Goal: Transaction & Acquisition: Purchase product/service

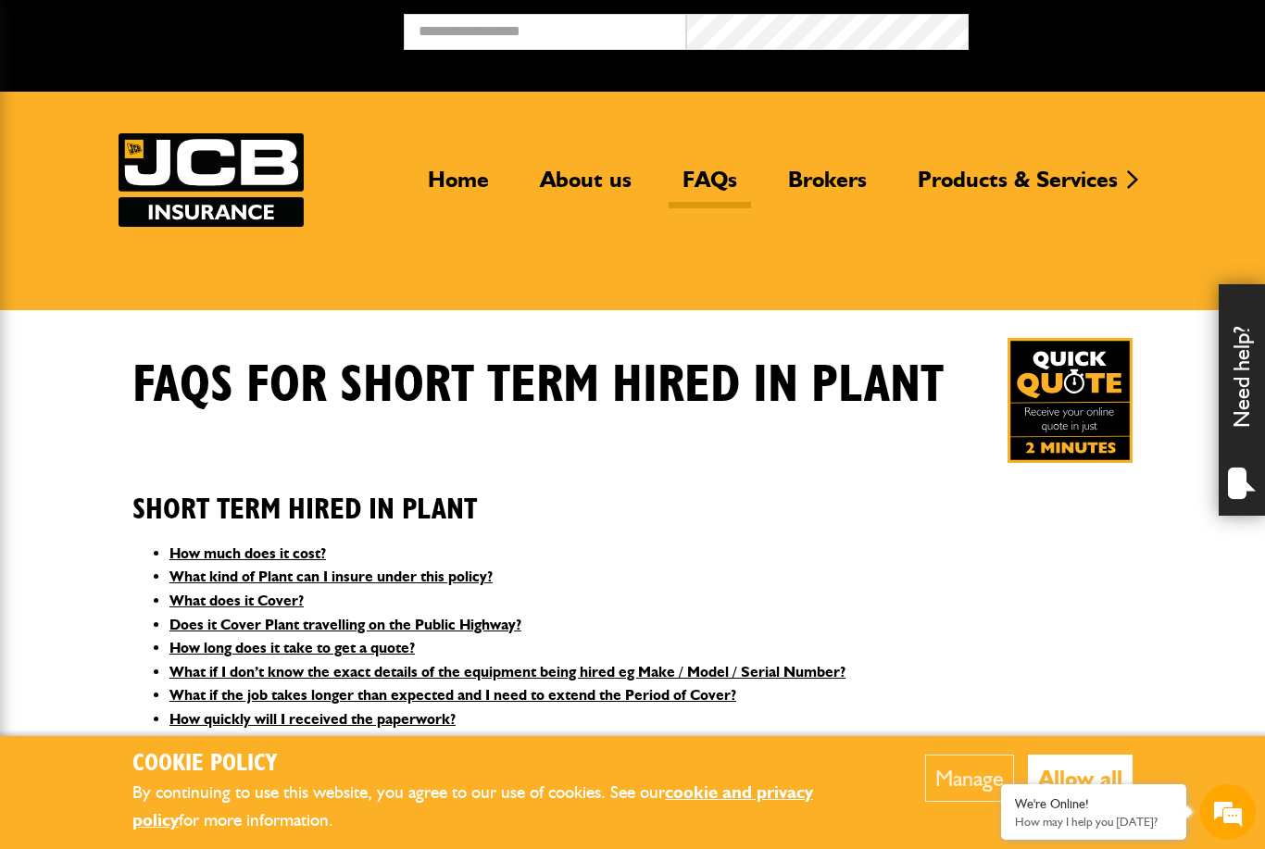
click at [1059, 771] on button "Allow all" at bounding box center [1080, 778] width 105 height 47
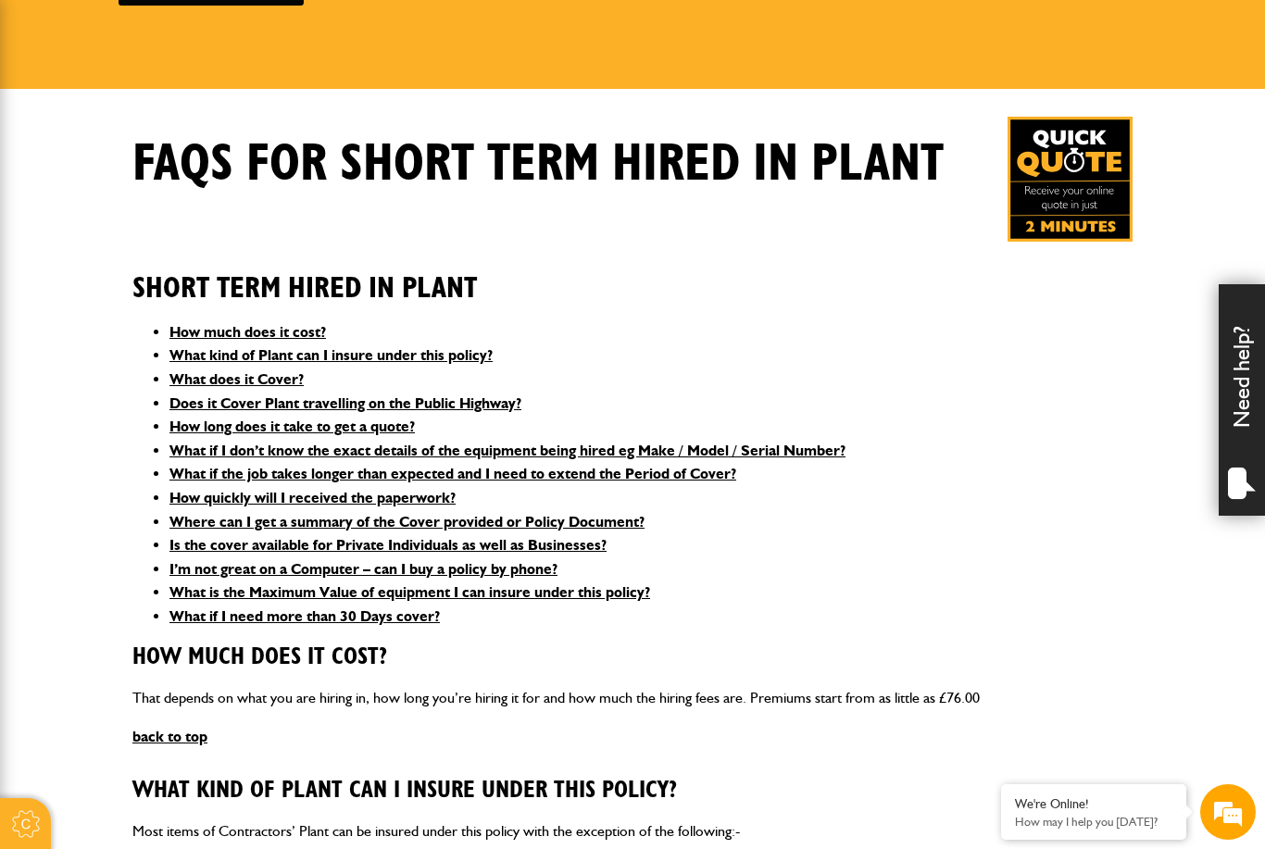
scroll to position [223, 0]
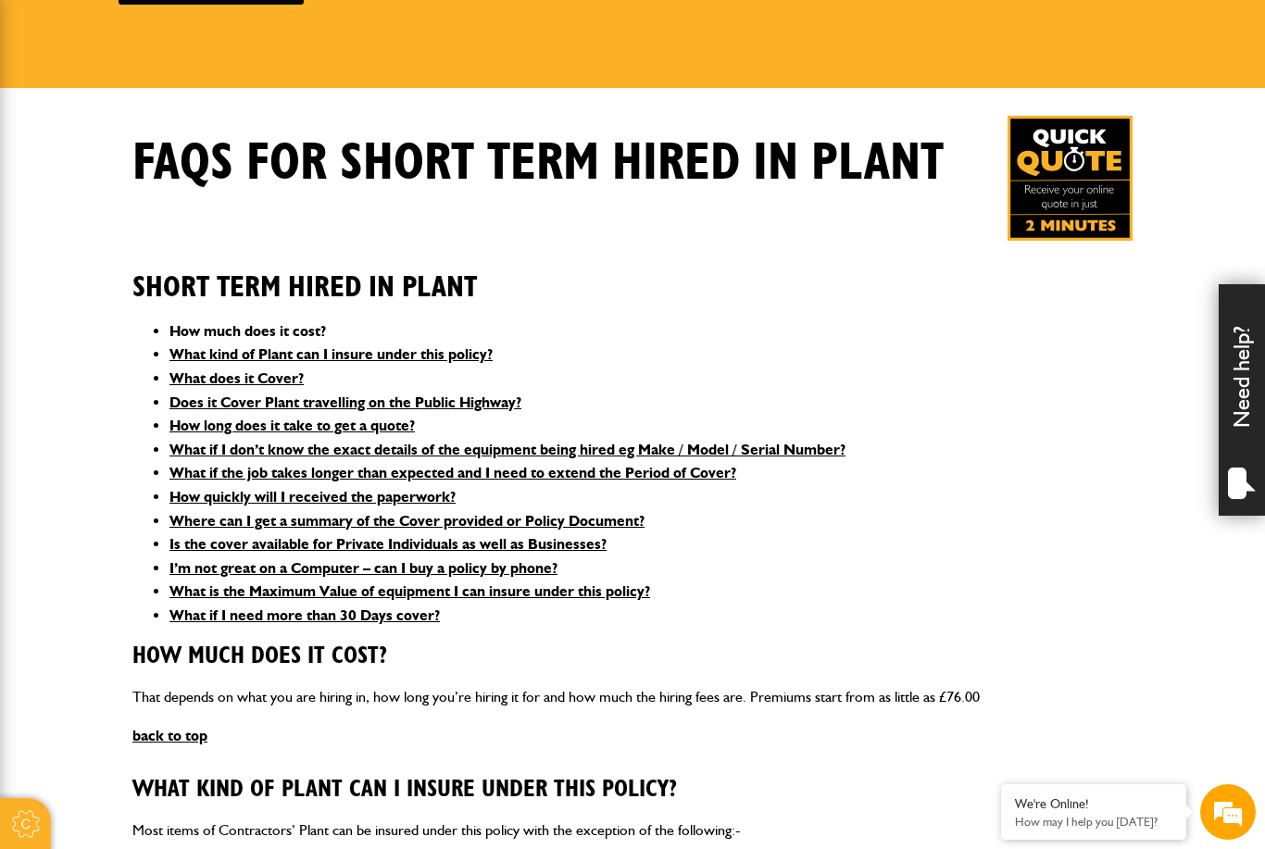
click at [300, 339] on link "How much does it cost?" at bounding box center [248, 331] width 157 height 18
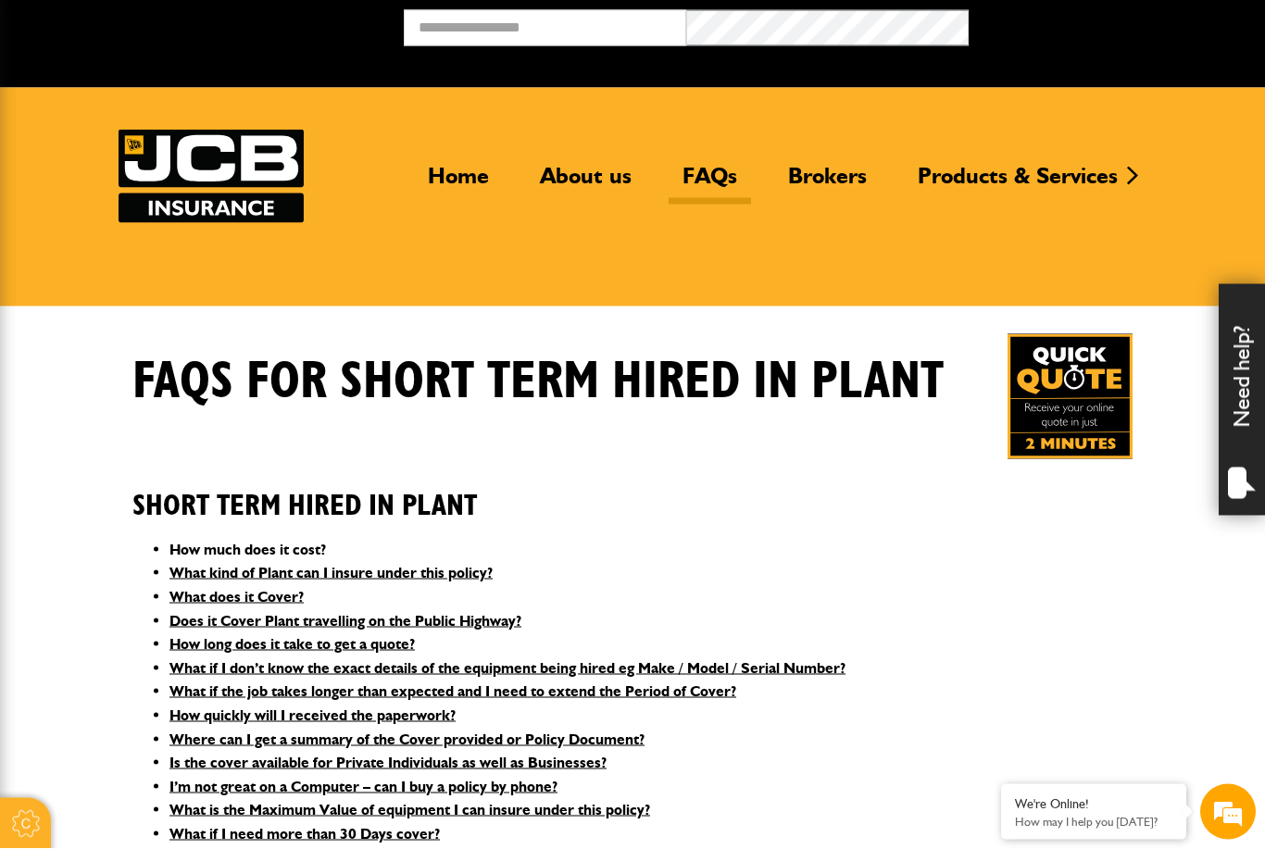
scroll to position [0, 0]
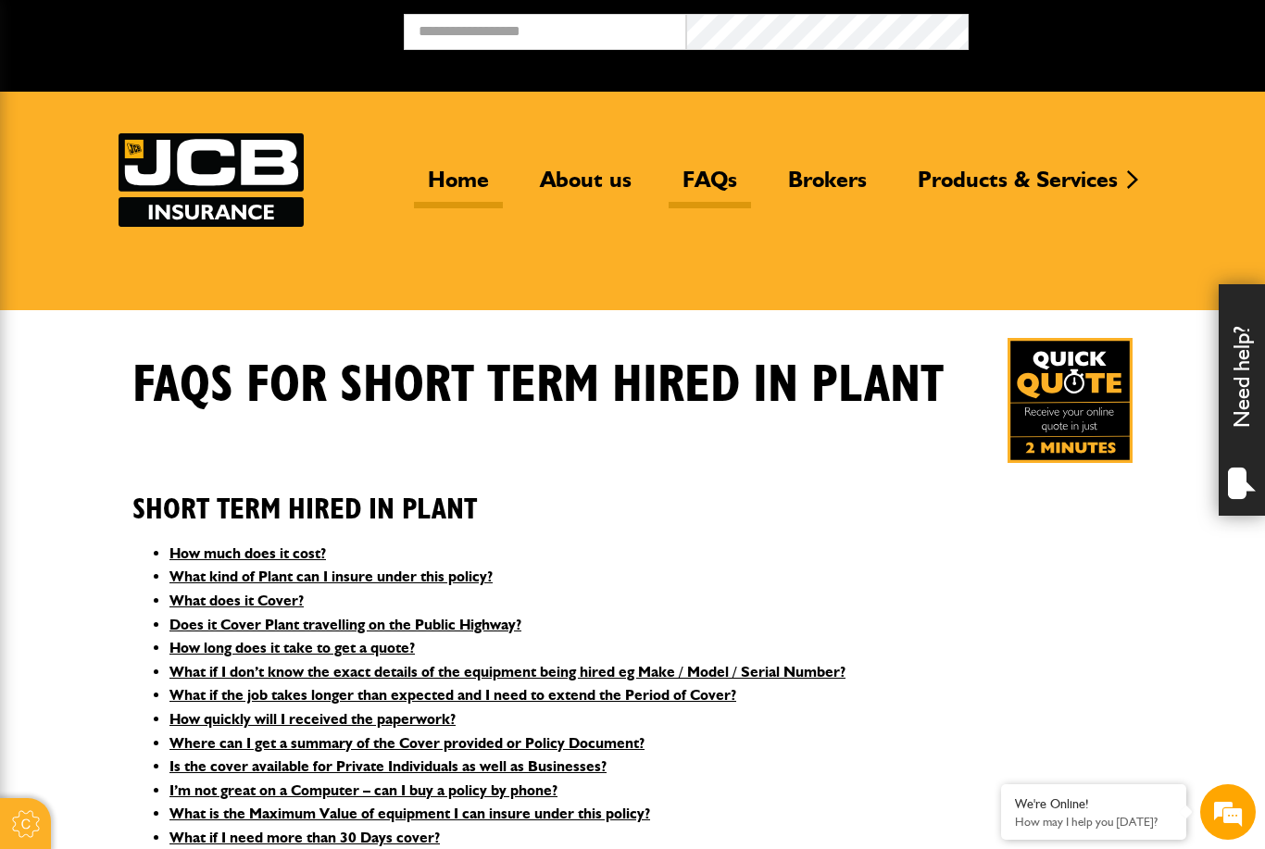
click at [471, 188] on link "Home" at bounding box center [458, 187] width 89 height 43
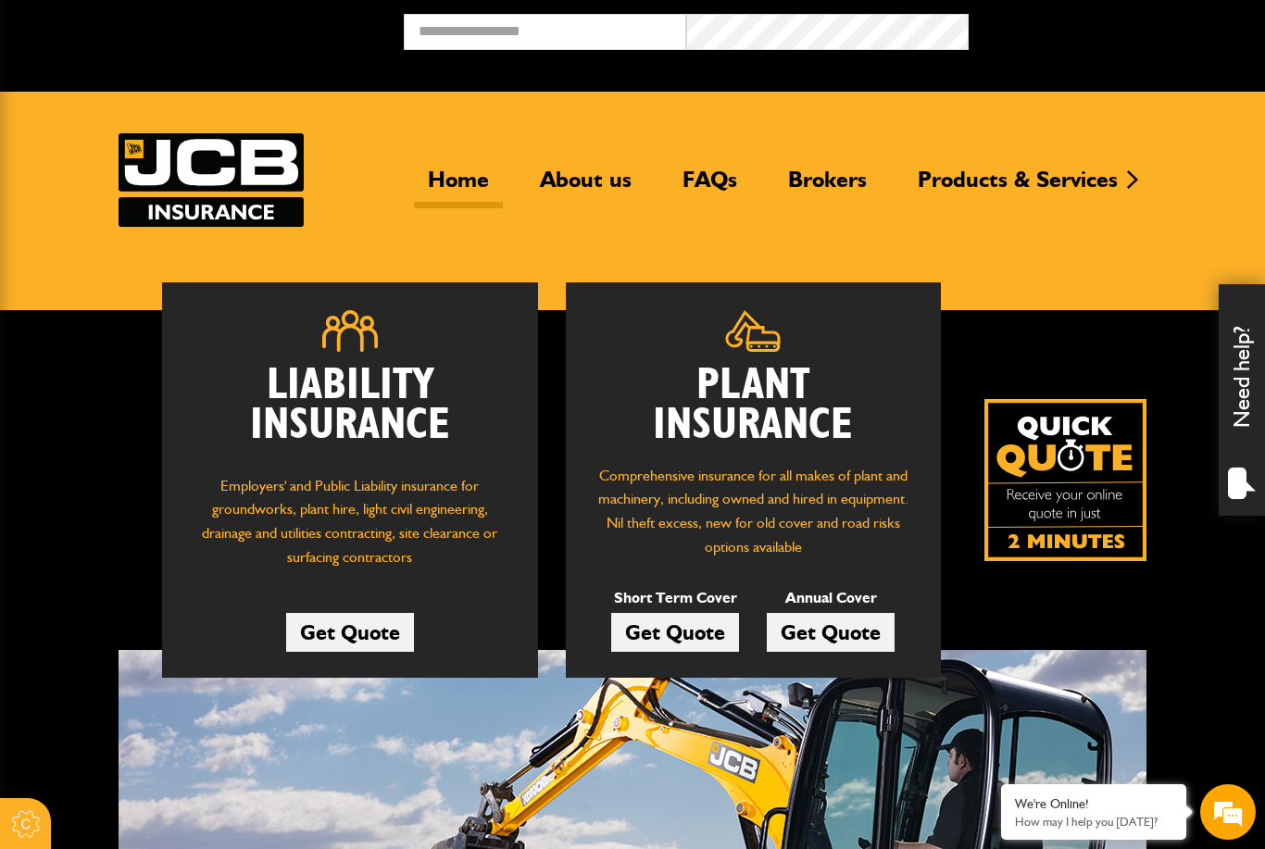
click at [682, 625] on link "Get Quote" at bounding box center [675, 632] width 128 height 39
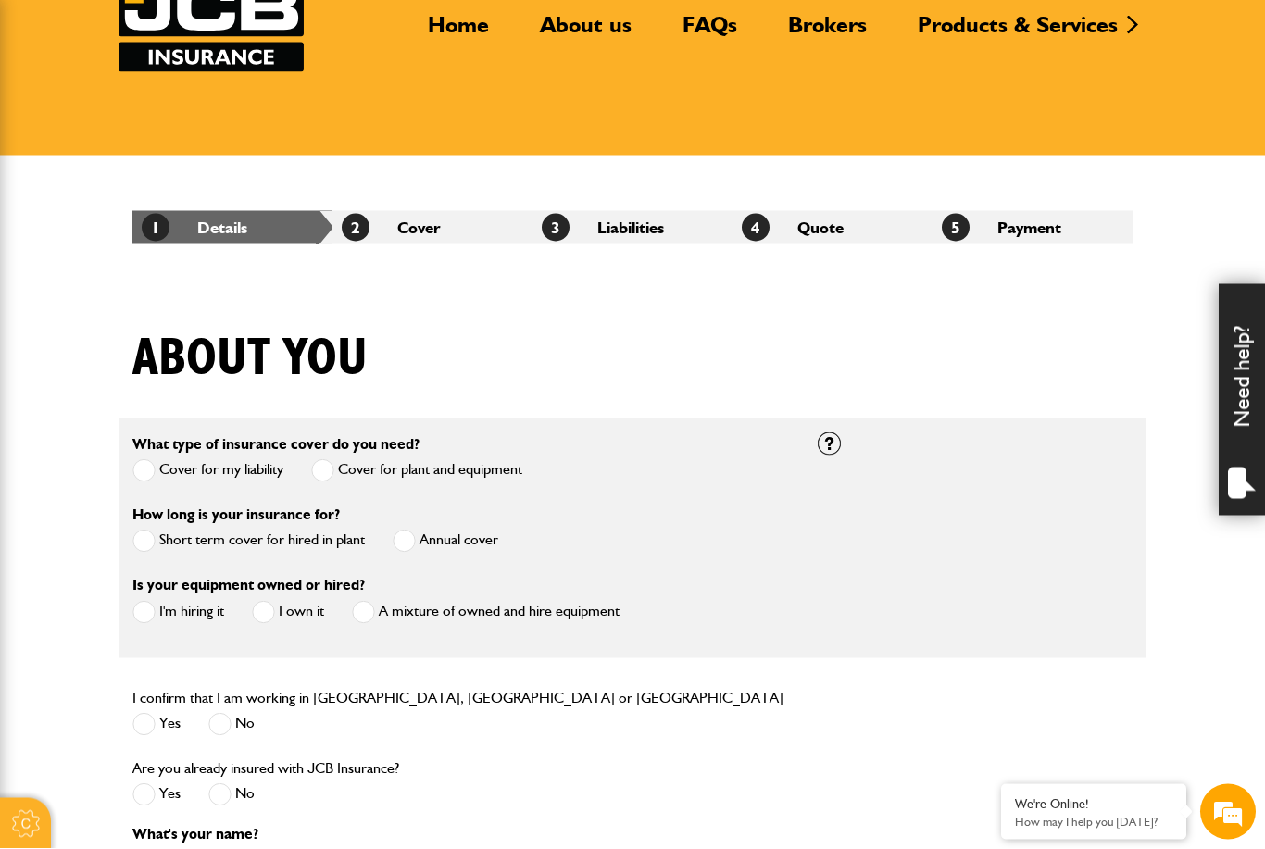
scroll to position [156, 0]
click at [159, 535] on label "Short term cover for hired in plant" at bounding box center [248, 540] width 233 height 23
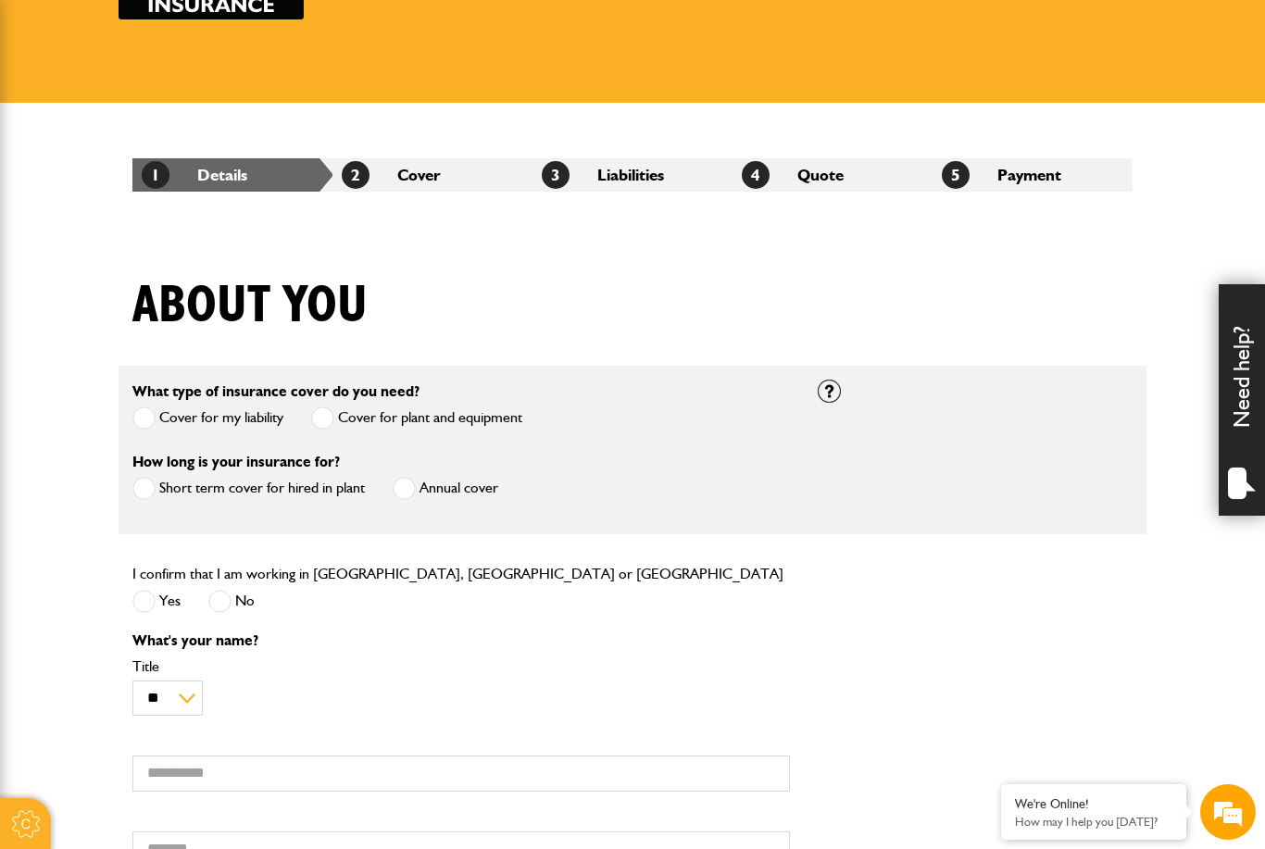
scroll to position [219, 0]
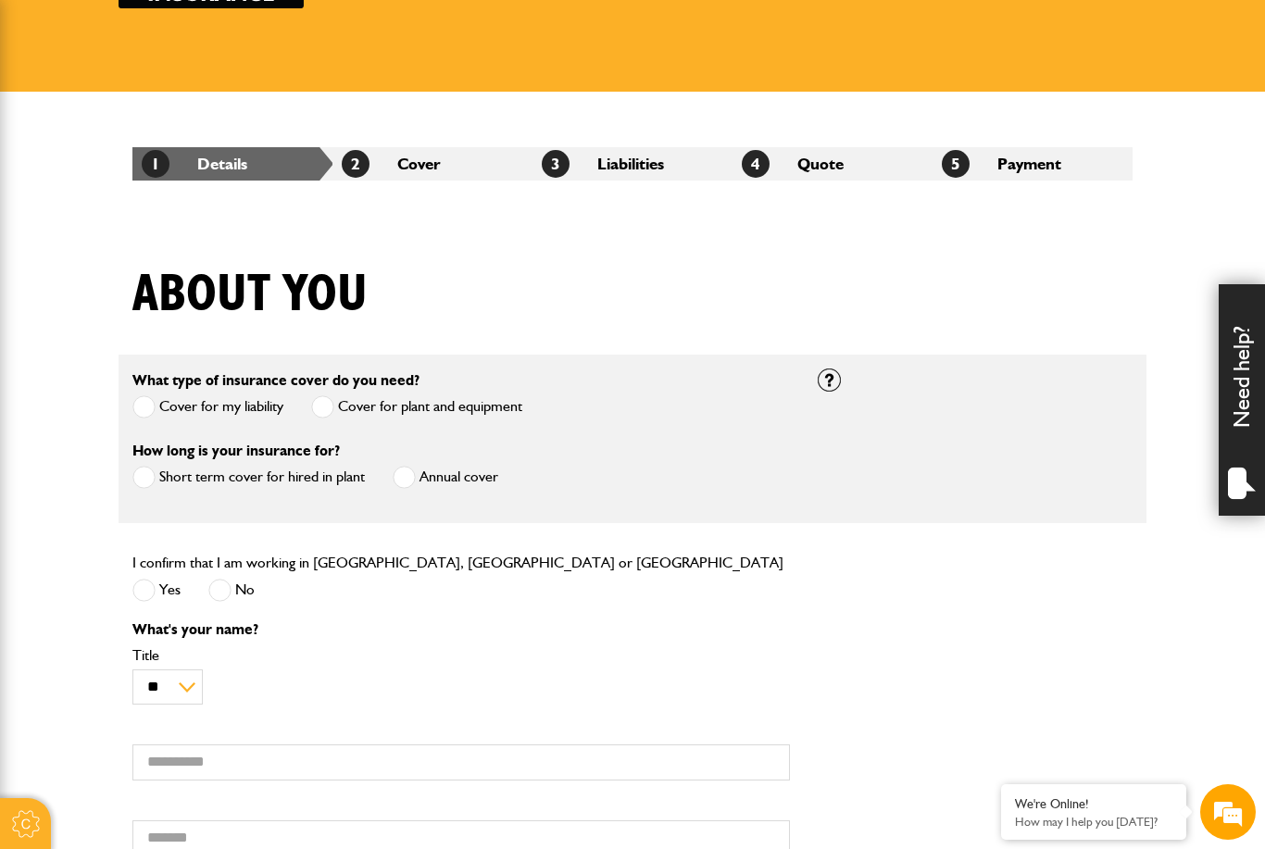
click at [144, 589] on span at bounding box center [143, 590] width 23 height 23
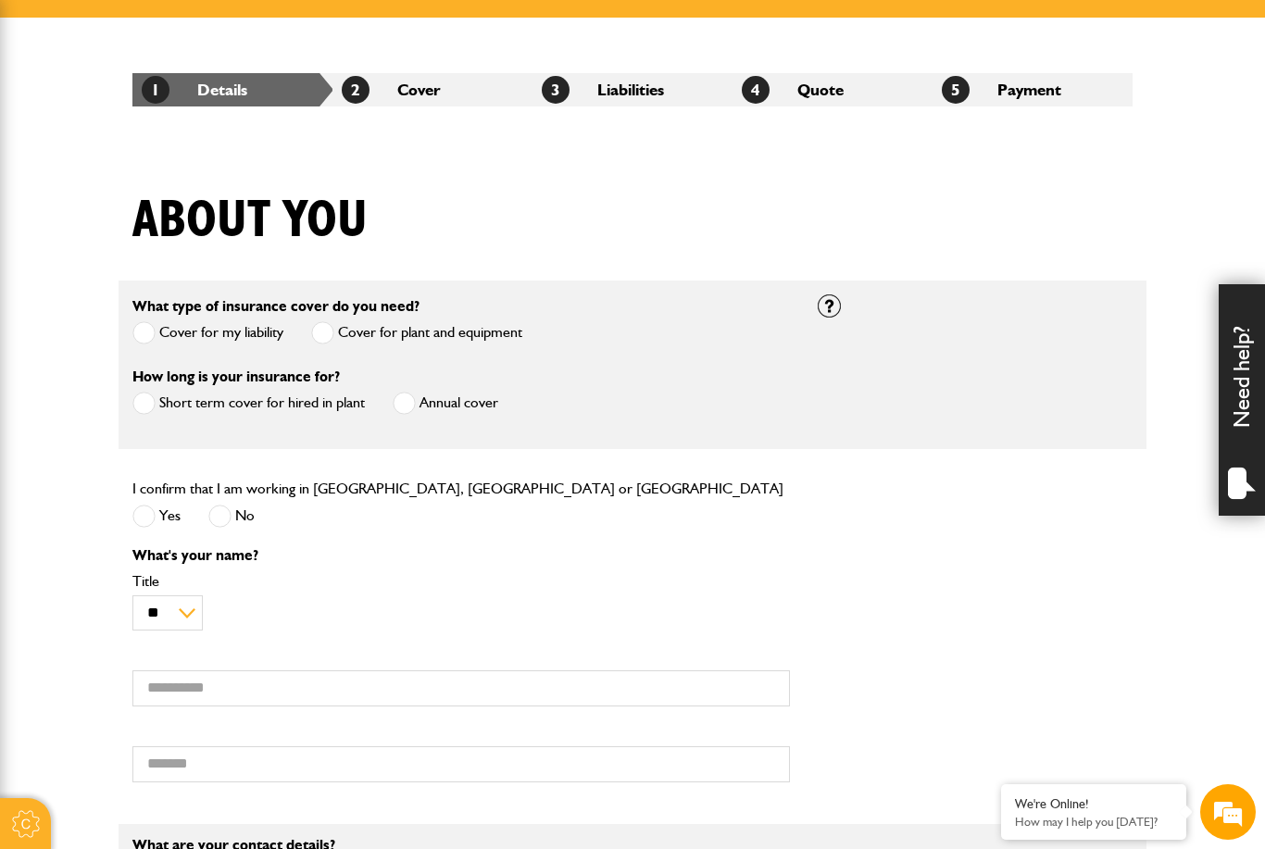
scroll to position [301, 0]
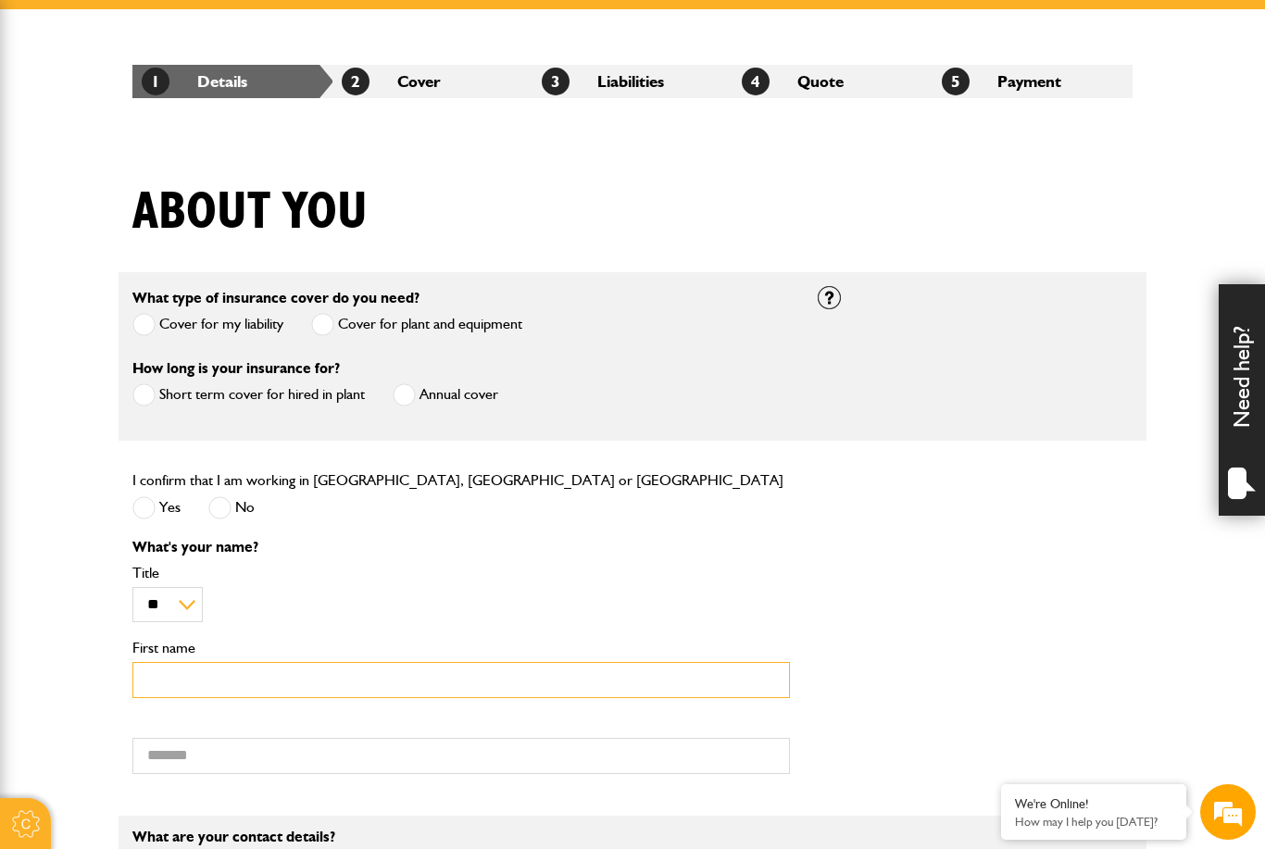
click at [334, 687] on input "First name" at bounding box center [461, 680] width 658 height 36
type input "*****"
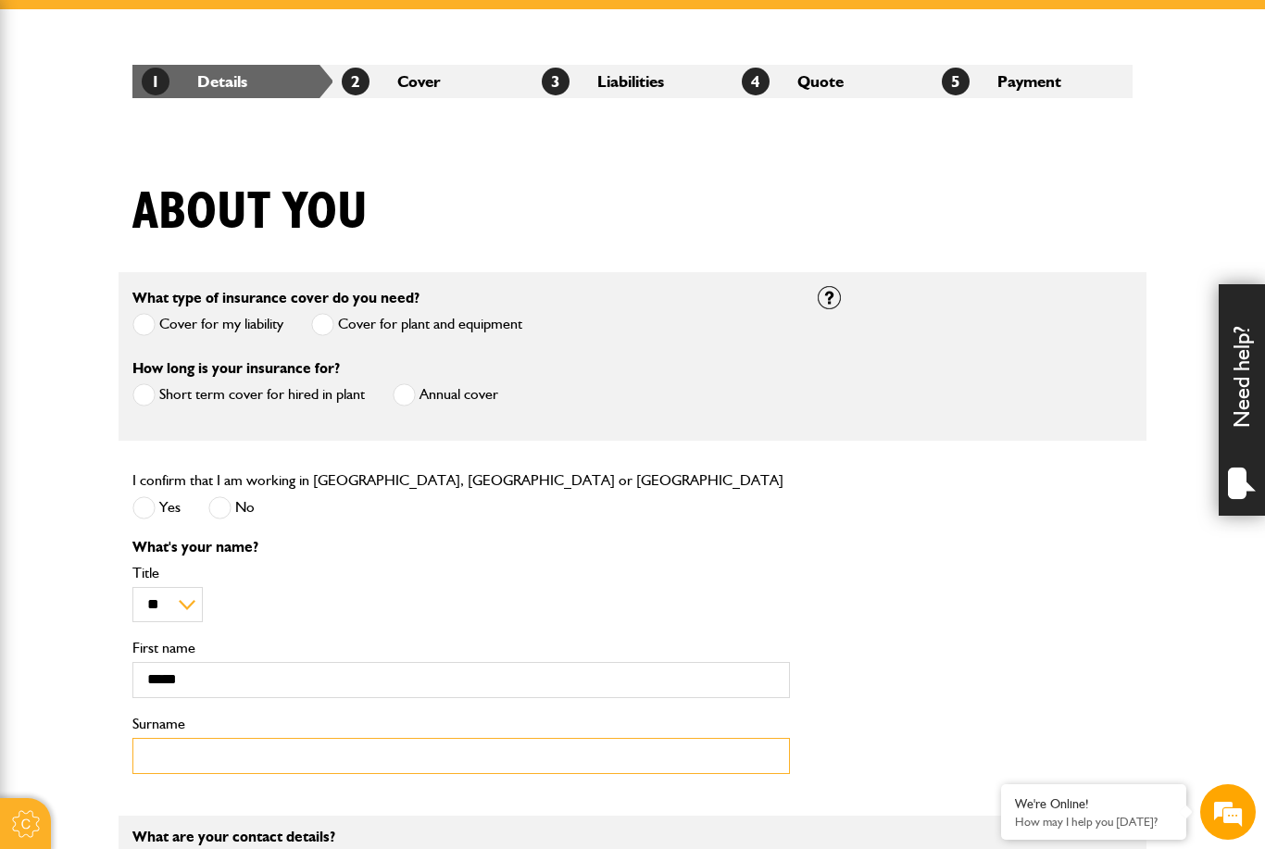
click at [231, 749] on input "Surname" at bounding box center [461, 756] width 658 height 36
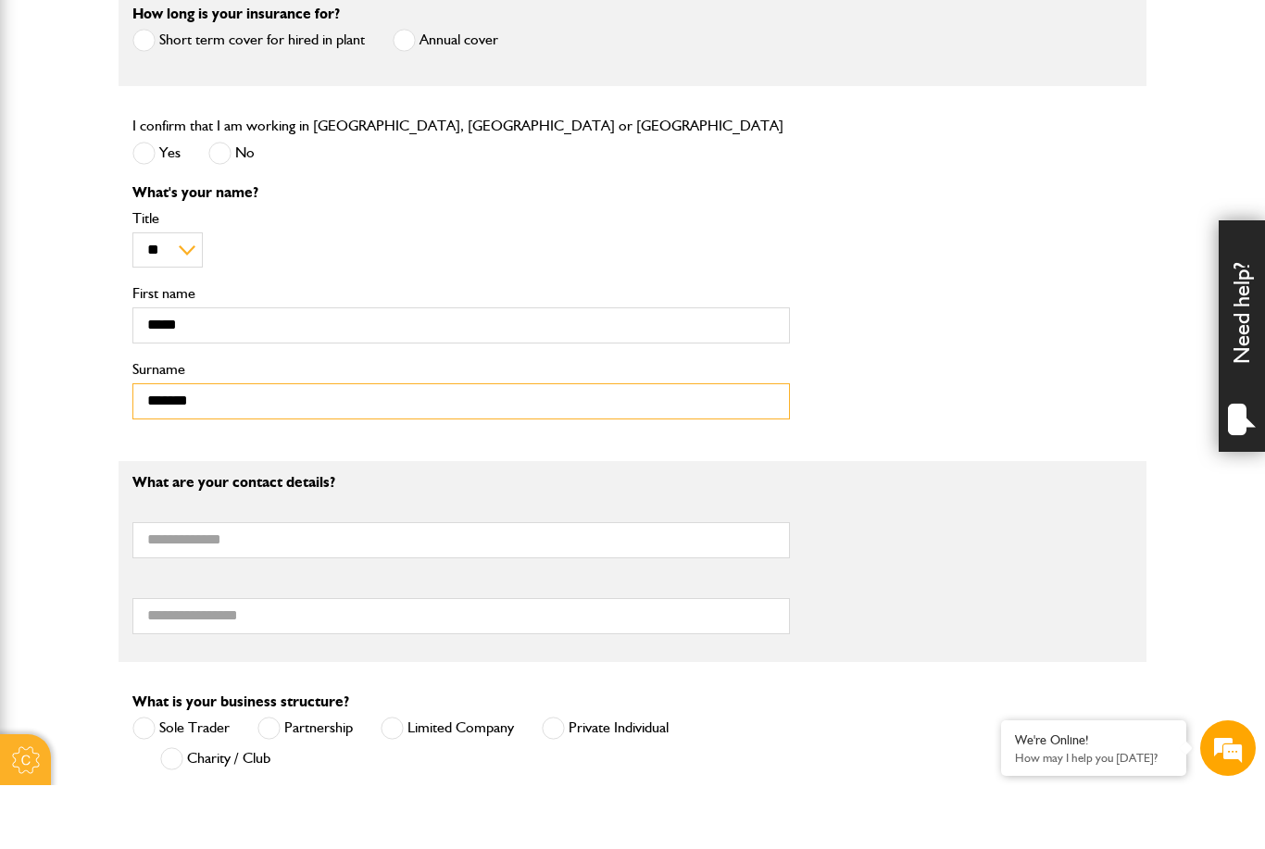
scroll to position [594, 0]
type input "*******"
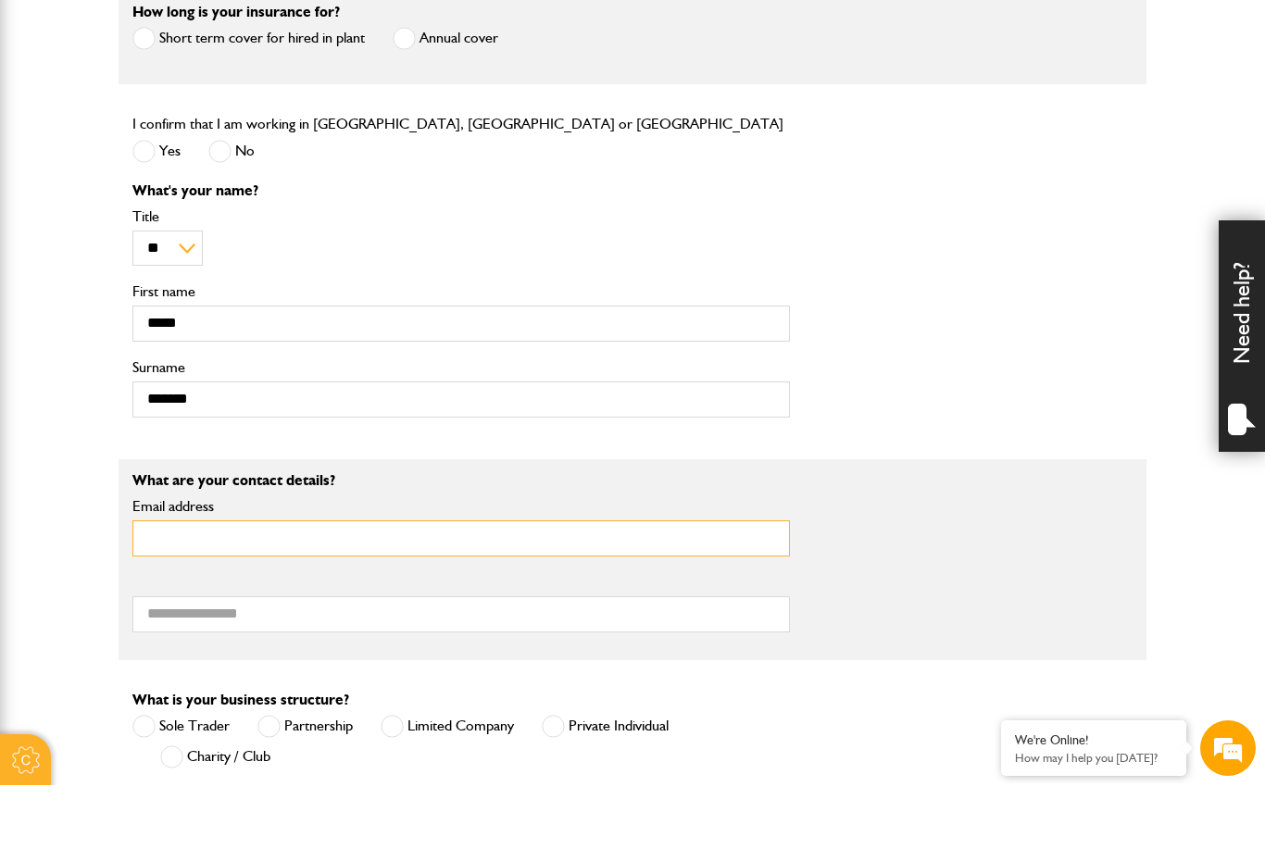
click at [535, 585] on input "Email address" at bounding box center [461, 603] width 658 height 36
type input "**********"
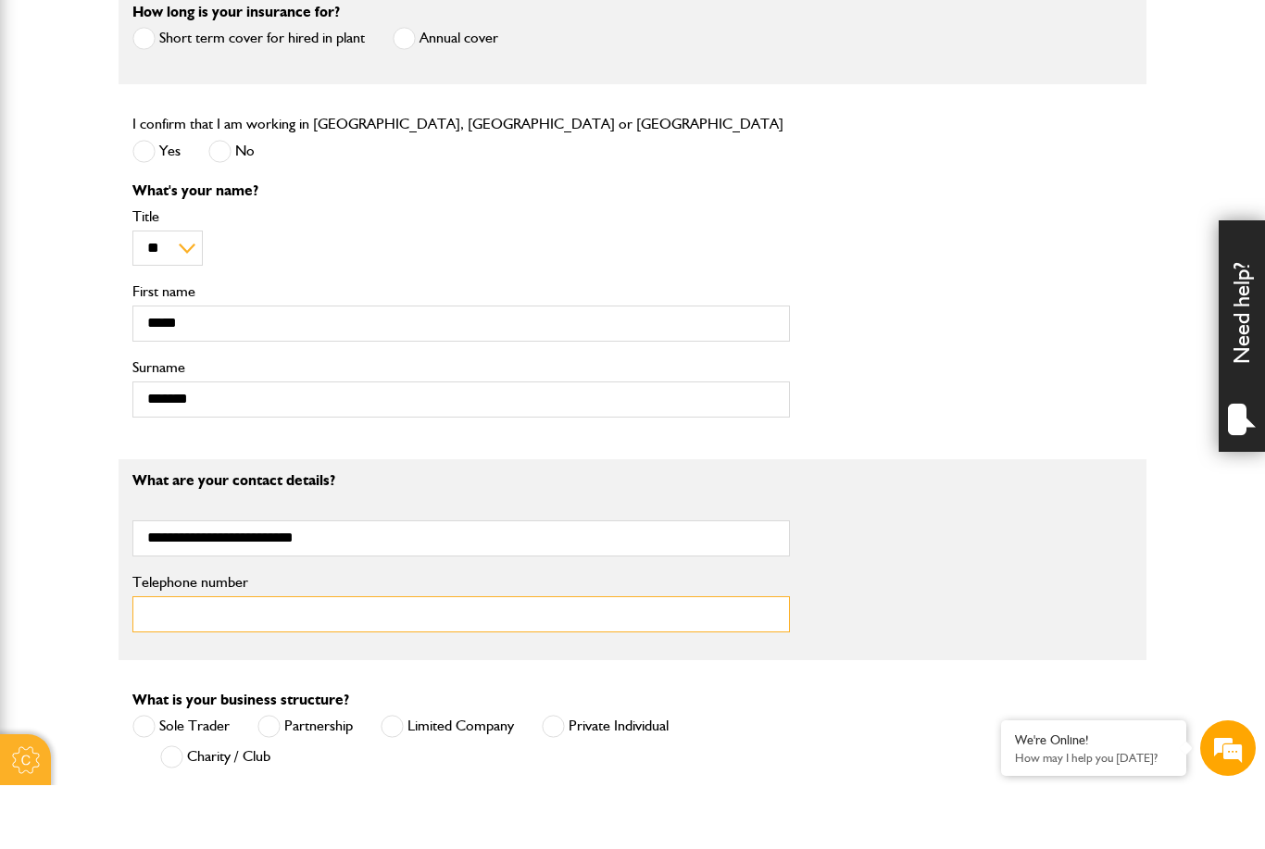
click at [556, 661] on input "Telephone number" at bounding box center [461, 679] width 658 height 36
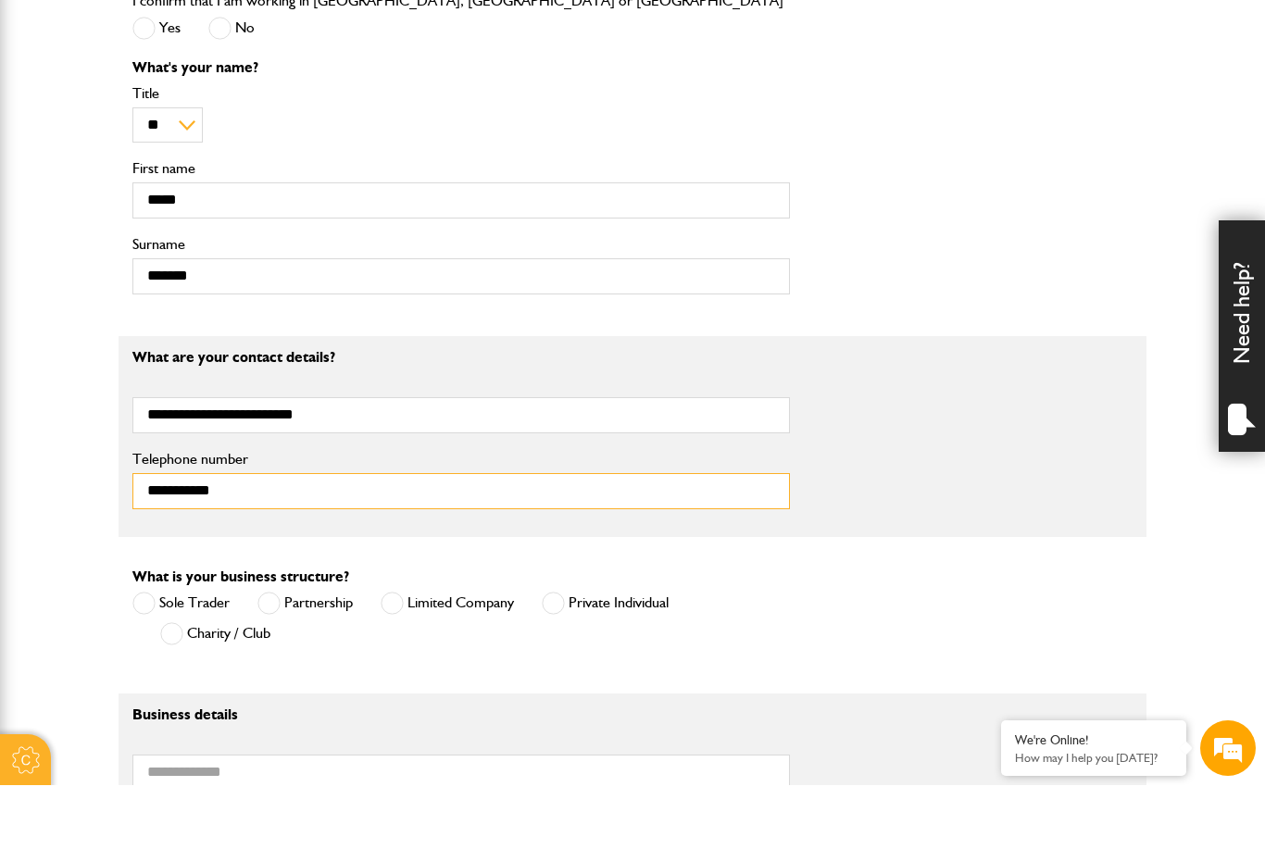
scroll to position [718, 0]
type input "**********"
click at [387, 655] on span at bounding box center [392, 666] width 23 height 23
click at [540, 757] on fieldset "Business details Business name Charity / club details Charity / club name Postc…" at bounding box center [633, 857] width 1028 height 201
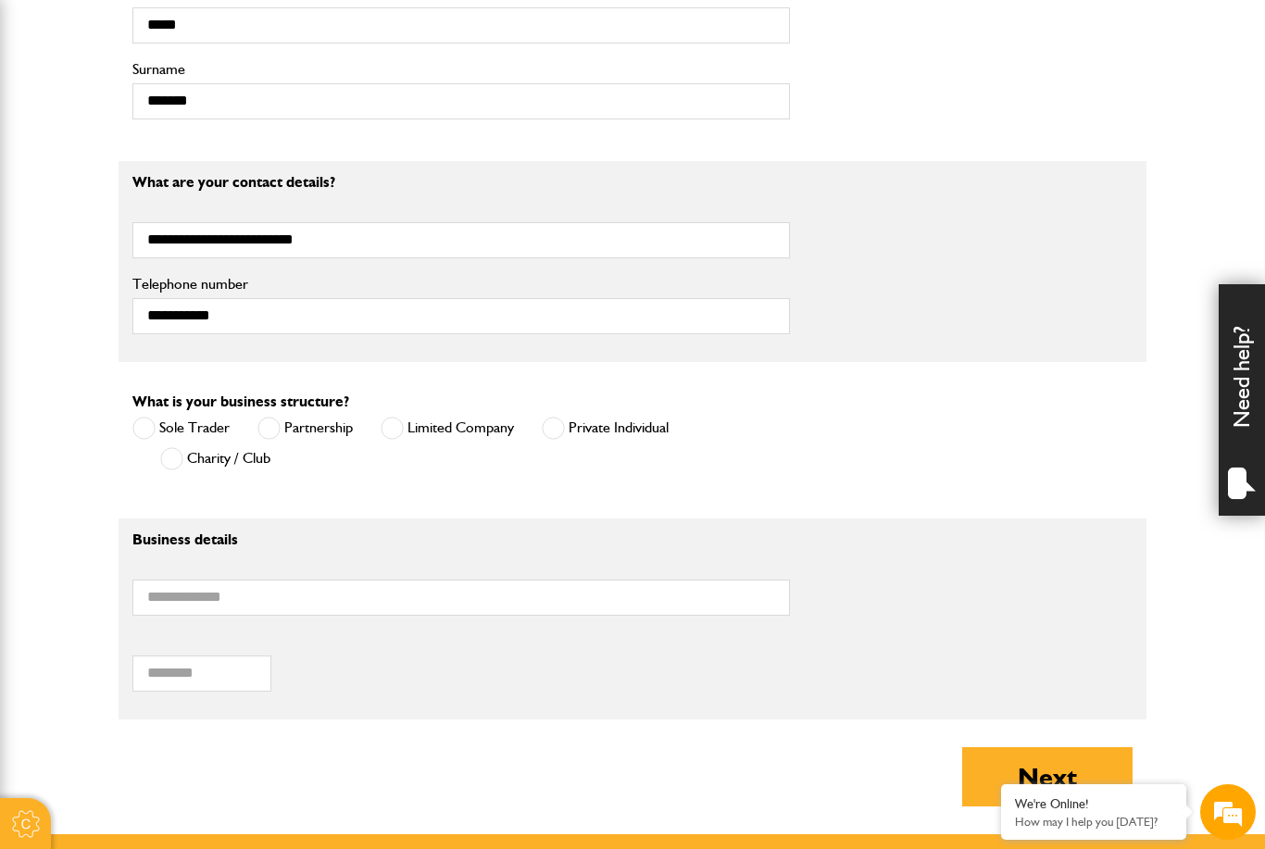
scroll to position [958, 0]
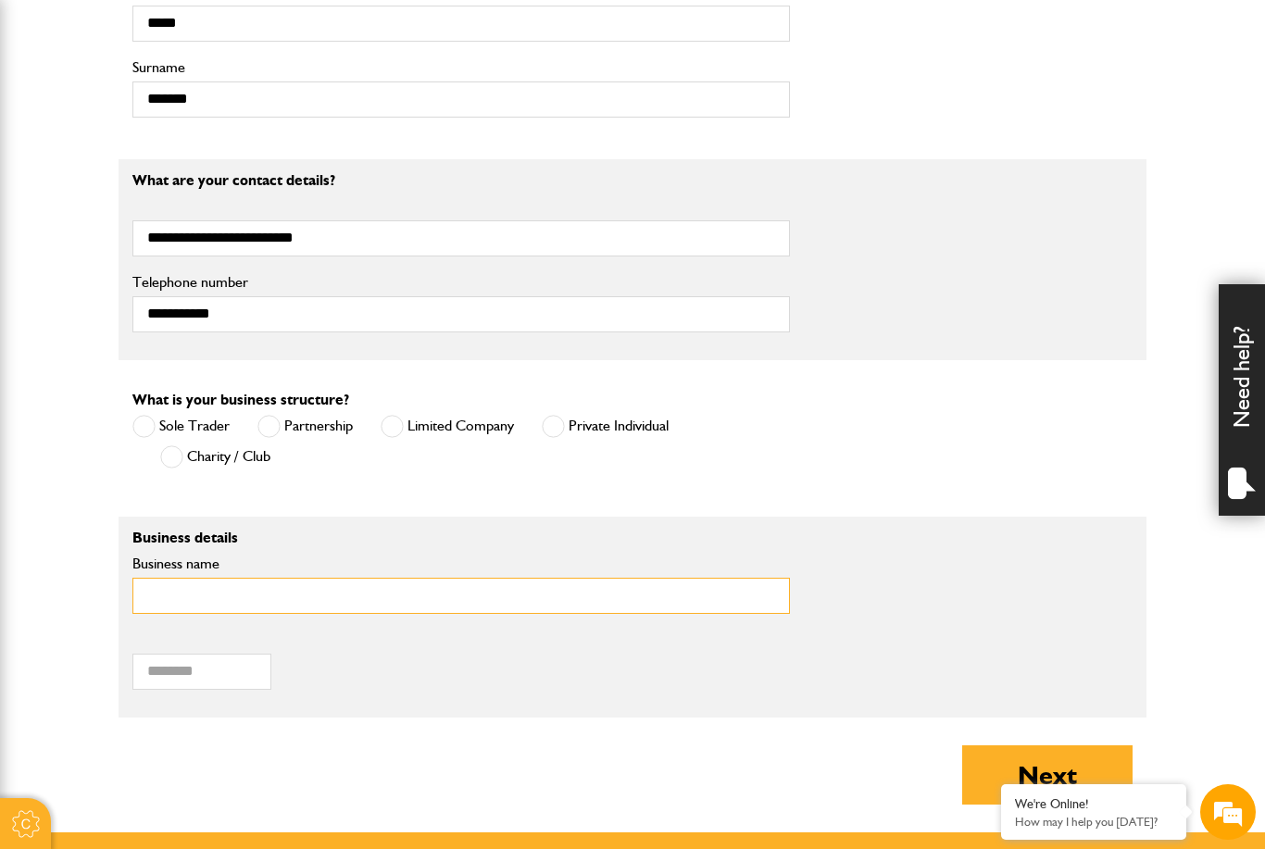
click at [460, 612] on input "Business name" at bounding box center [461, 596] width 658 height 36
type input "**********"
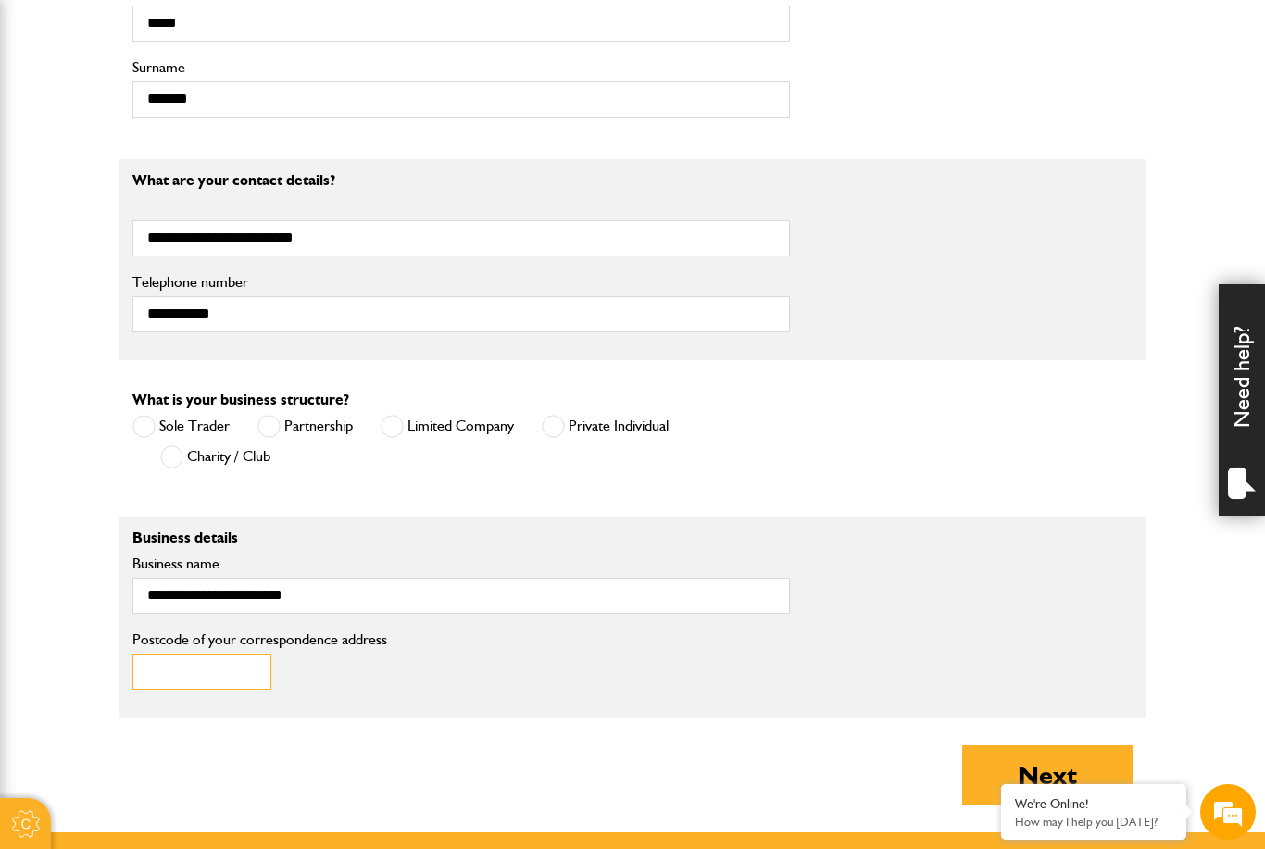
click at [220, 668] on input "Postcode of your correspondence address" at bounding box center [201, 672] width 139 height 36
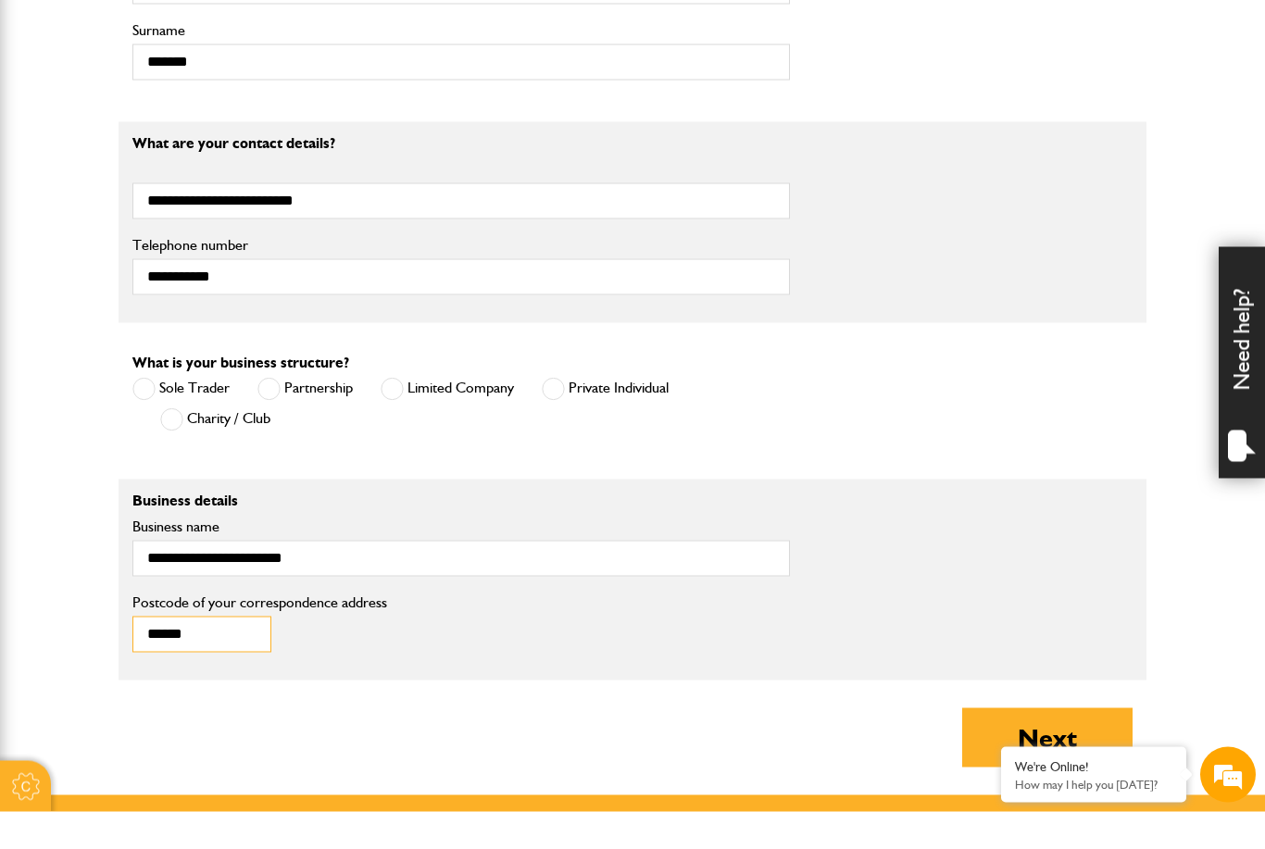
scroll to position [976, 0]
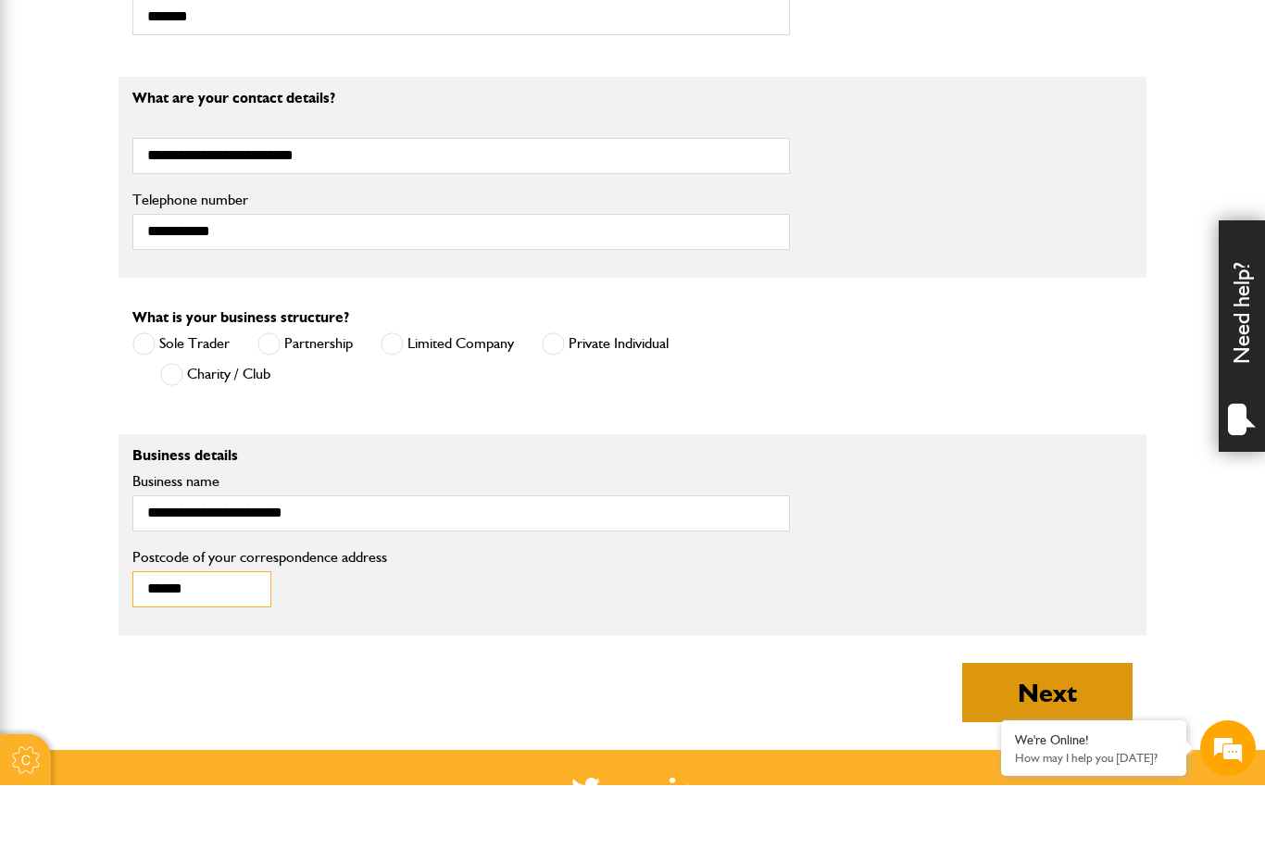
type input "******"
click at [1051, 727] on button "Next" at bounding box center [1048, 756] width 170 height 59
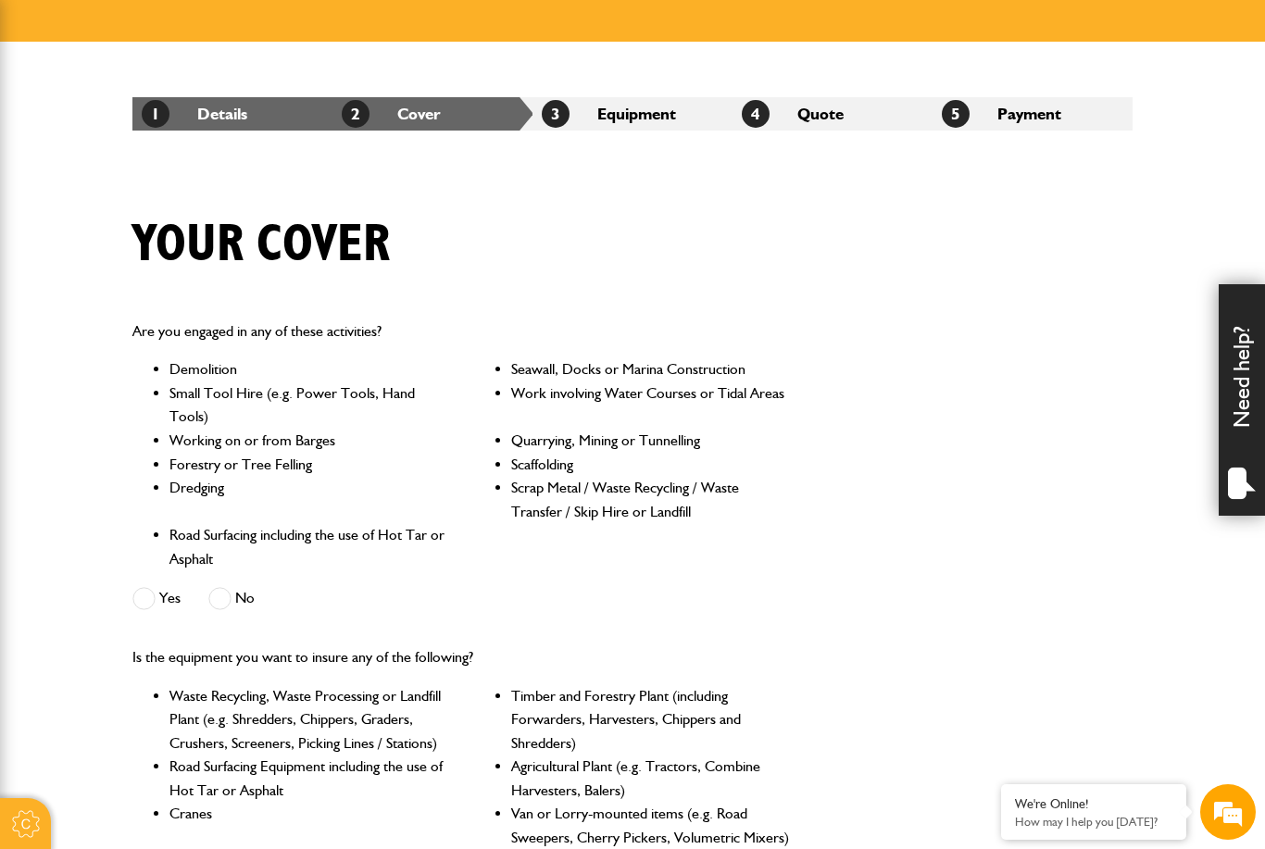
scroll to position [285, 0]
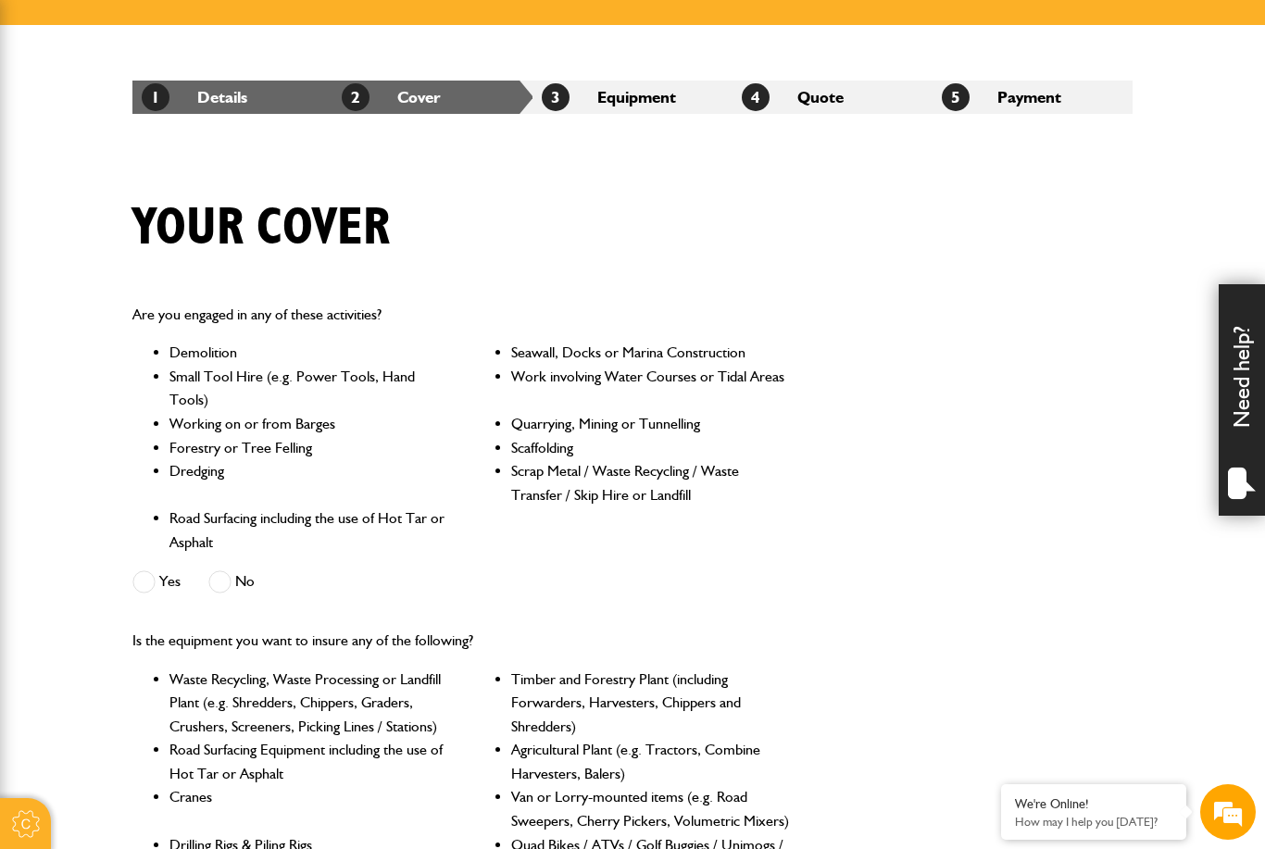
click at [219, 577] on span at bounding box center [219, 582] width 23 height 23
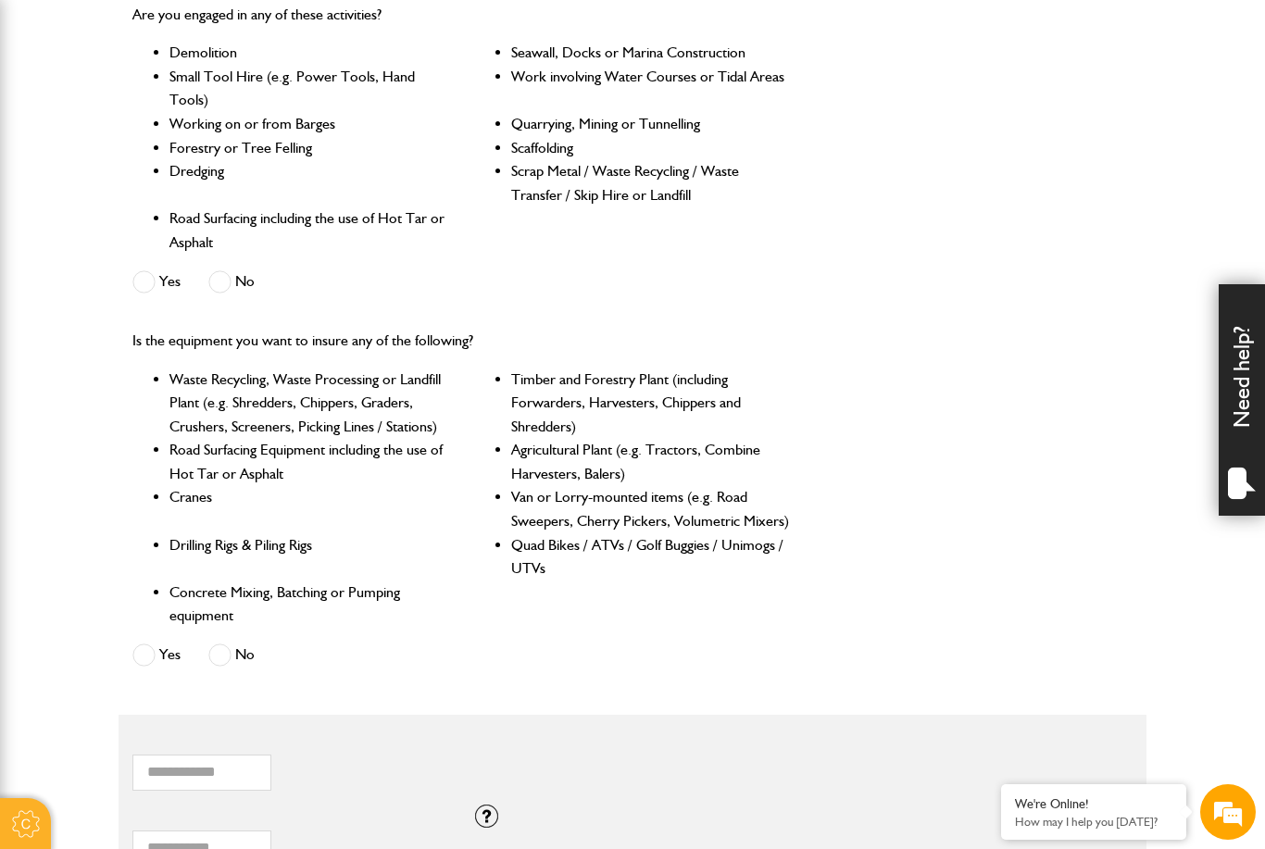
scroll to position [585, 0]
click at [219, 656] on span at bounding box center [219, 655] width 23 height 23
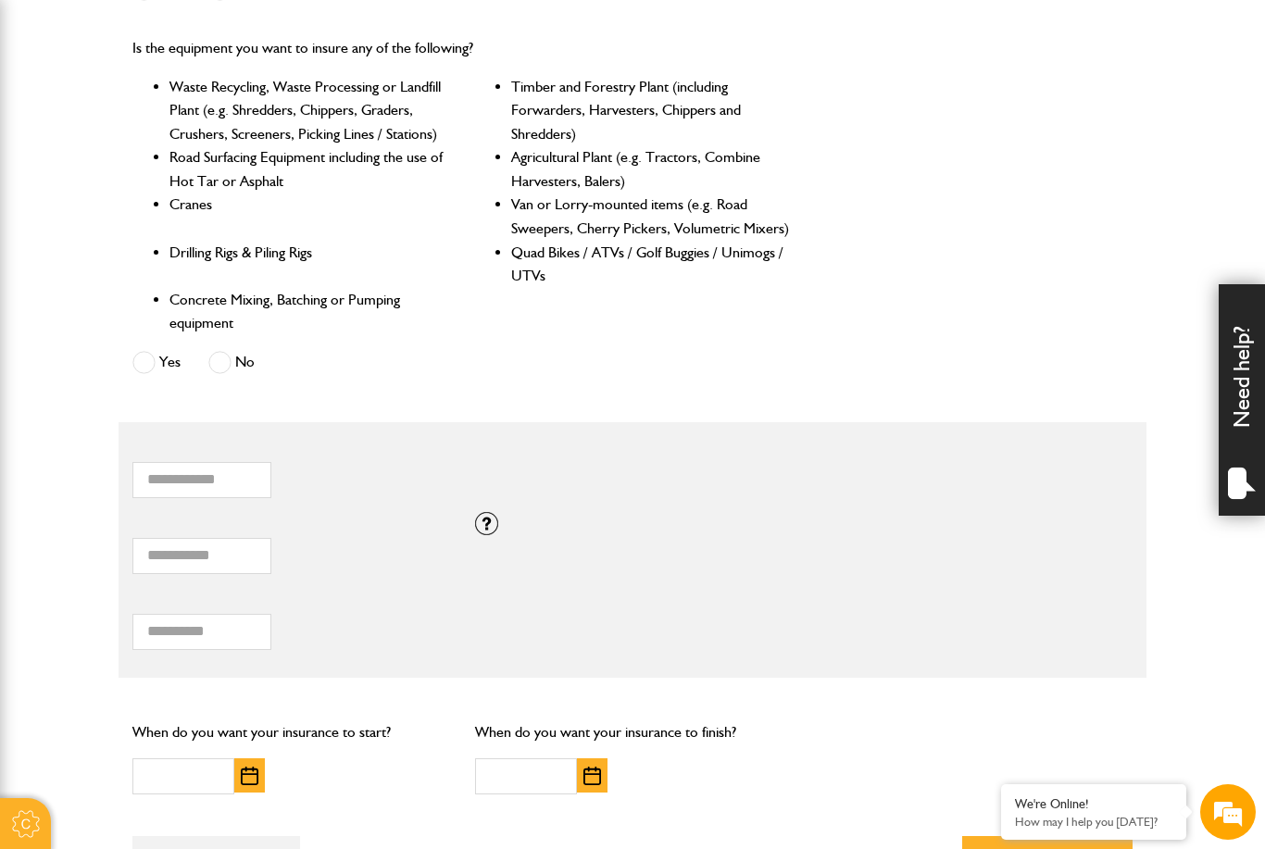
scroll to position [884, 0]
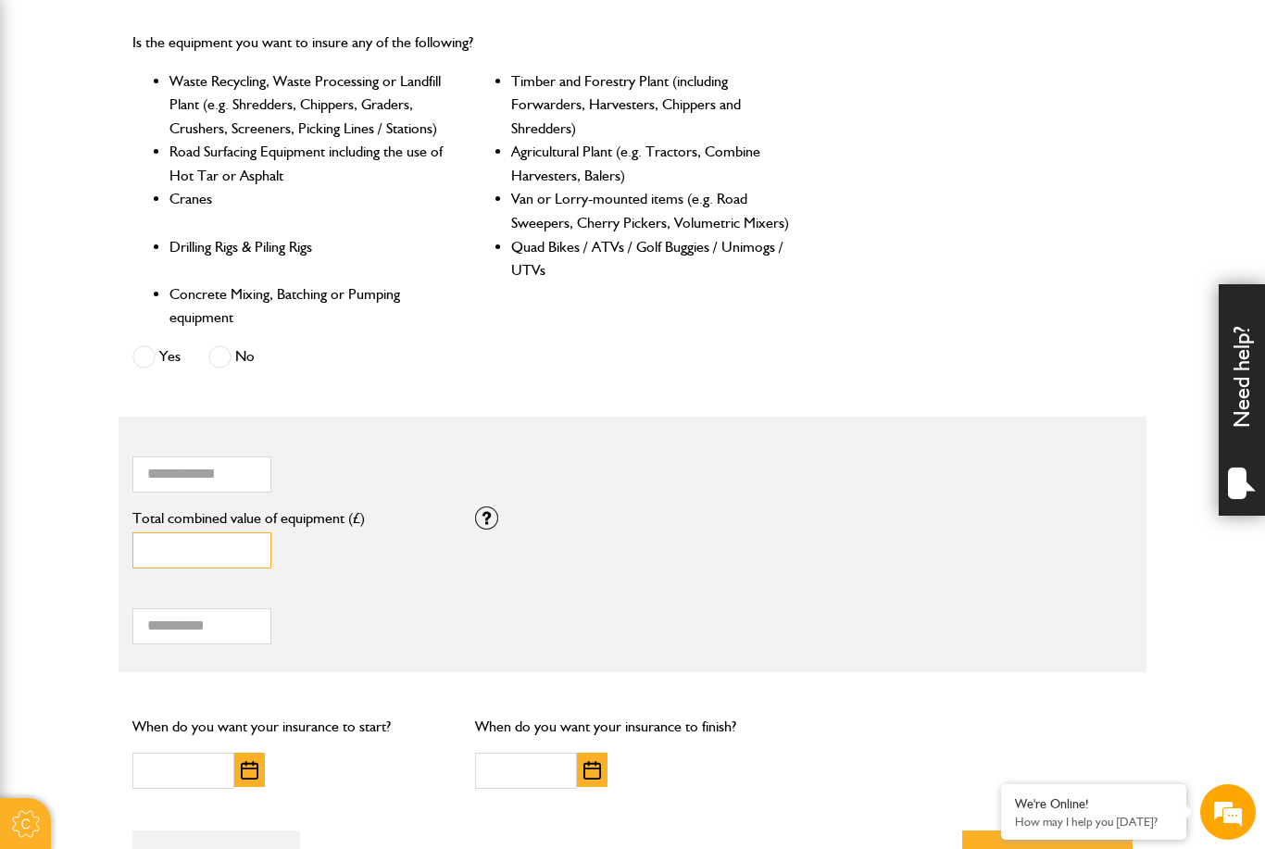
click at [242, 555] on input "*" at bounding box center [201, 551] width 139 height 36
type input "*****"
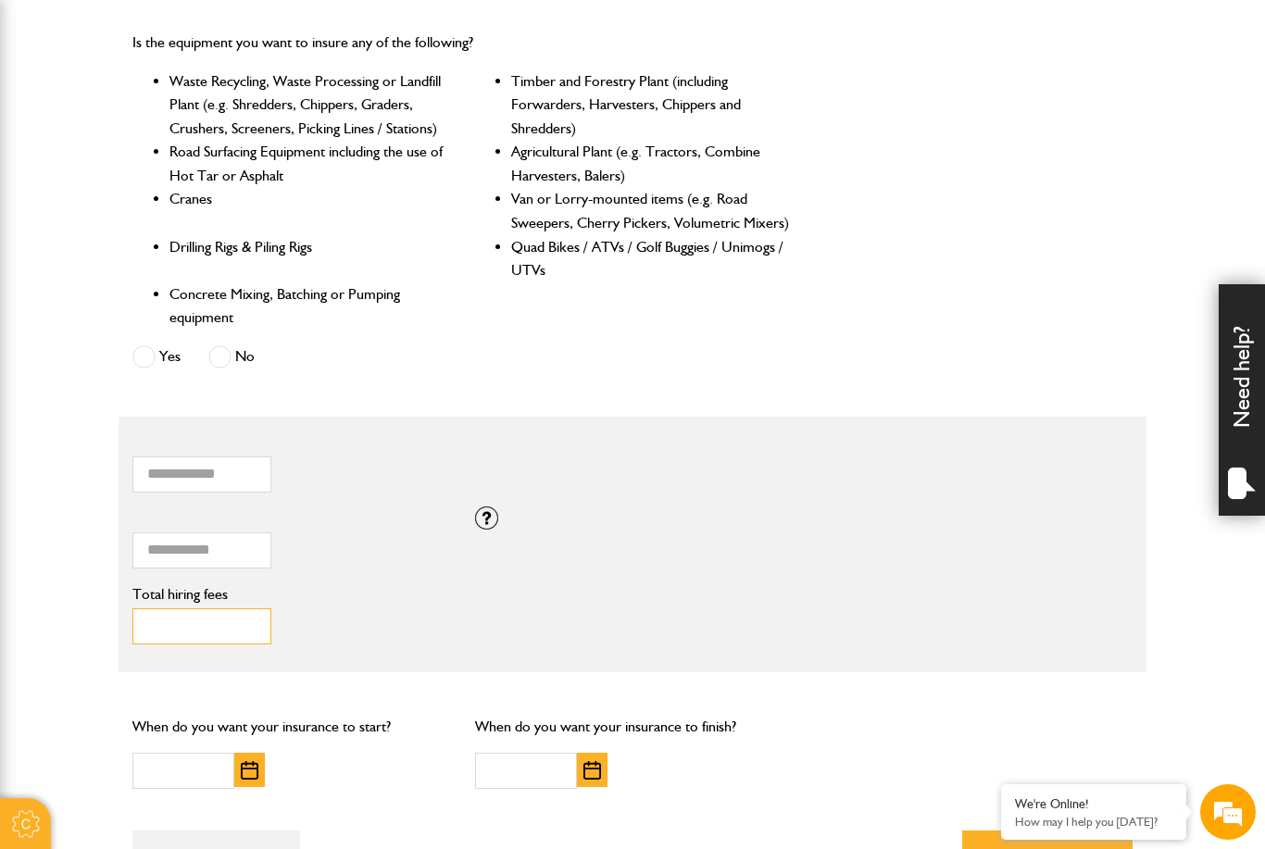
click at [250, 635] on input "Total hiring fees" at bounding box center [201, 627] width 139 height 36
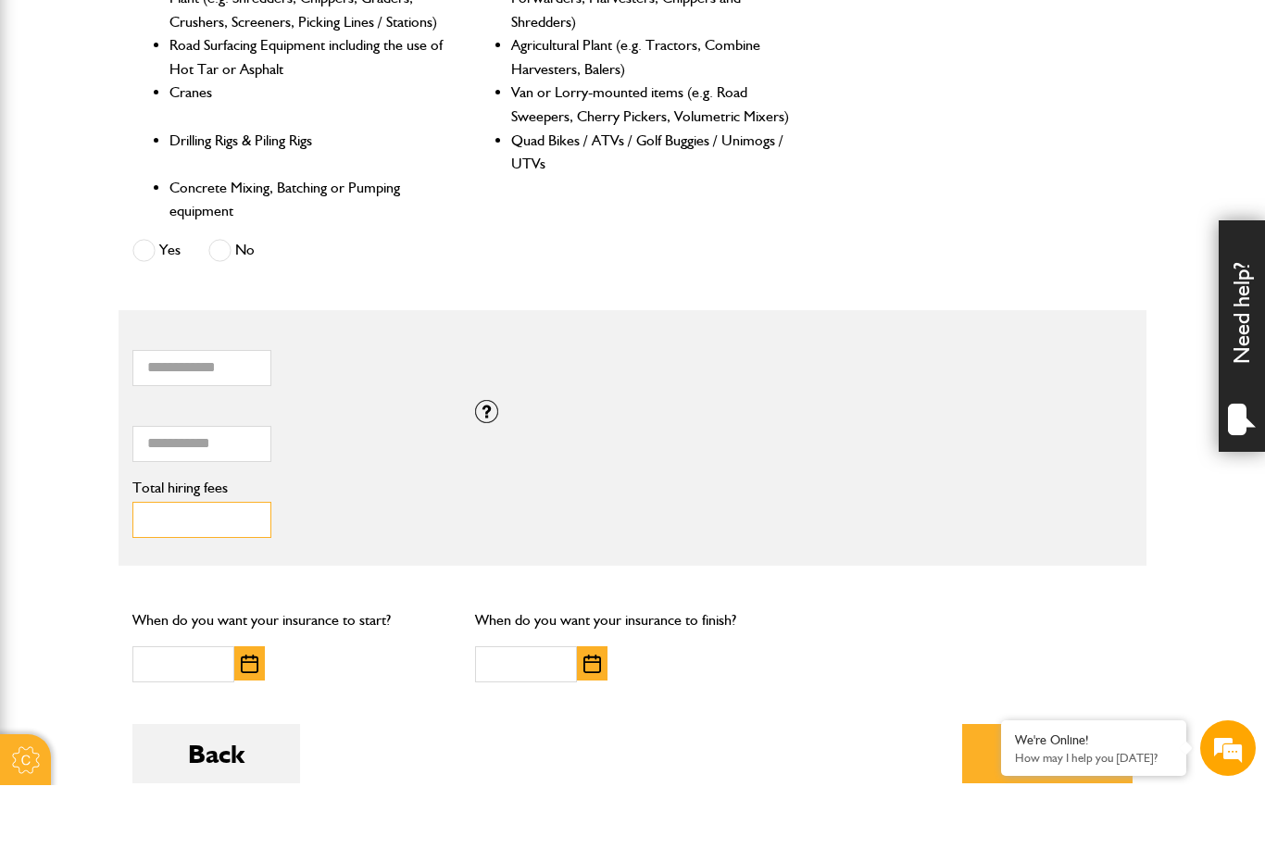
scroll to position [927, 0]
type input "***"
click at [252, 718] on img "button" at bounding box center [250, 727] width 18 height 19
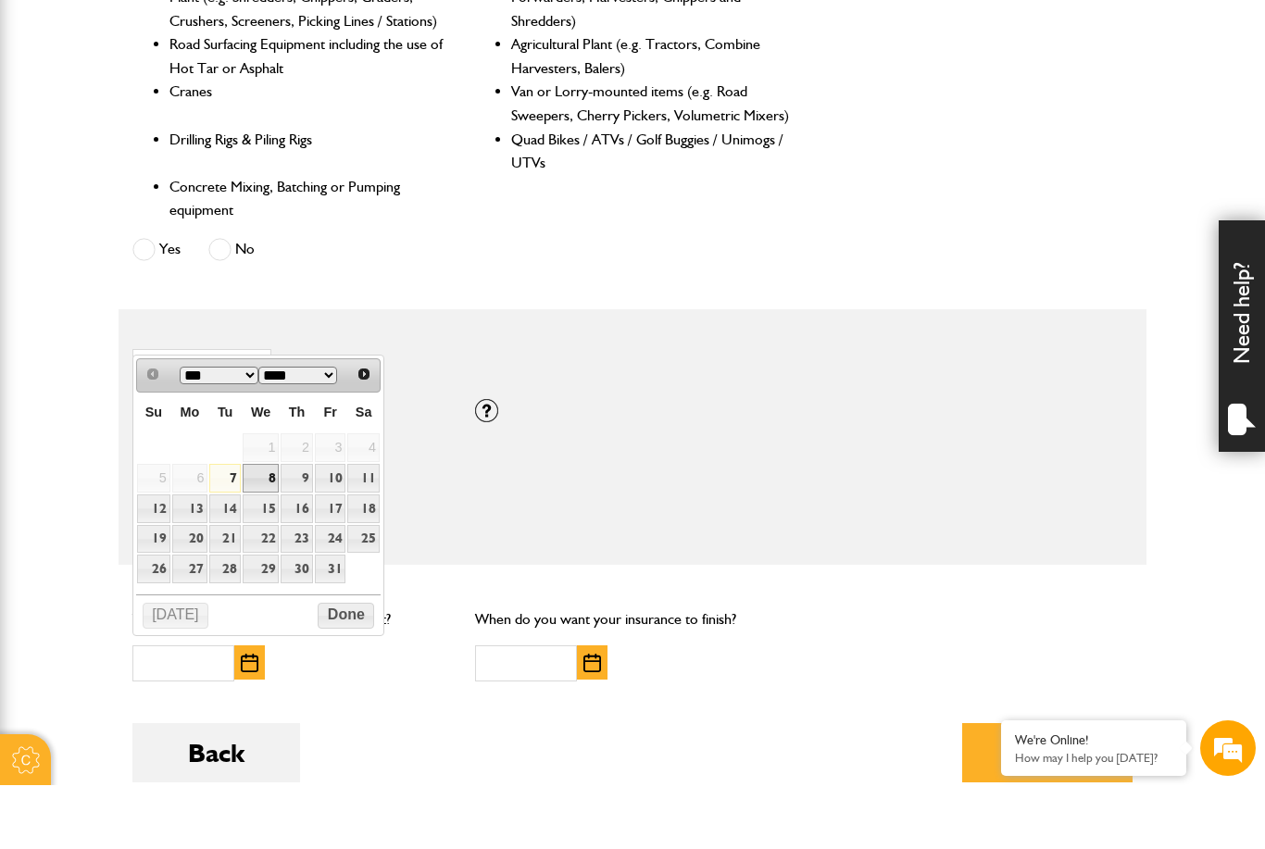
click at [272, 528] on link "8" at bounding box center [261, 542] width 36 height 29
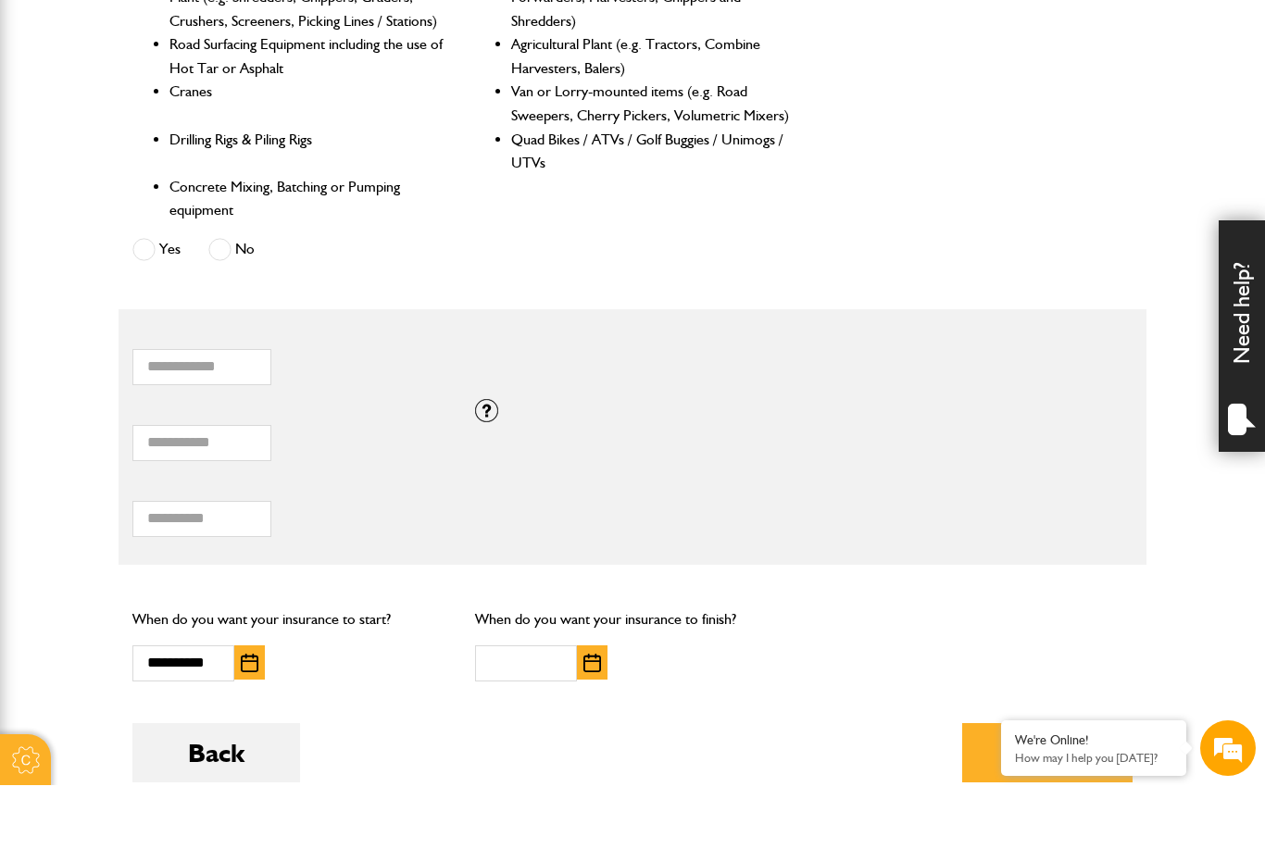
scroll to position [991, 0]
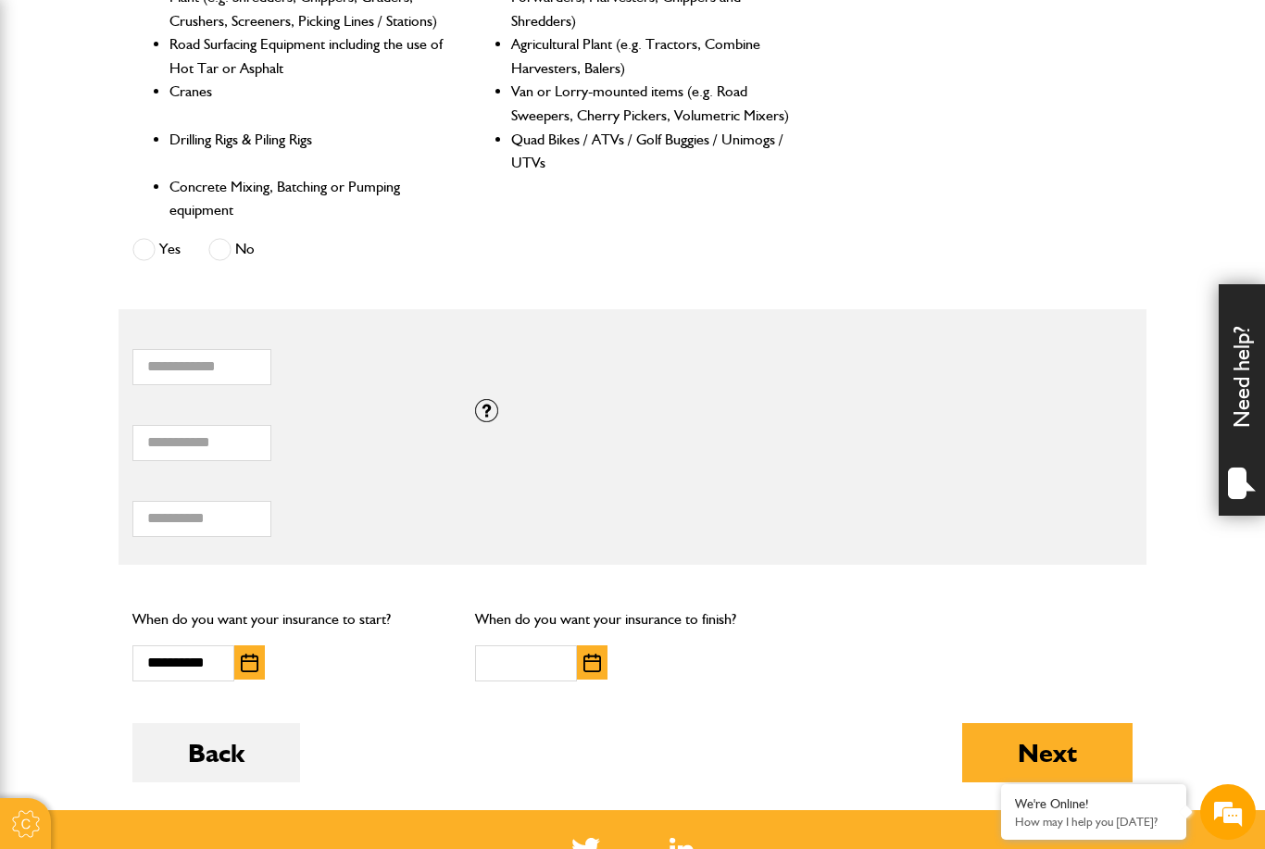
click at [600, 654] on img "button" at bounding box center [593, 663] width 18 height 19
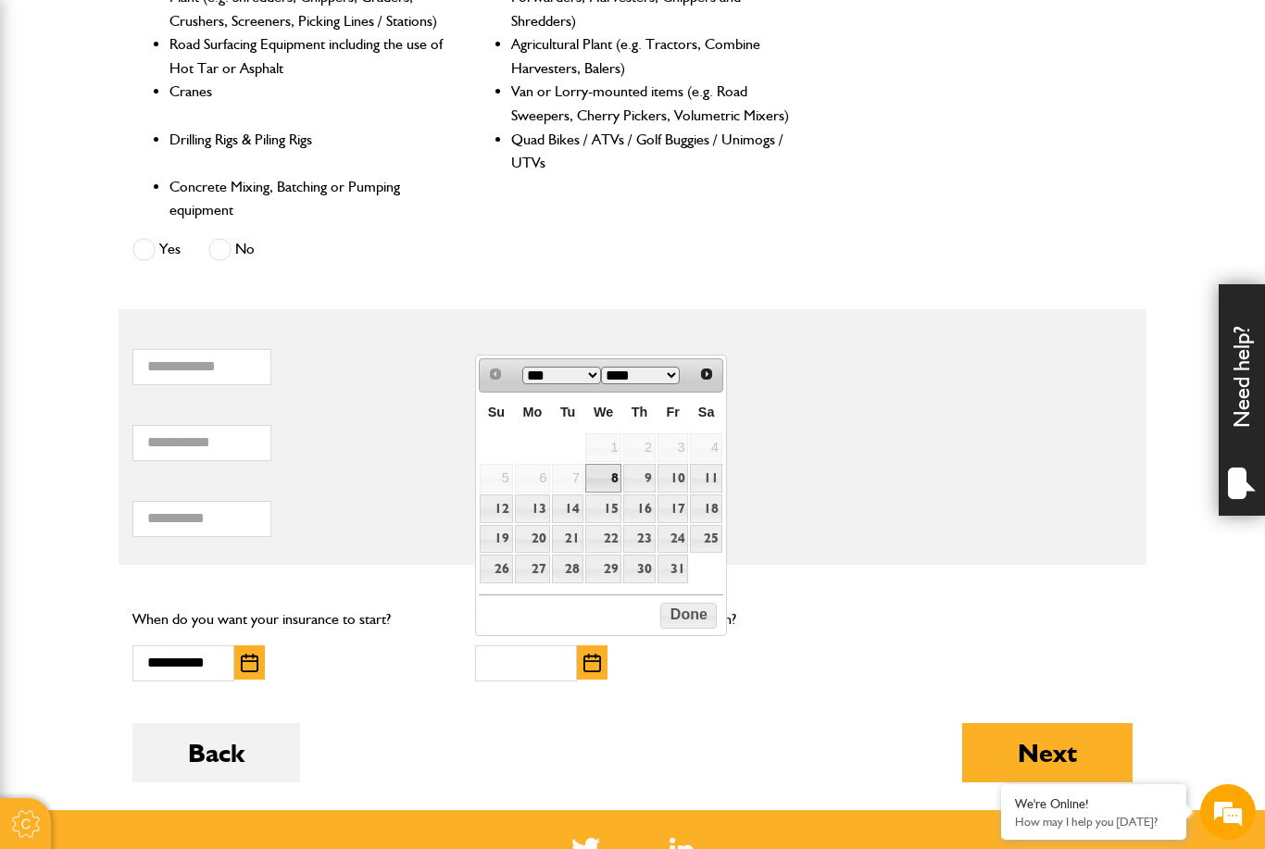
click at [235, 673] on button "button" at bounding box center [249, 663] width 31 height 34
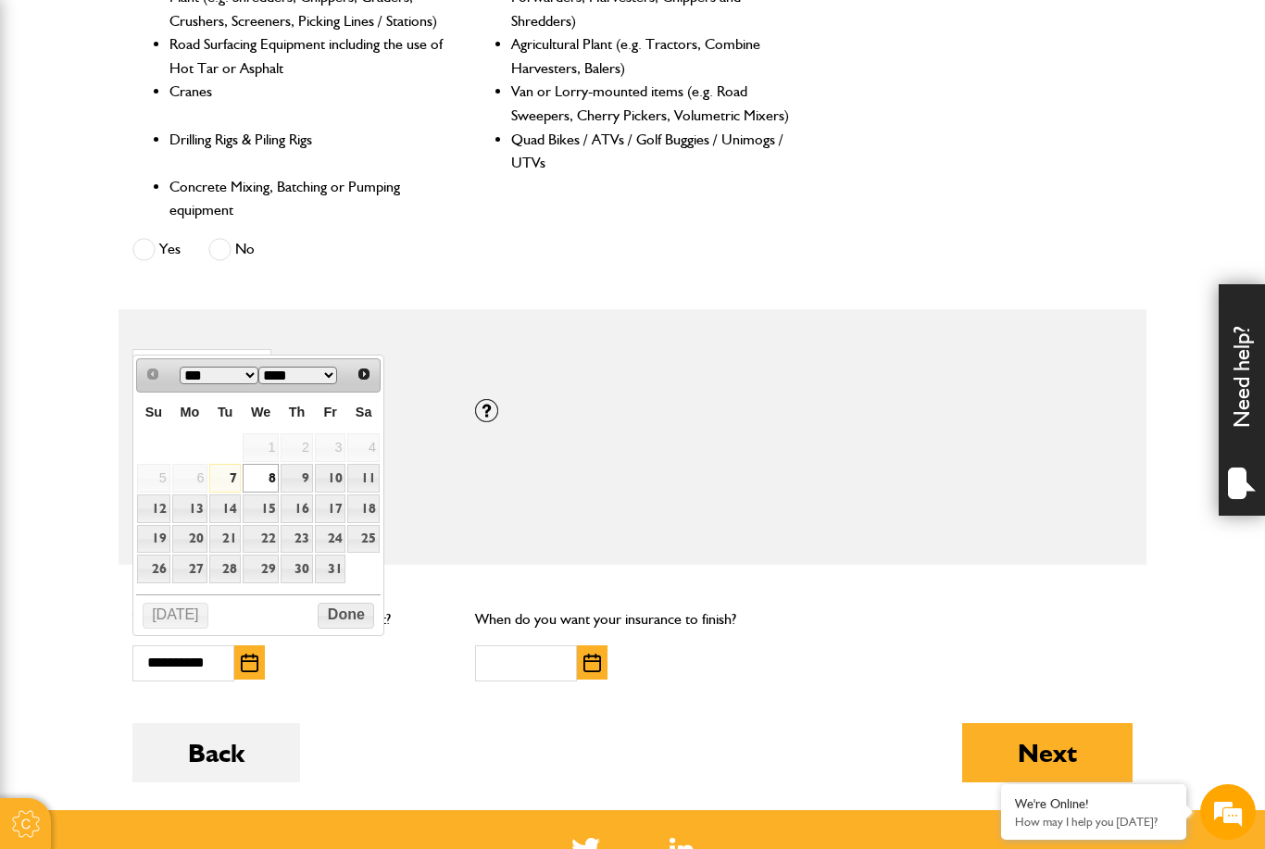
click at [236, 484] on link "7" at bounding box center [224, 478] width 31 height 29
type input "**********"
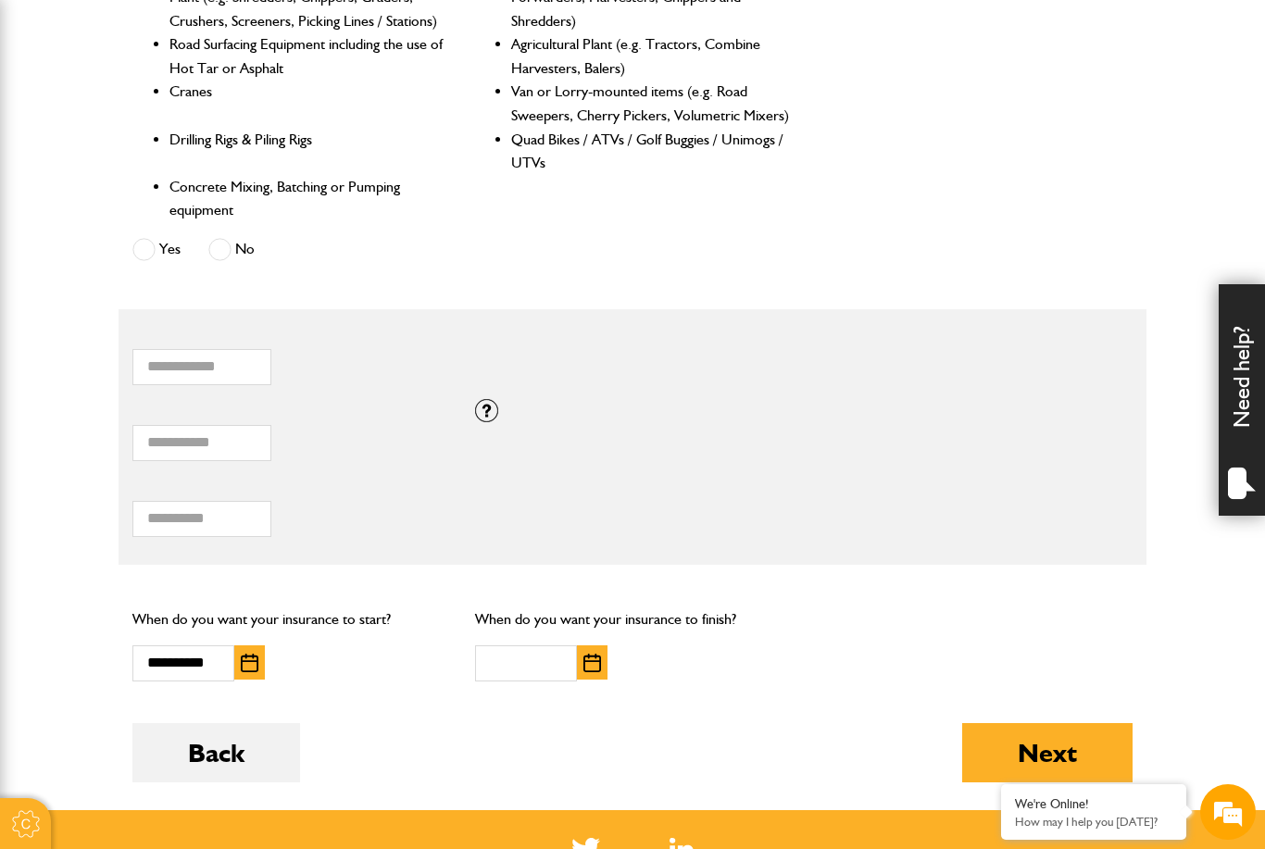
click at [598, 660] on img "button" at bounding box center [593, 663] width 18 height 19
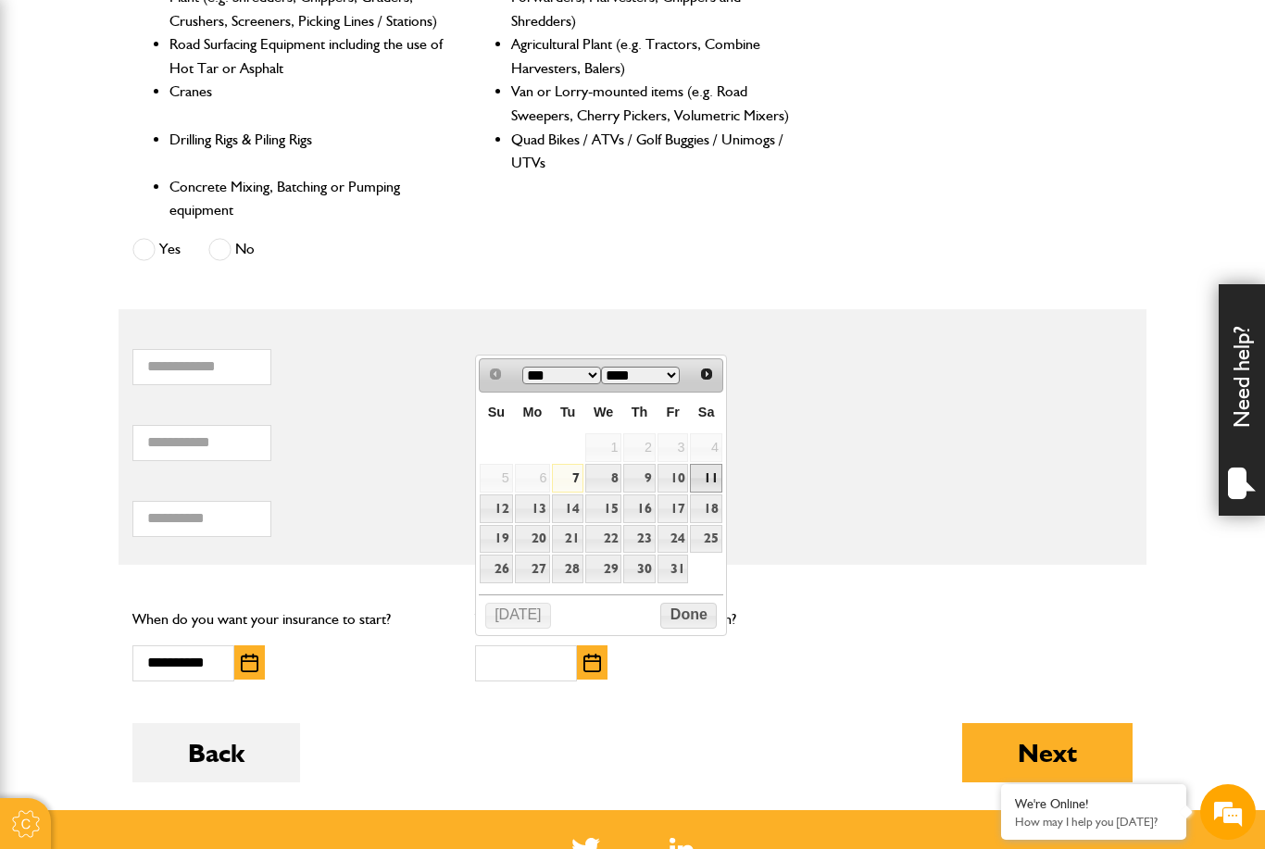
click at [707, 478] on link "11" at bounding box center [705, 478] width 31 height 29
type input "**********"
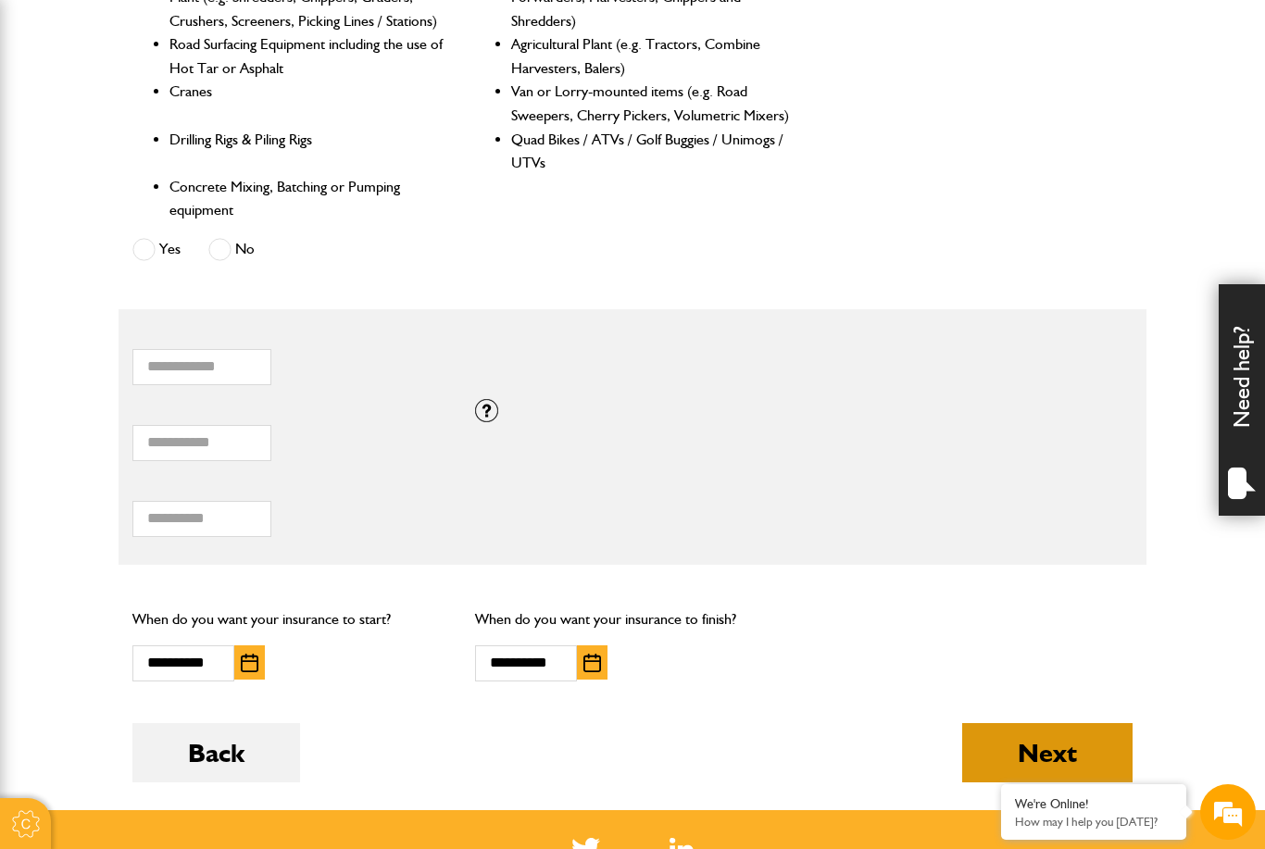
click at [1032, 750] on button "Next" at bounding box center [1048, 753] width 170 height 59
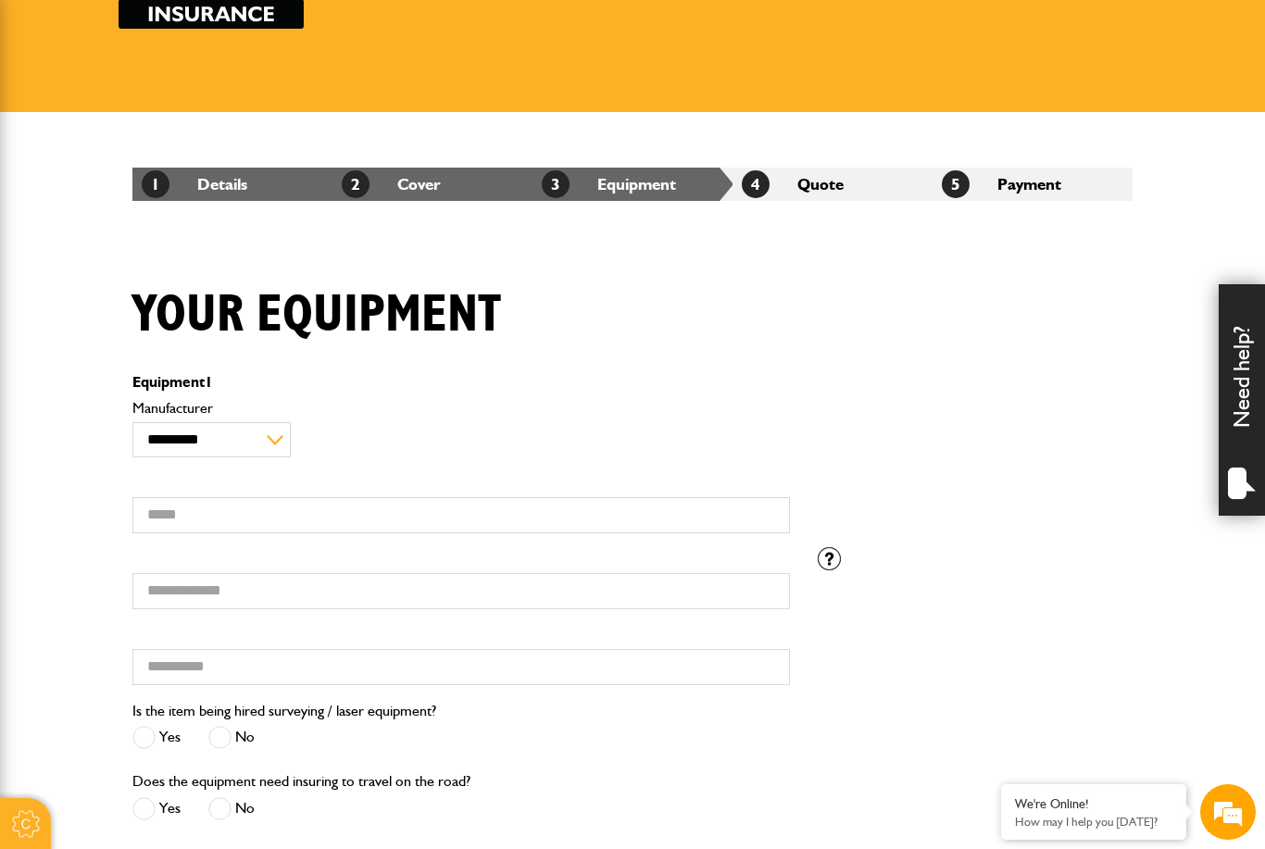
scroll to position [209, 0]
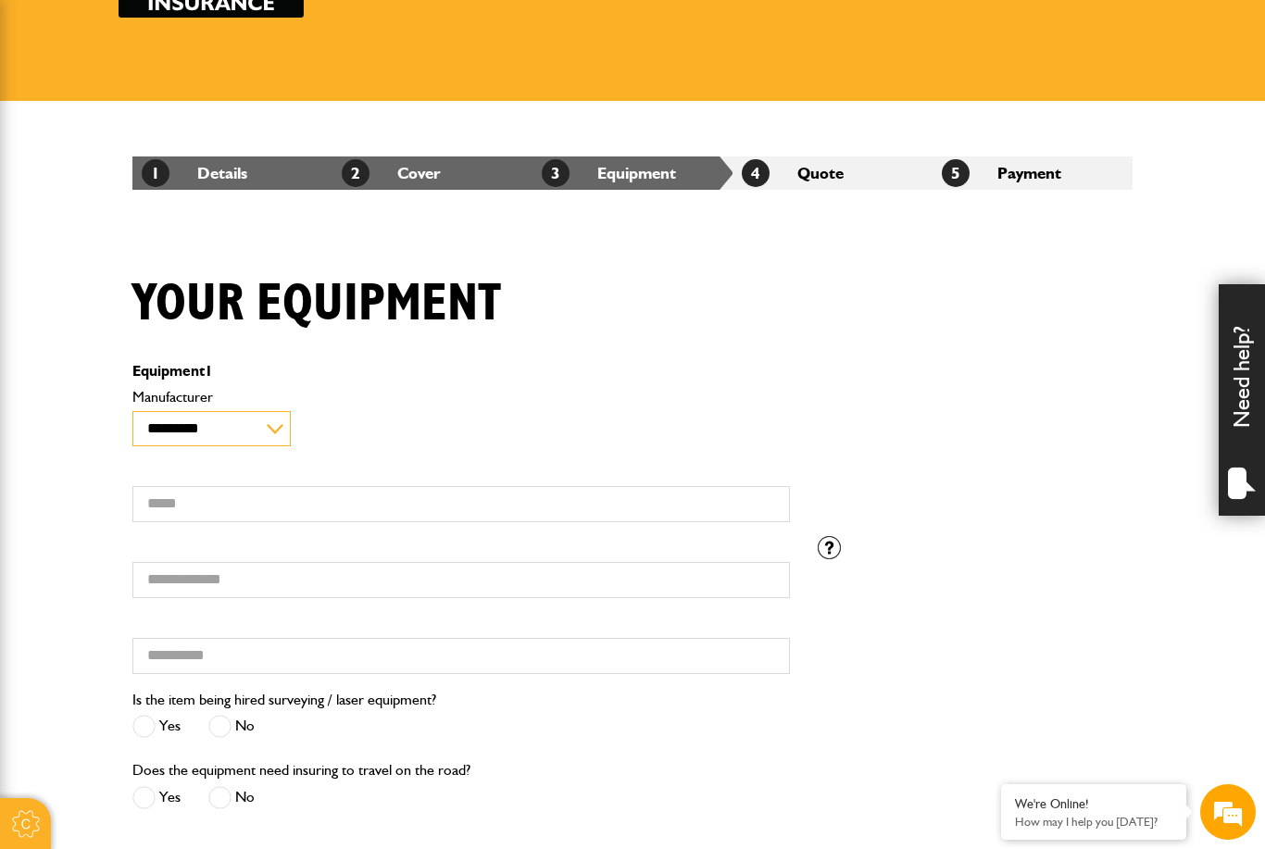
click at [267, 428] on select "**********" at bounding box center [211, 429] width 158 height 36
select select "**"
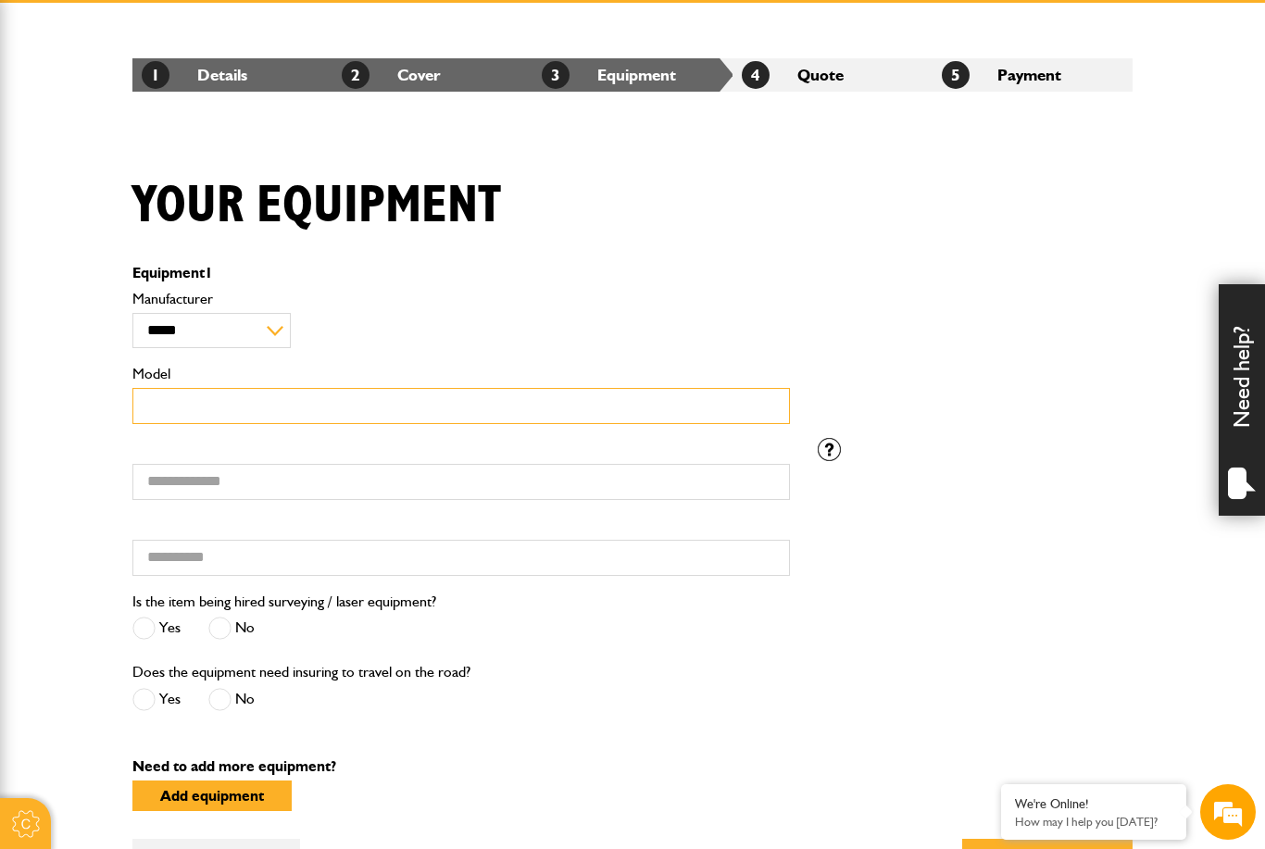
click at [422, 413] on input "Model" at bounding box center [461, 406] width 658 height 36
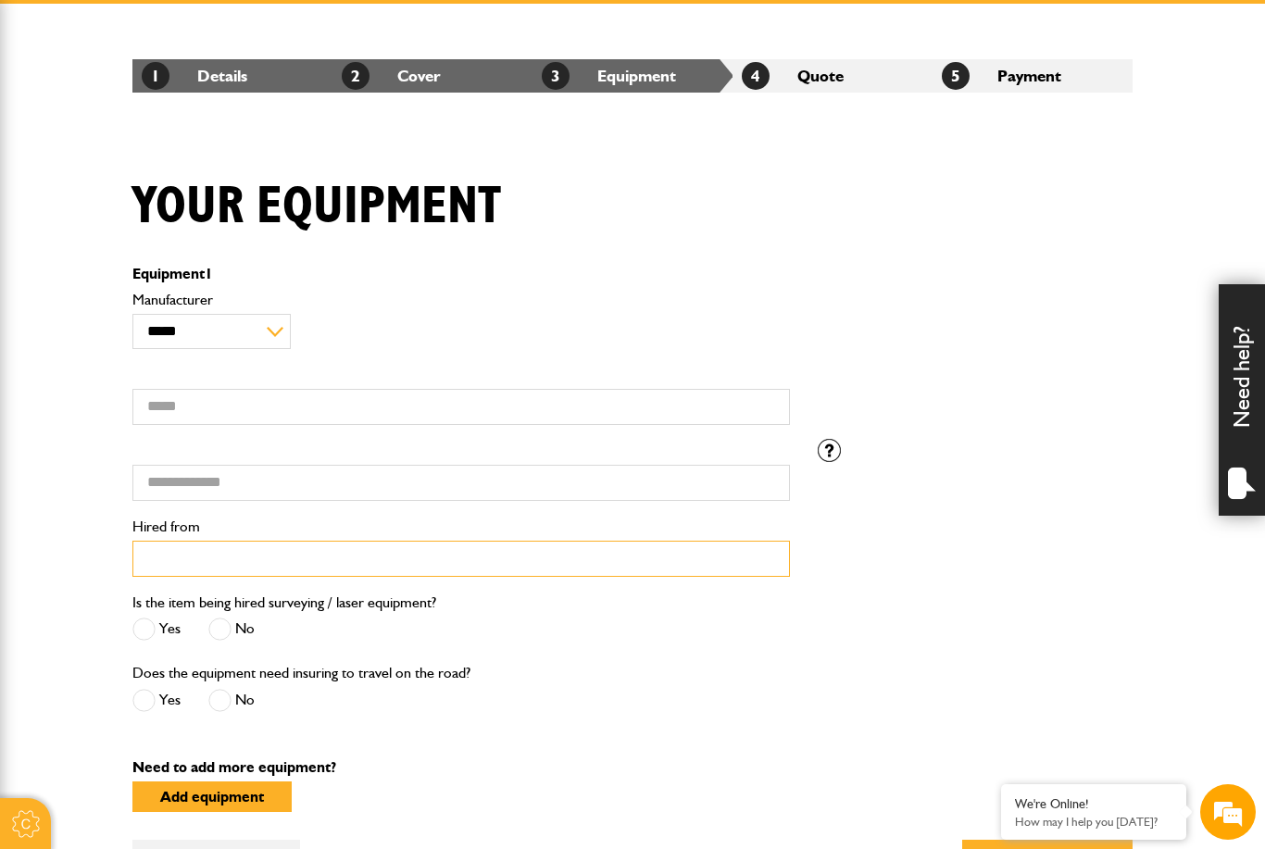
click at [308, 565] on input "Hired from" at bounding box center [461, 559] width 658 height 36
type input "**********"
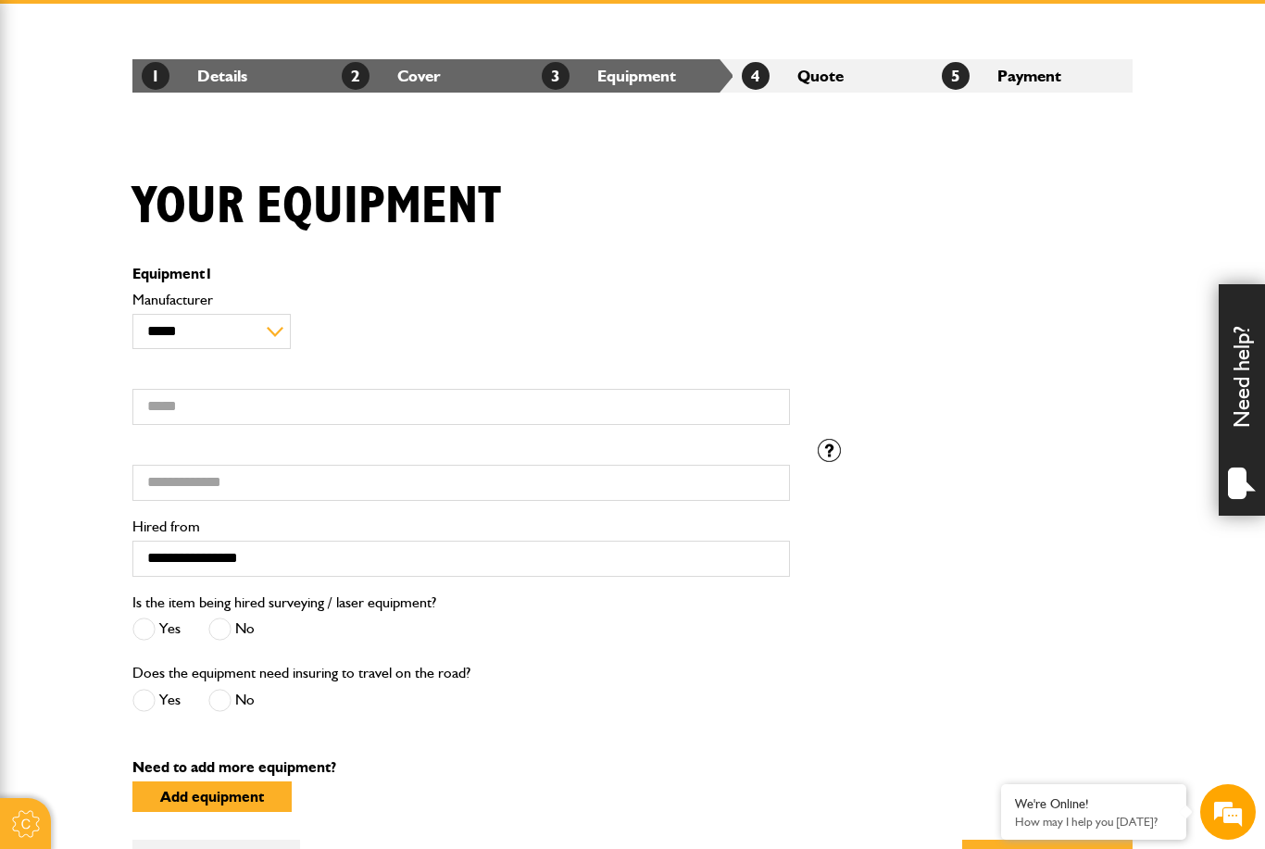
click at [215, 636] on span at bounding box center [219, 629] width 23 height 23
click at [222, 705] on span at bounding box center [219, 700] width 23 height 23
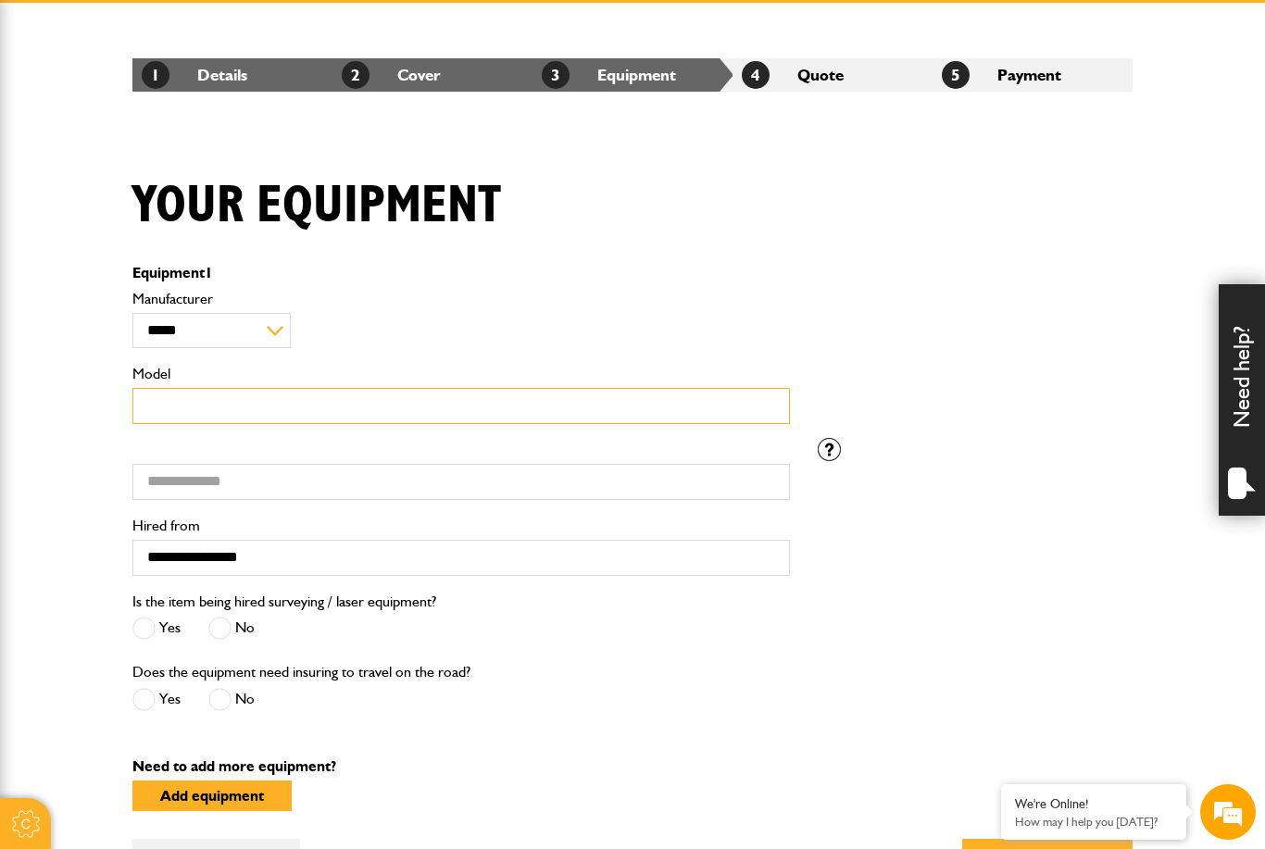
click at [282, 418] on input "Model" at bounding box center [461, 406] width 658 height 36
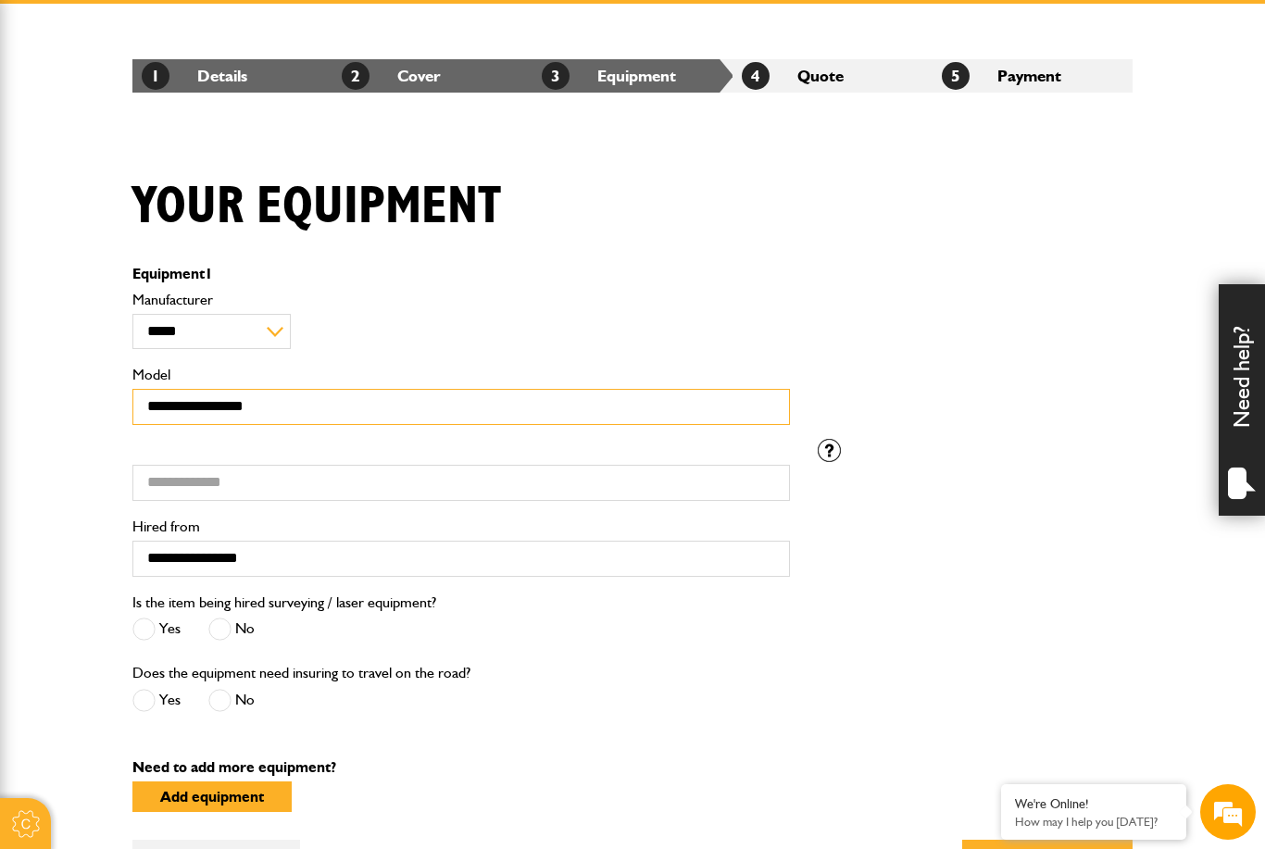
click at [191, 419] on input "**********" at bounding box center [461, 407] width 658 height 36
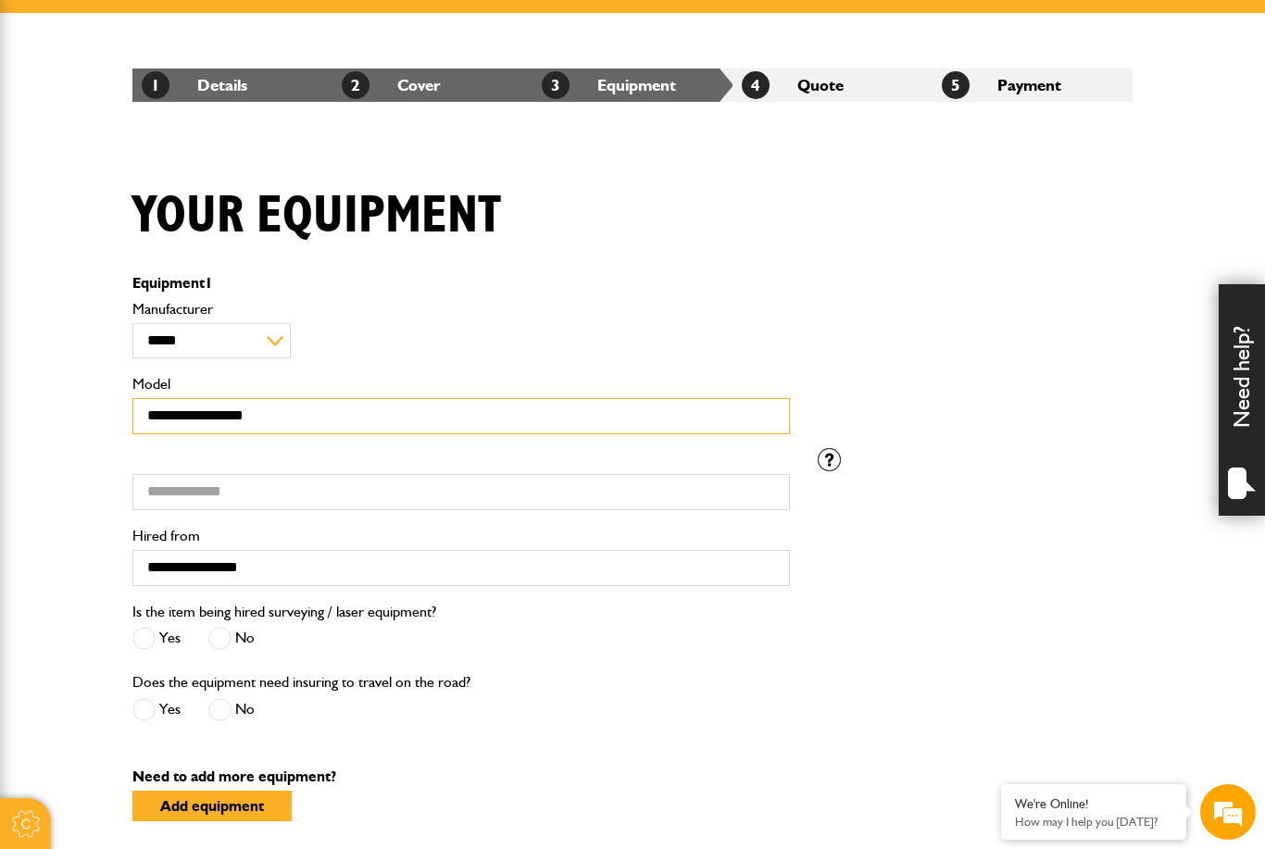
scroll to position [296, 0]
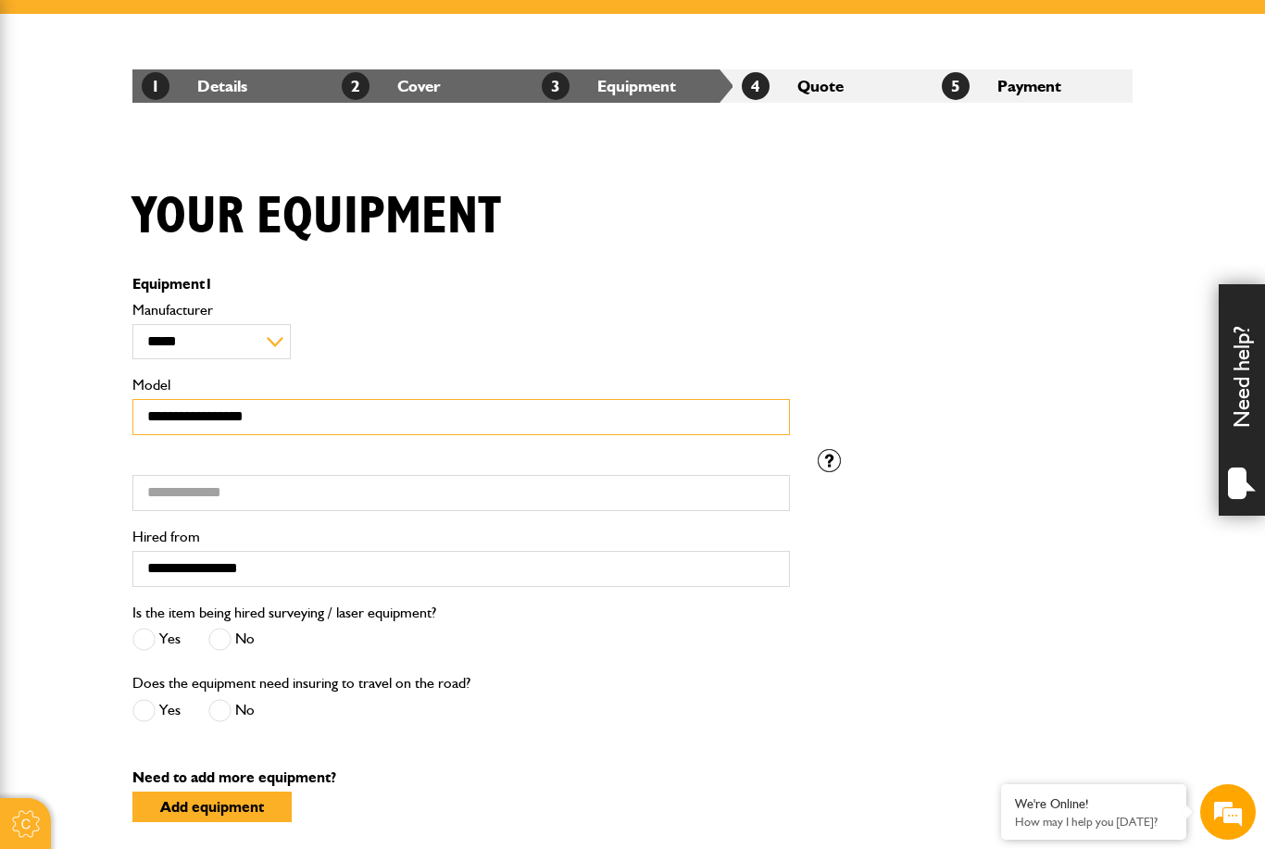
click at [205, 423] on input "**********" at bounding box center [461, 417] width 658 height 36
type input "**********"
click at [369, 504] on input "Serial number" at bounding box center [461, 493] width 658 height 36
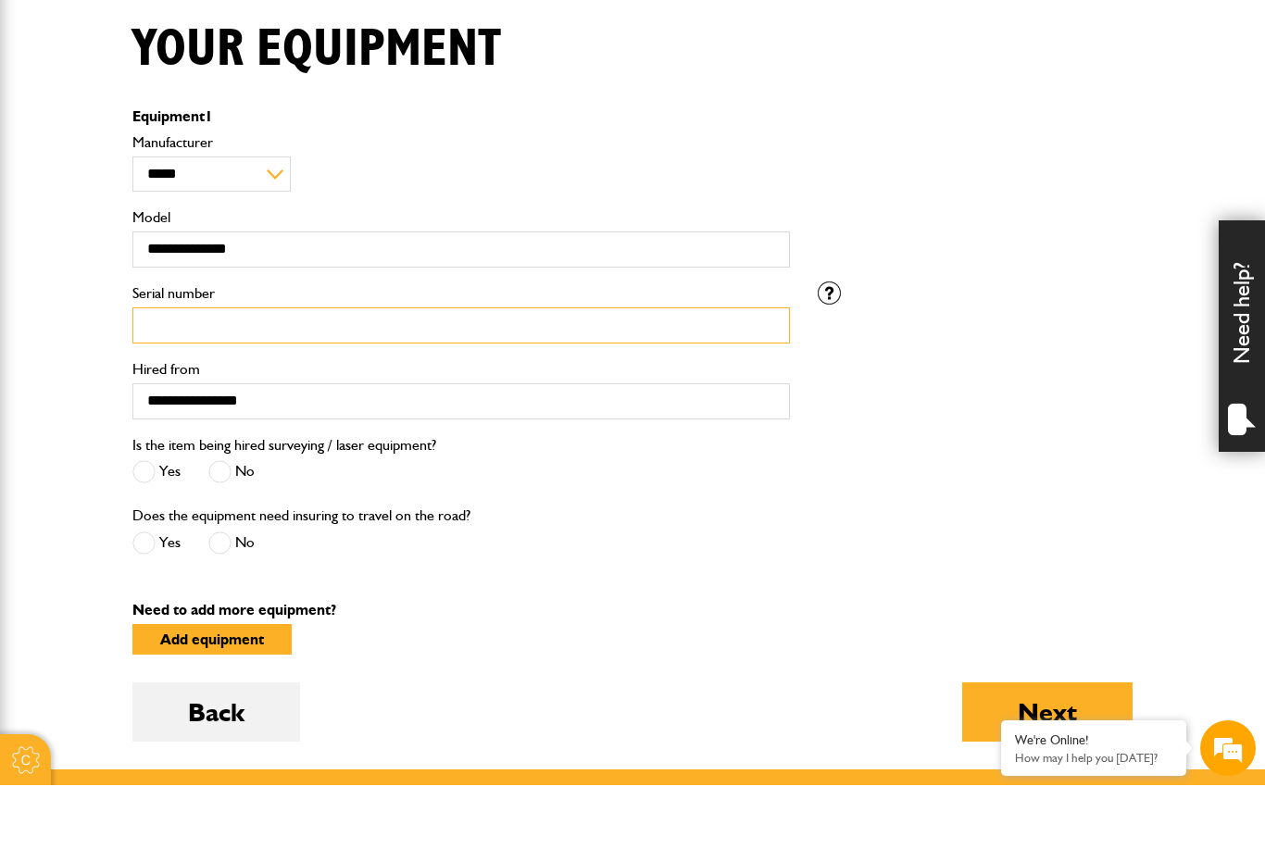
scroll to position [425, 0]
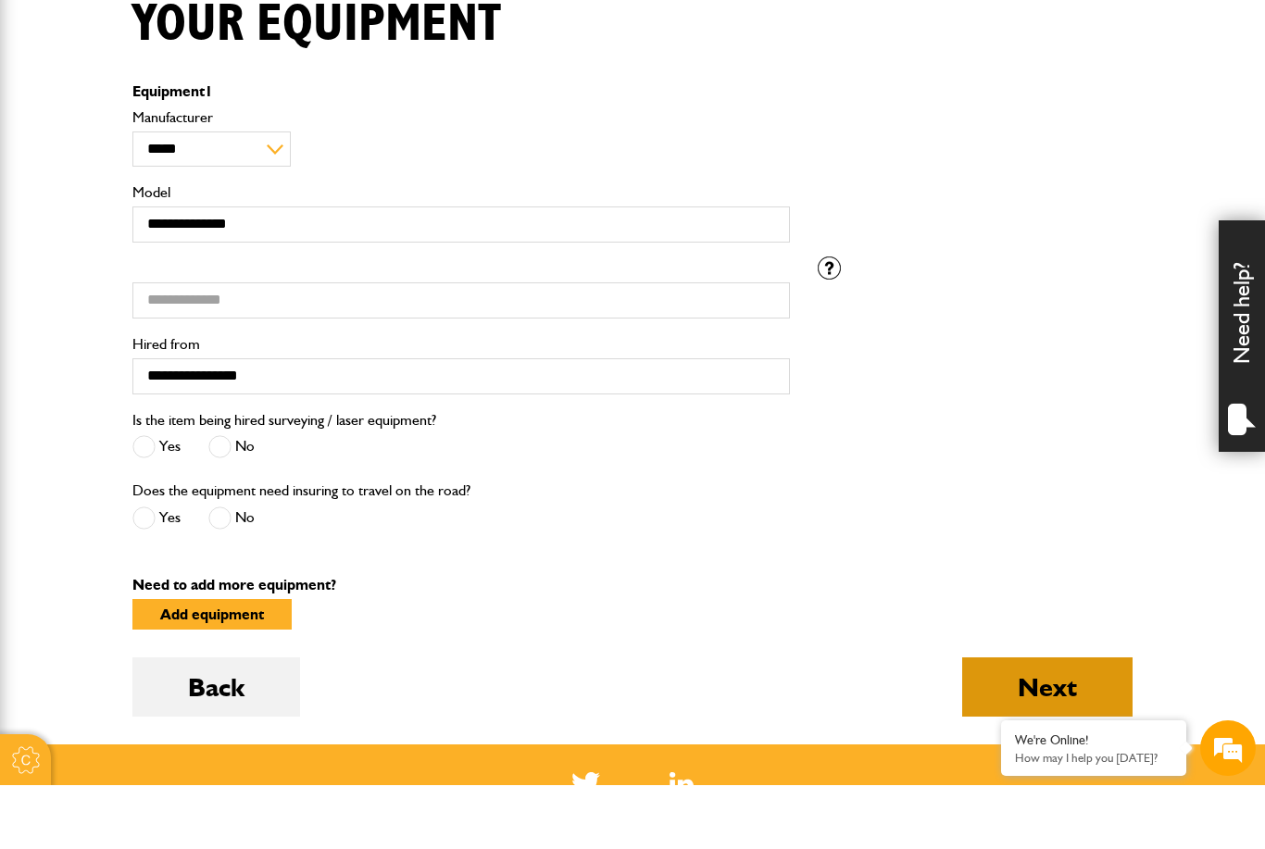
click at [1060, 722] on button "Next" at bounding box center [1048, 751] width 170 height 59
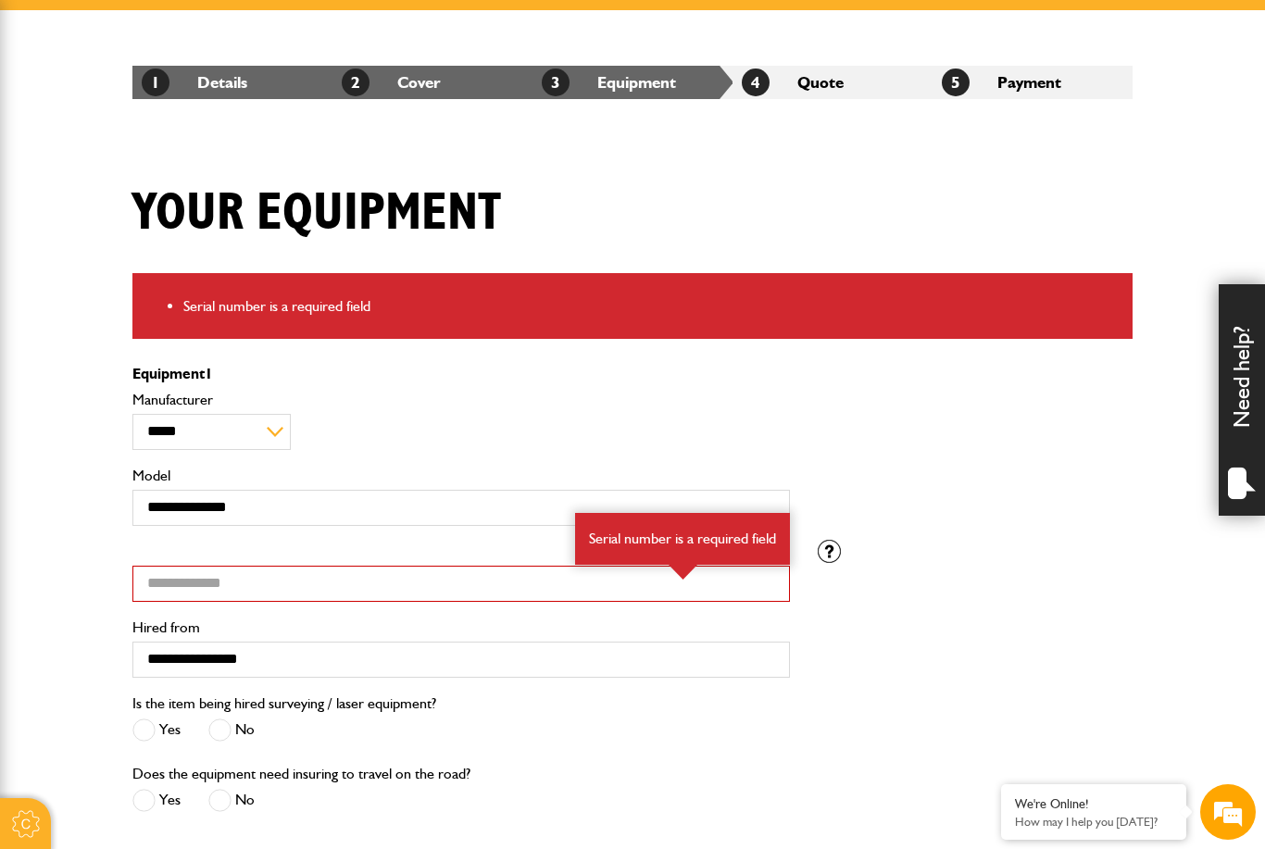
scroll to position [298, 0]
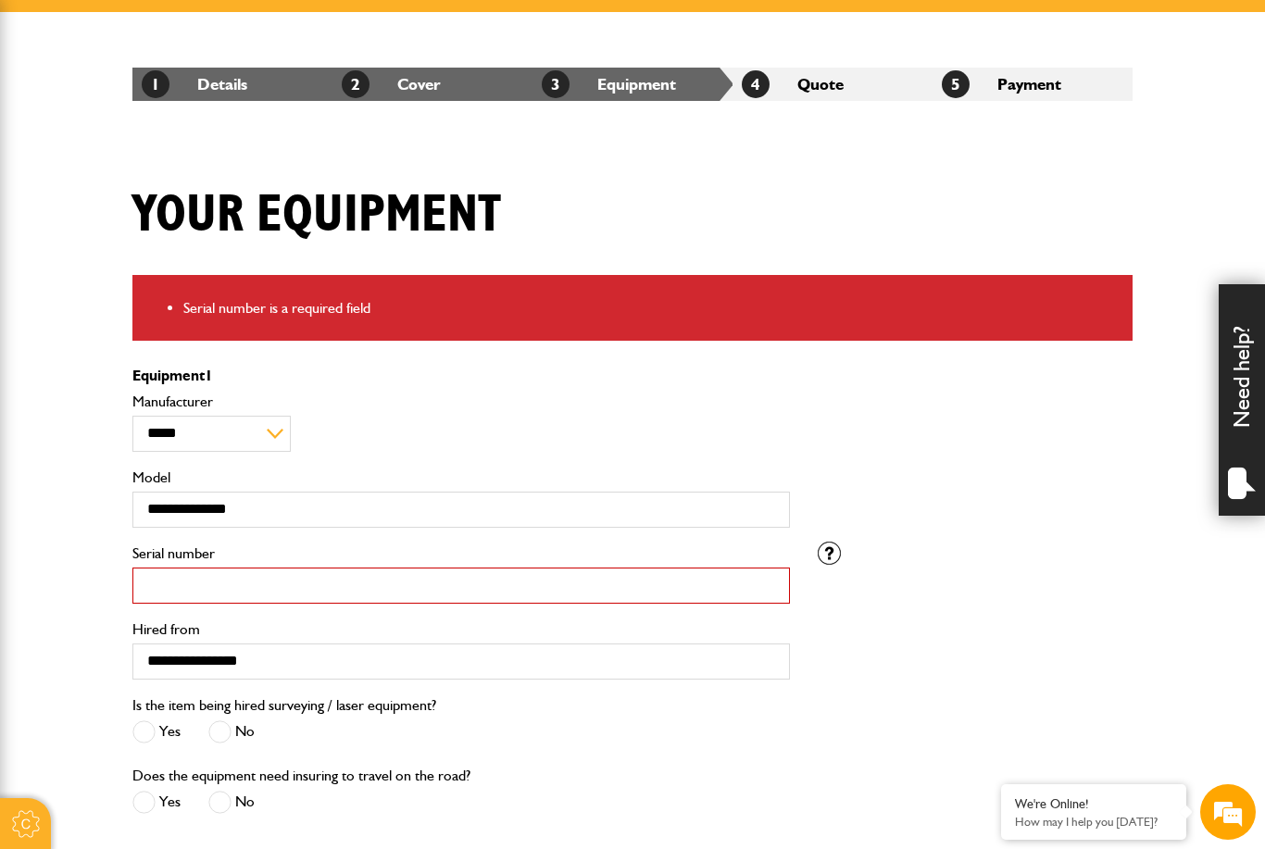
click at [306, 587] on input "Serial number" at bounding box center [461, 586] width 658 height 36
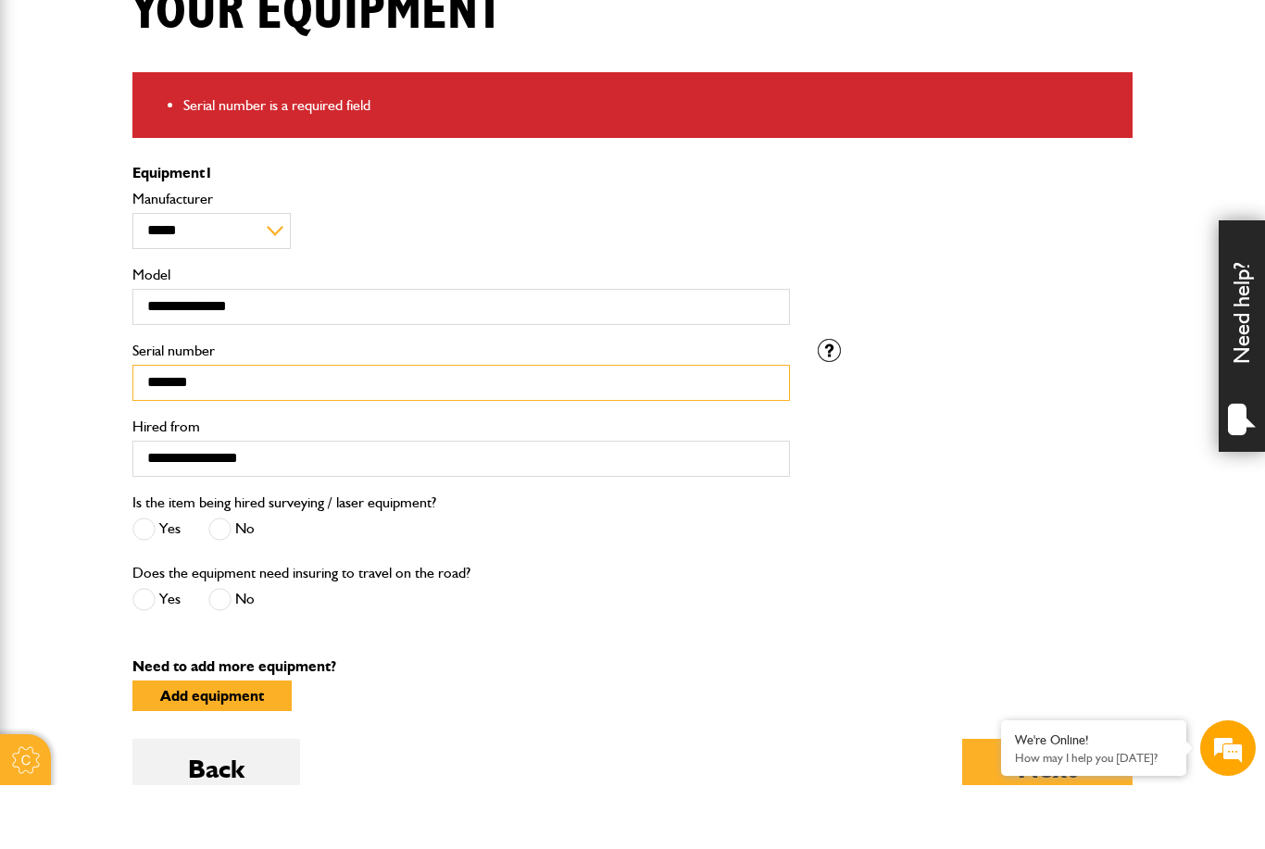
scroll to position [475, 0]
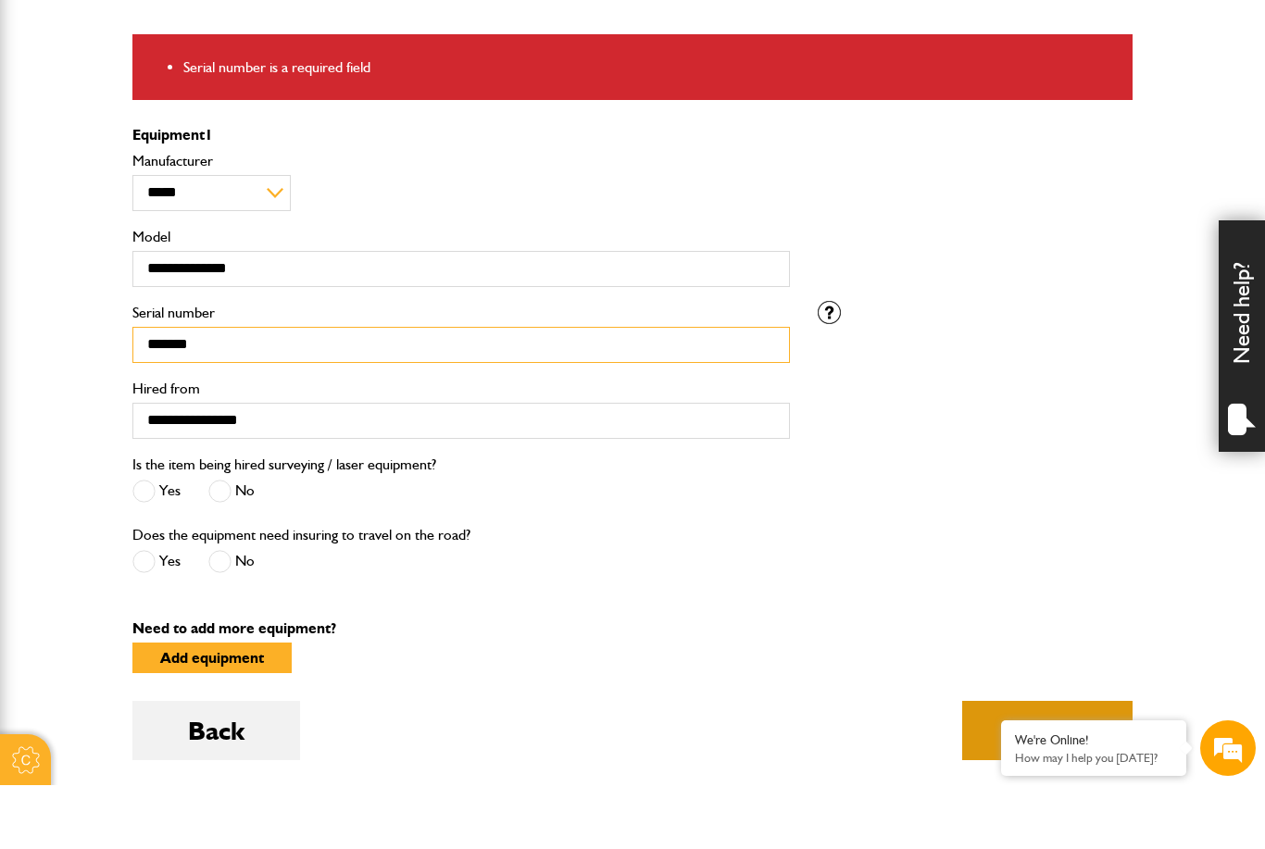
type input "*******"
click at [1038, 765] on button "Next" at bounding box center [1048, 794] width 170 height 59
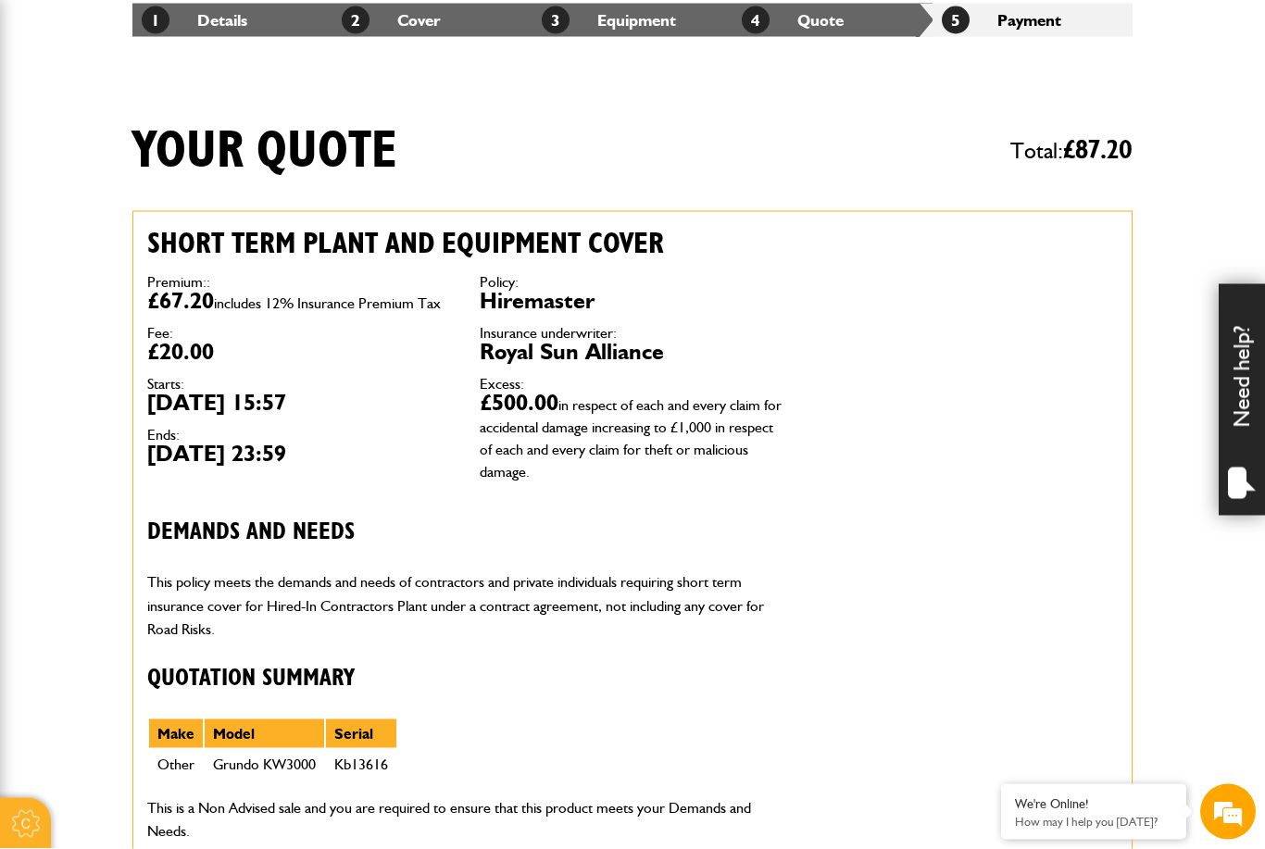
scroll to position [401, 0]
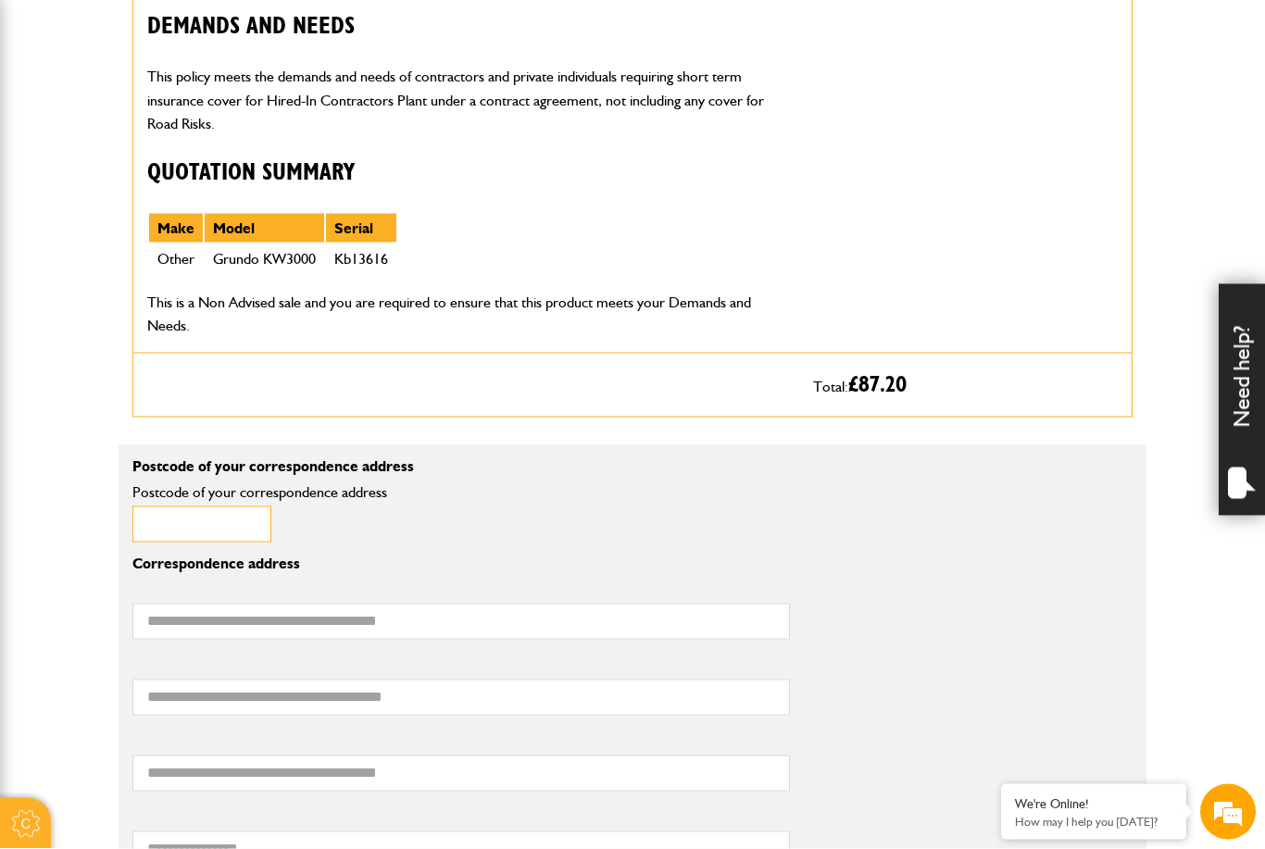
click at [233, 521] on input "Postcode of your correspondence address" at bounding box center [201, 525] width 139 height 36
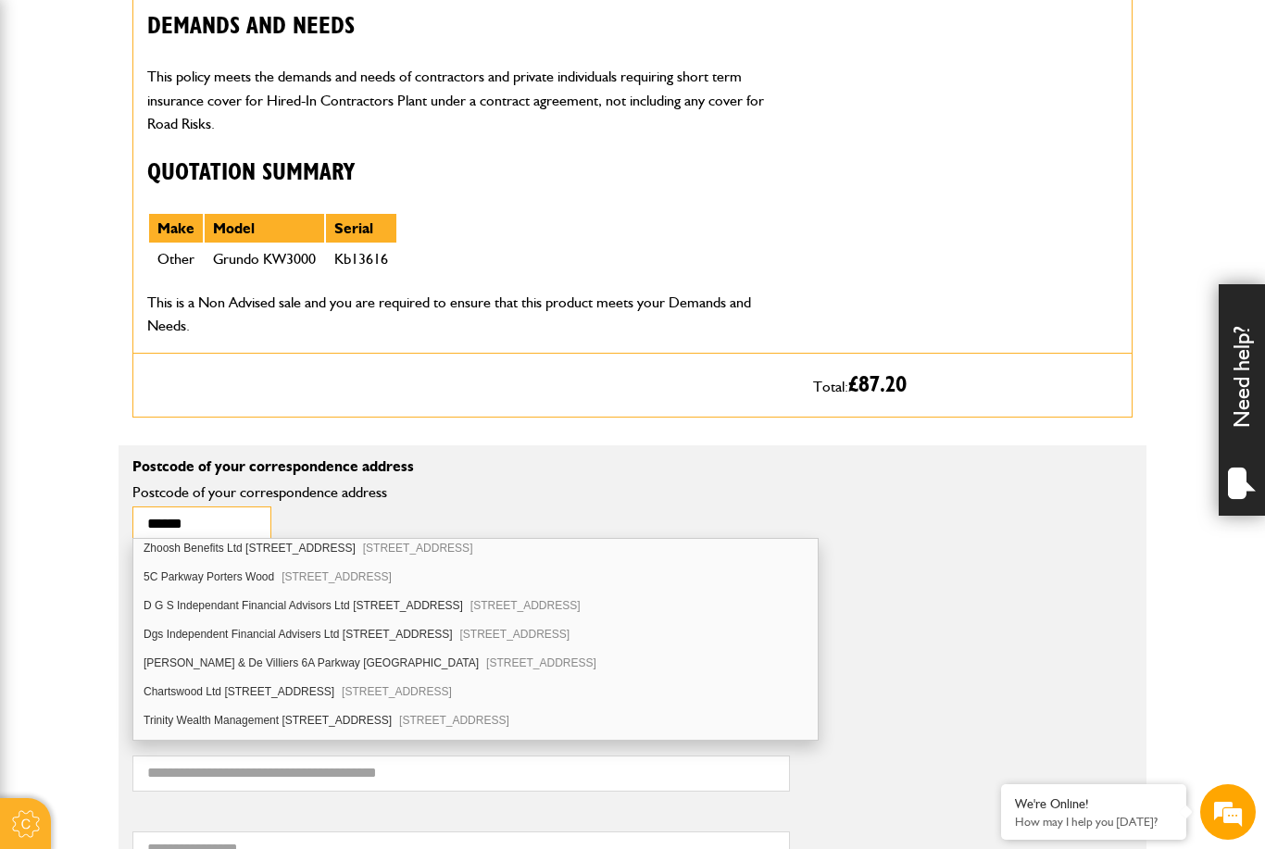
scroll to position [270, 0]
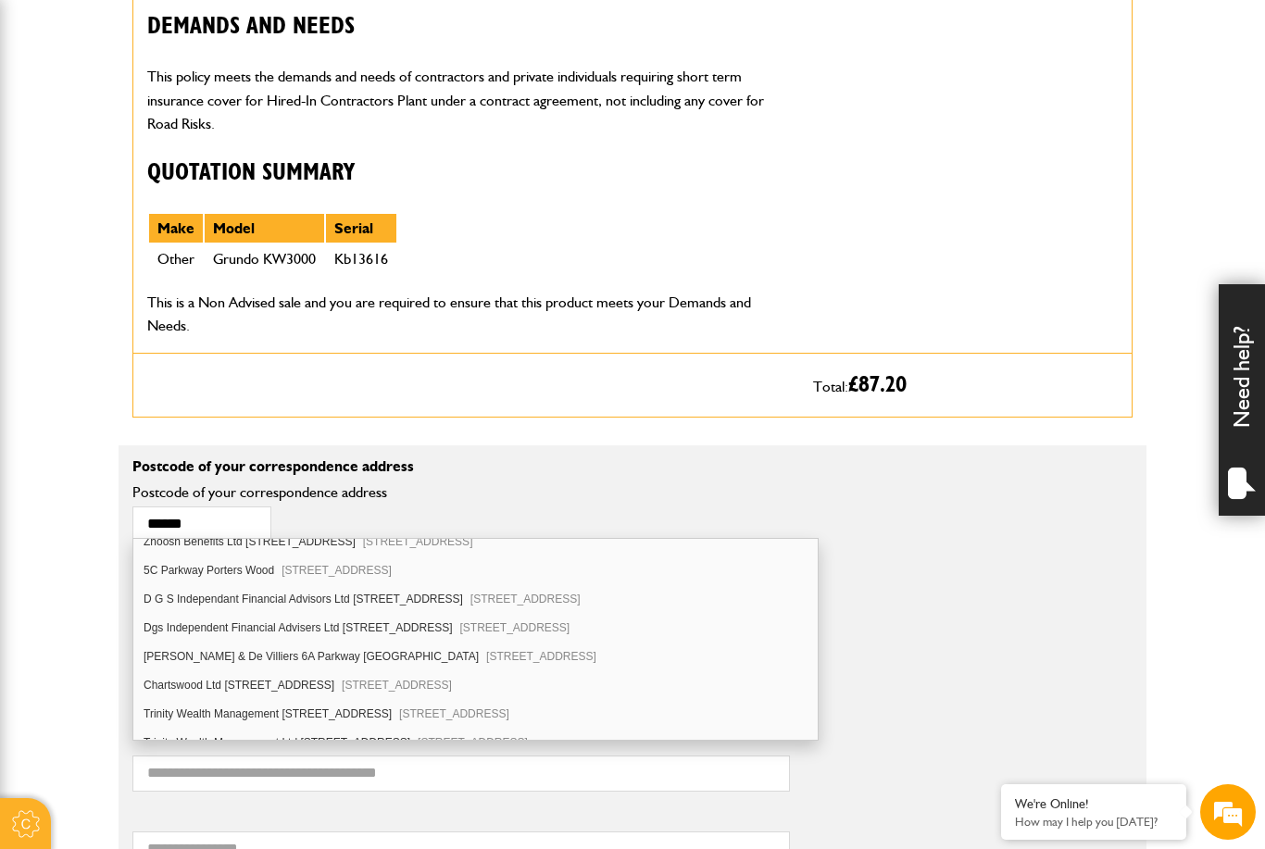
click at [349, 686] on div "Chartswood Ltd [STREET_ADDRESS]" at bounding box center [475, 686] width 685 height 29
type input "*******"
type input "**********"
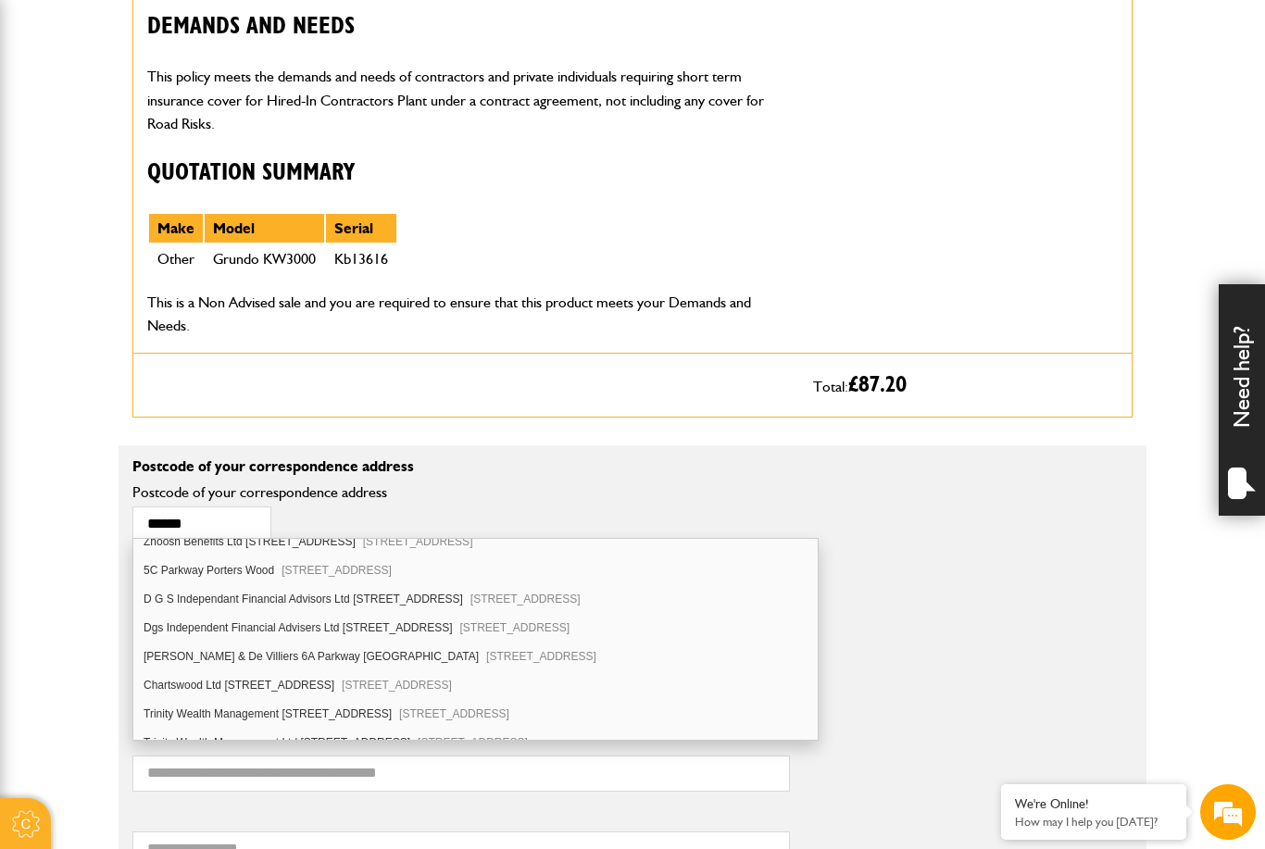
type input "**********"
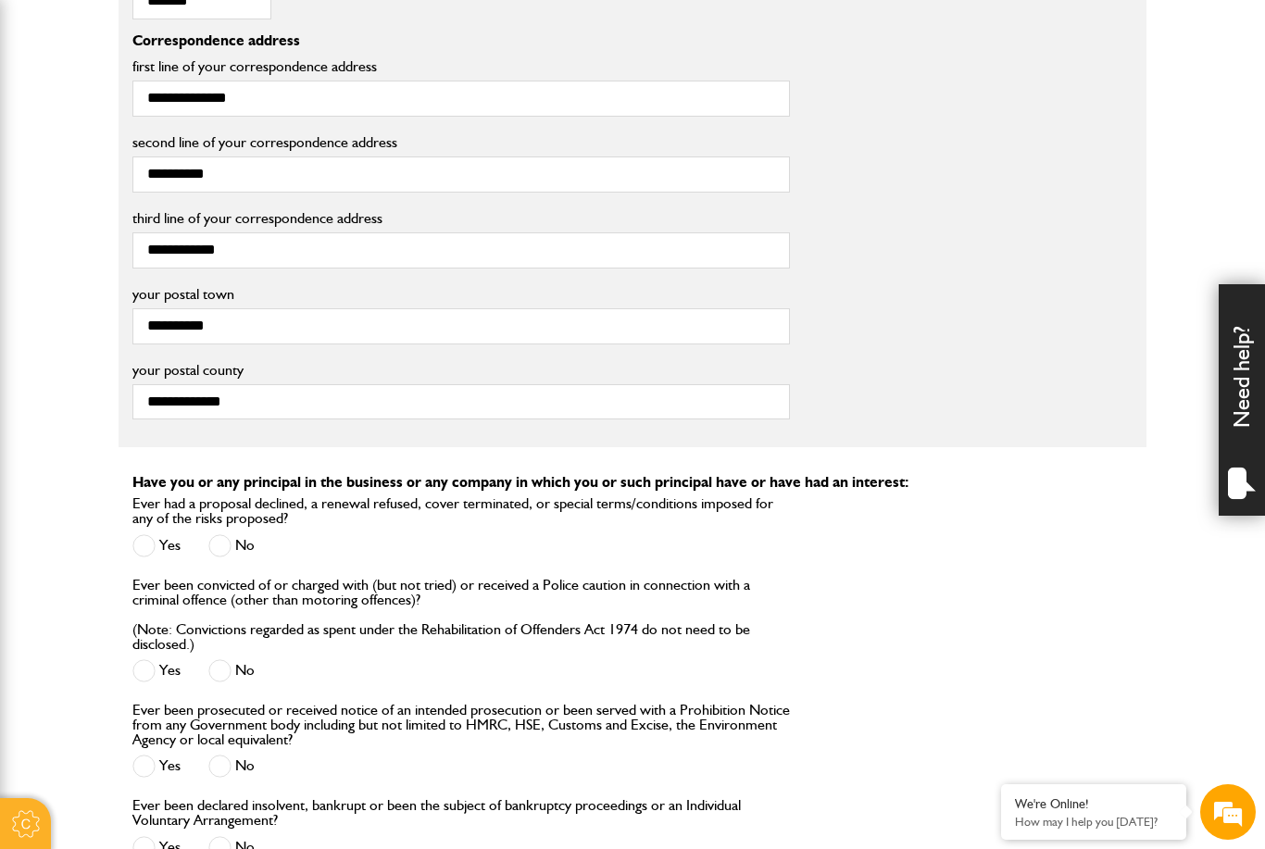
scroll to position [1394, 0]
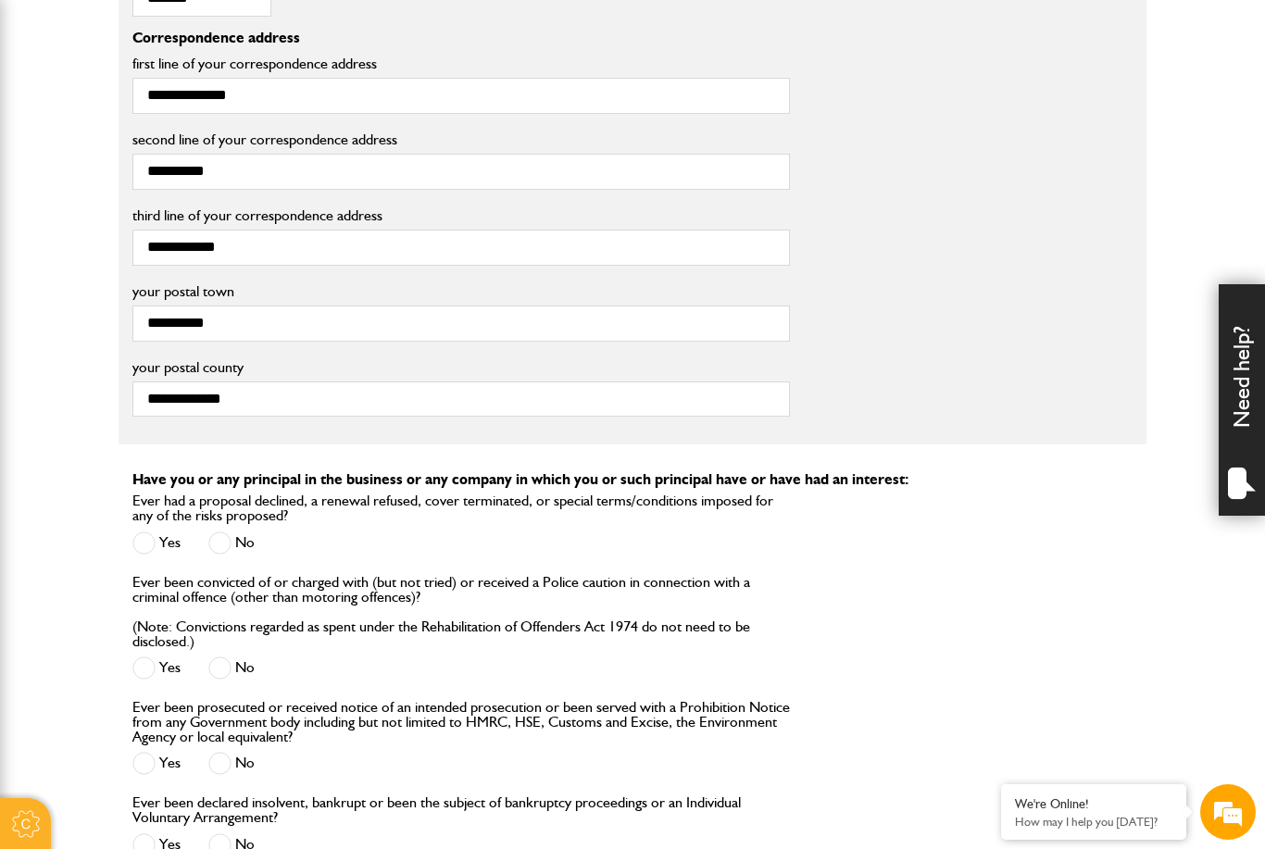
click at [232, 541] on span at bounding box center [219, 543] width 23 height 23
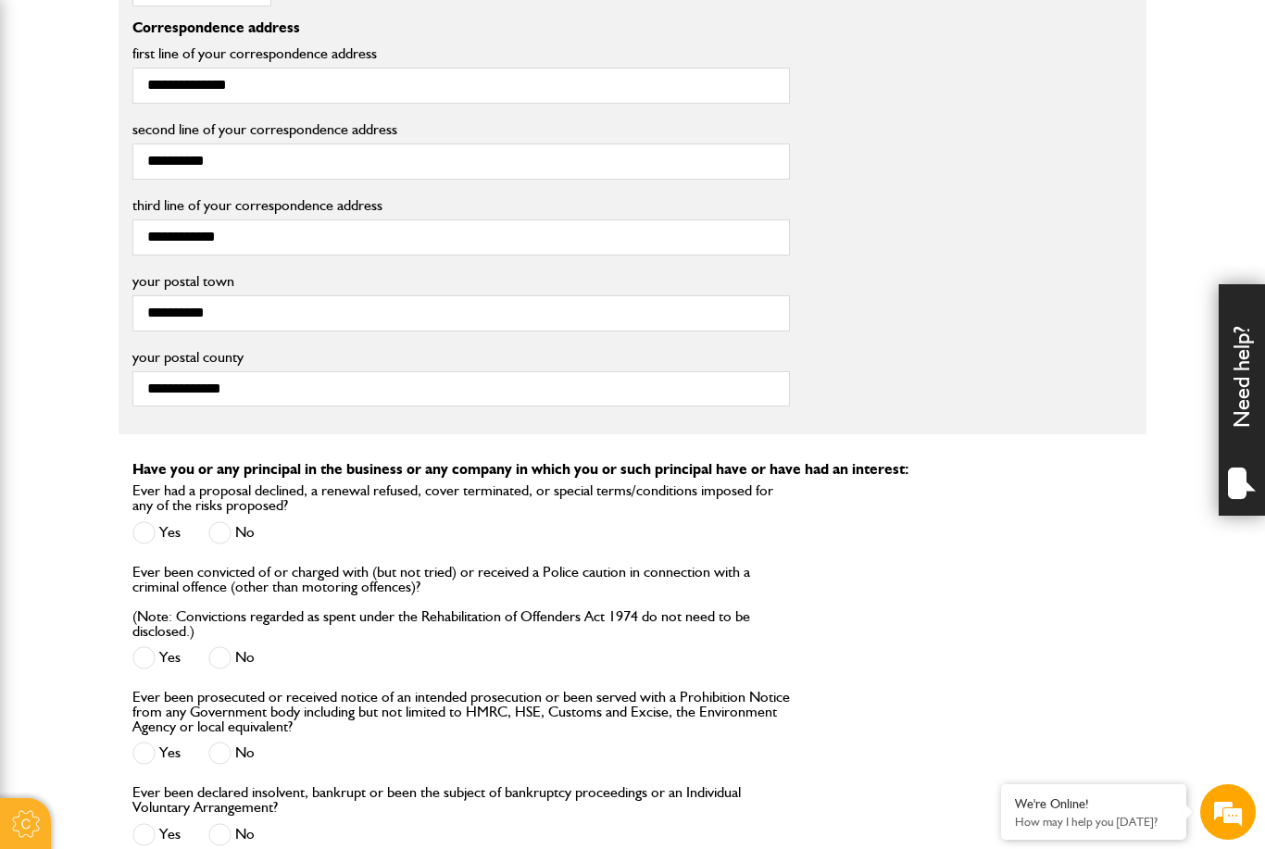
scroll to position [1424, 0]
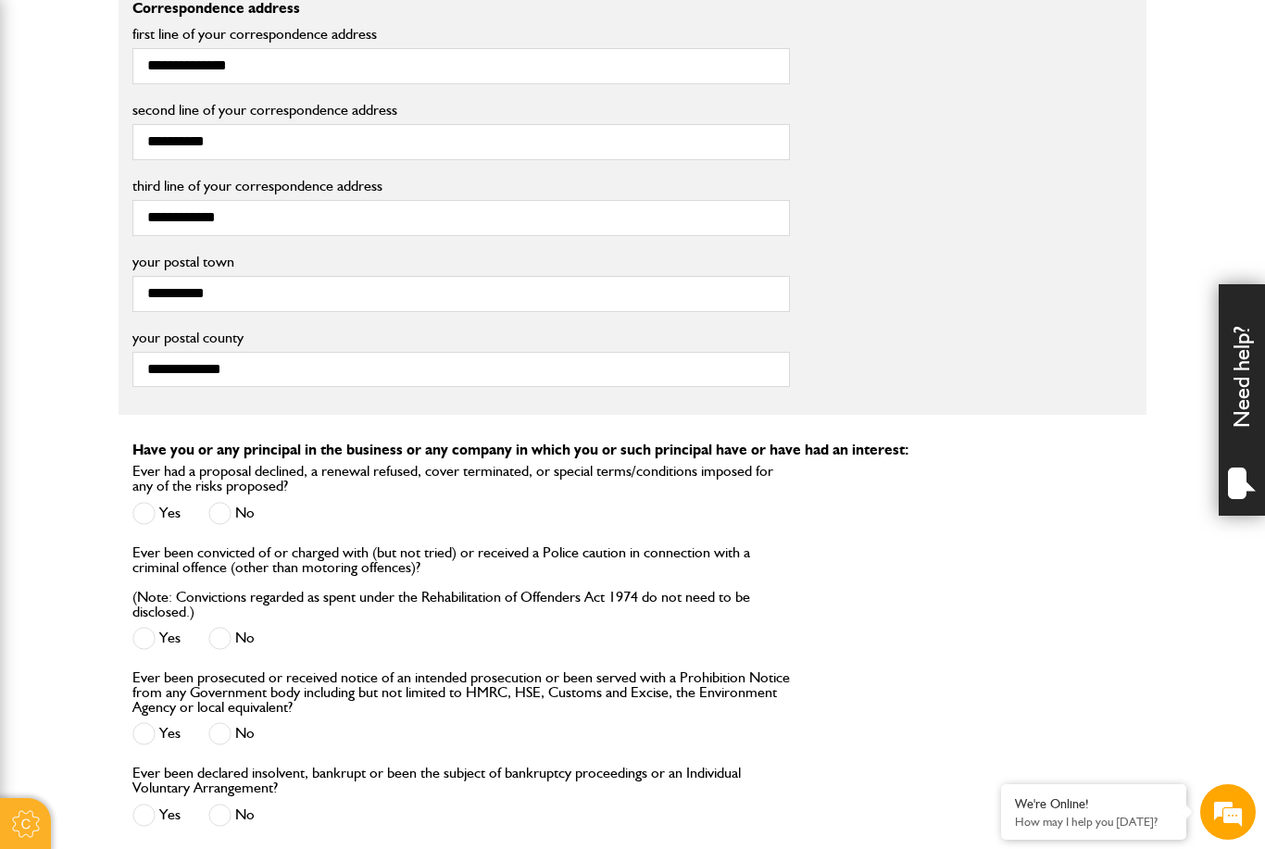
click at [230, 638] on span at bounding box center [219, 638] width 23 height 23
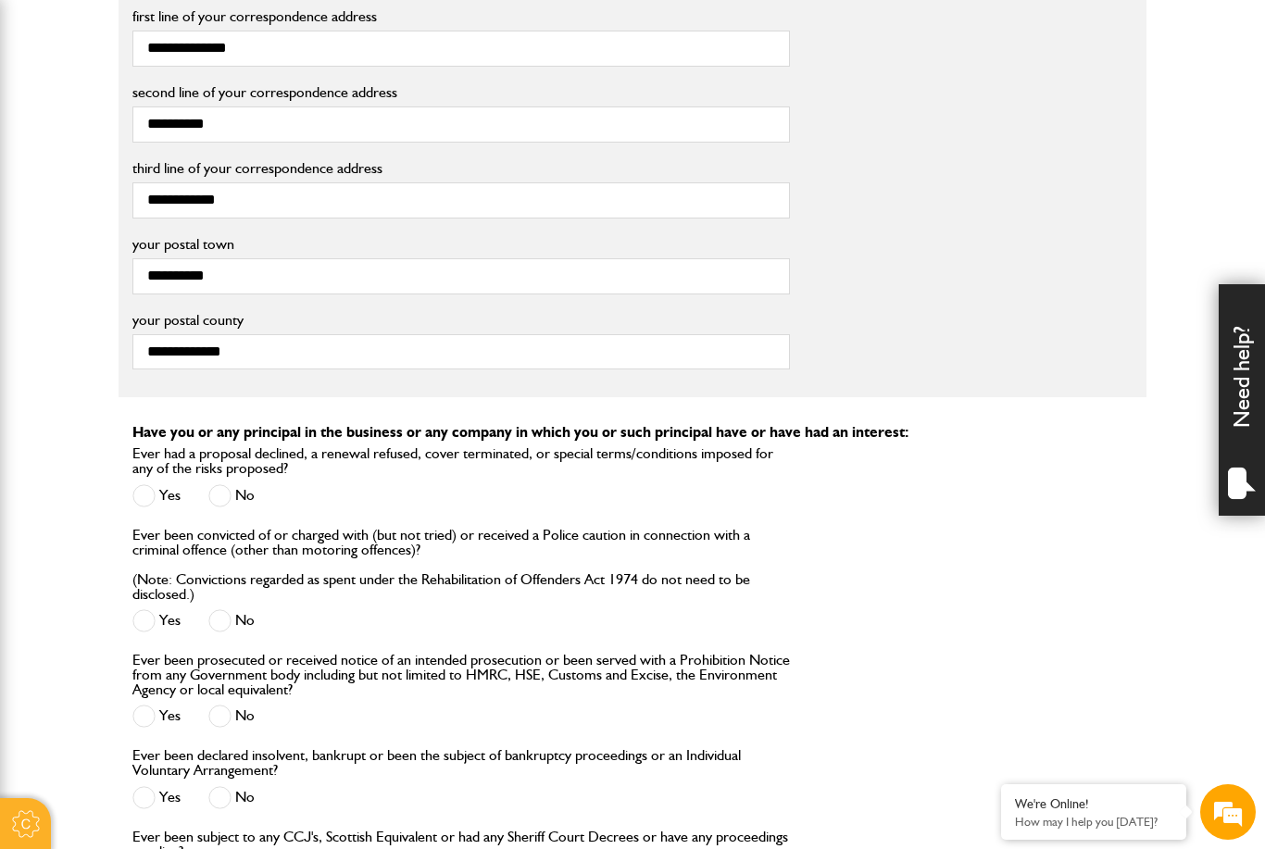
scroll to position [1493, 0]
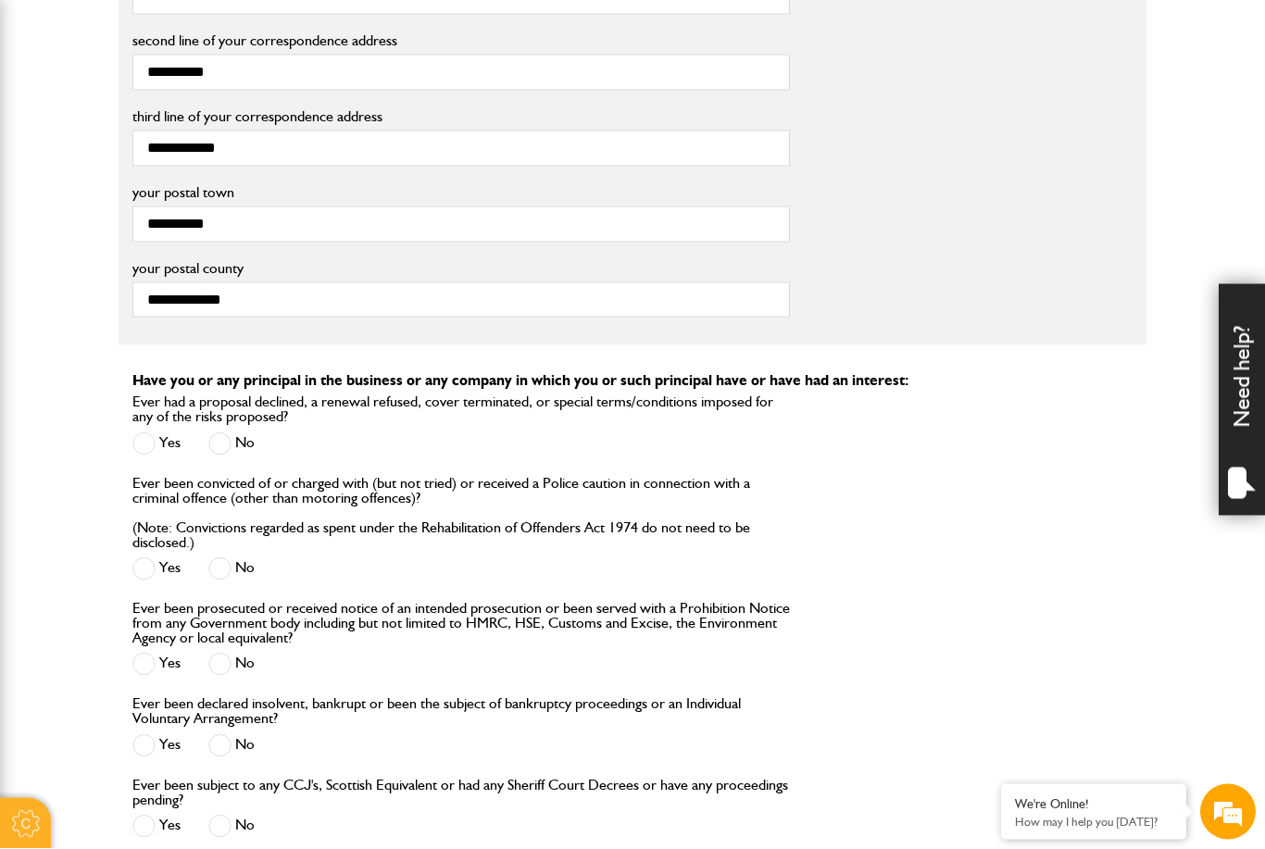
click at [225, 657] on span at bounding box center [219, 664] width 23 height 23
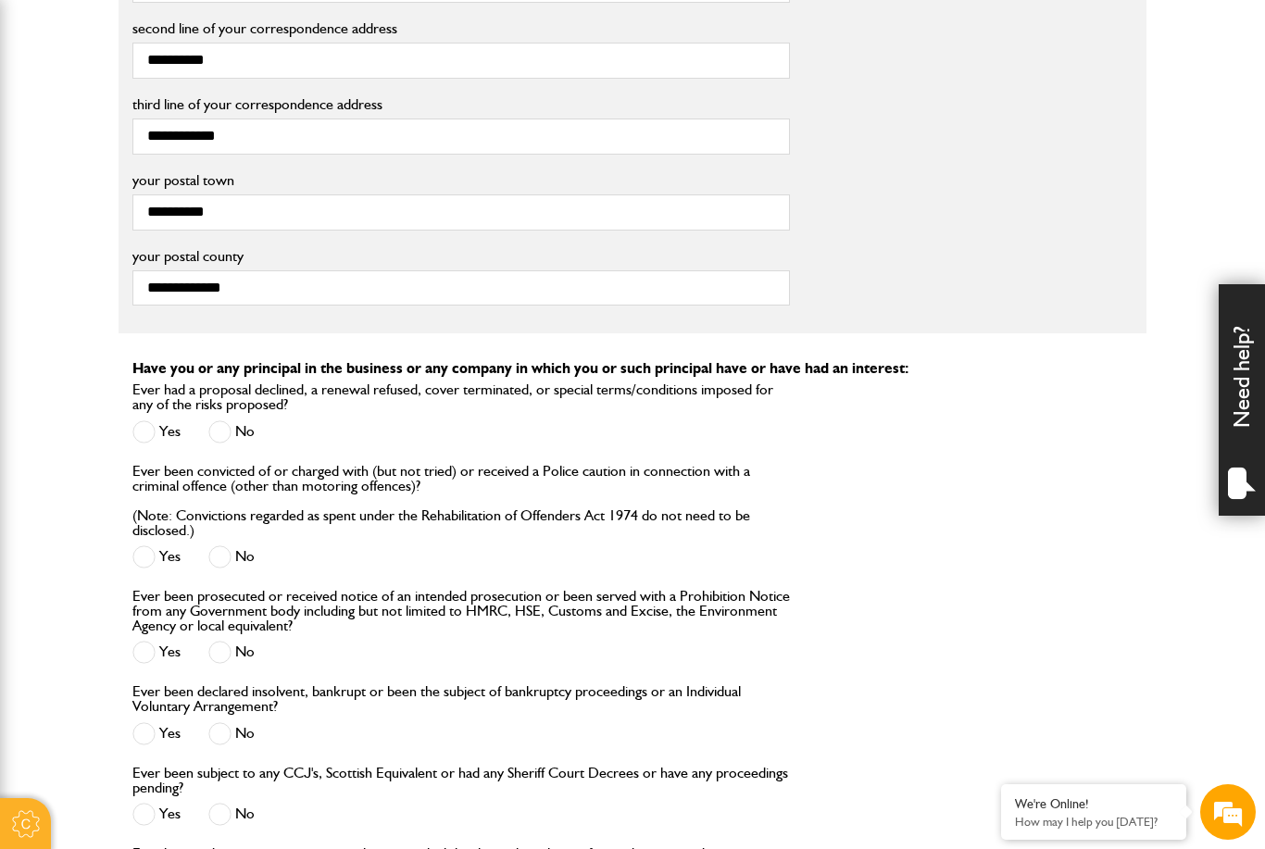
scroll to position [1559, 0]
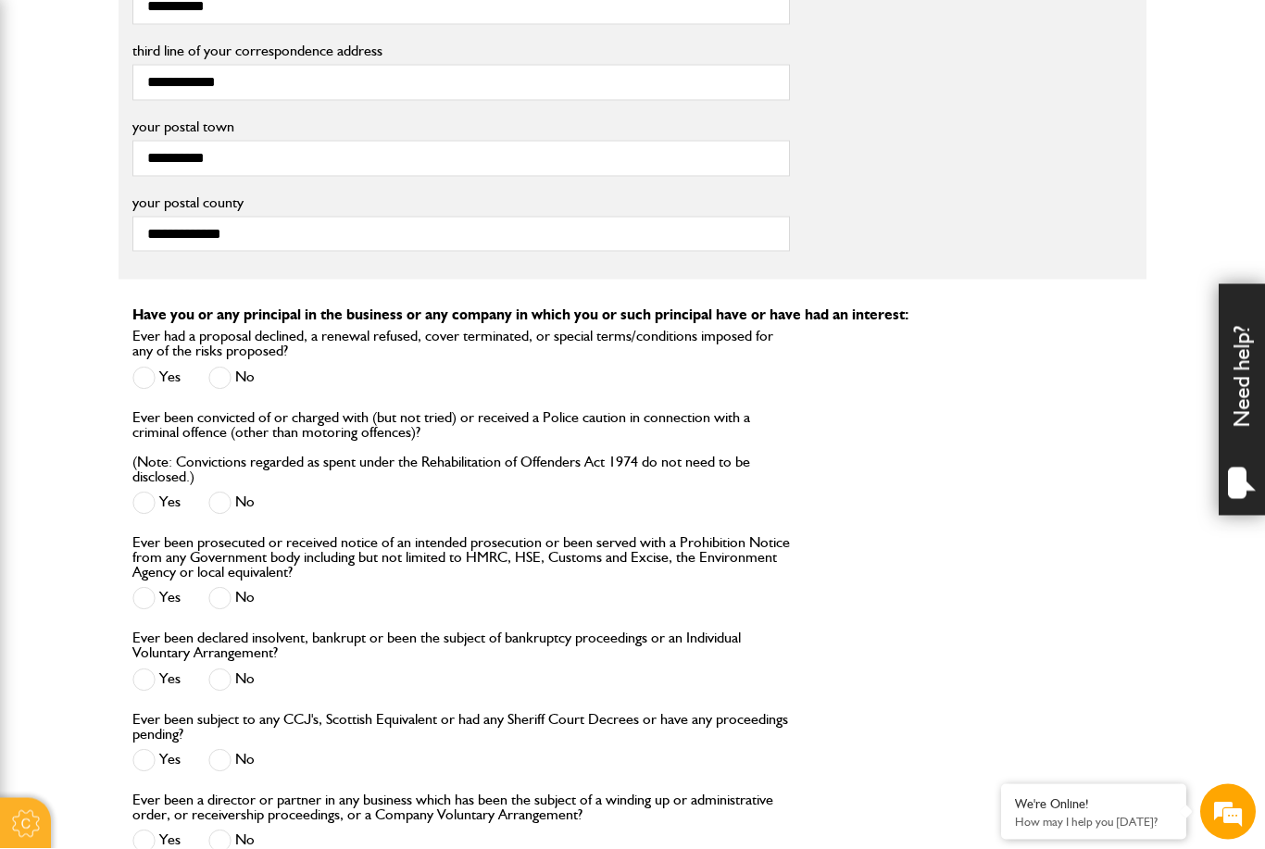
click at [226, 674] on span at bounding box center [219, 680] width 23 height 23
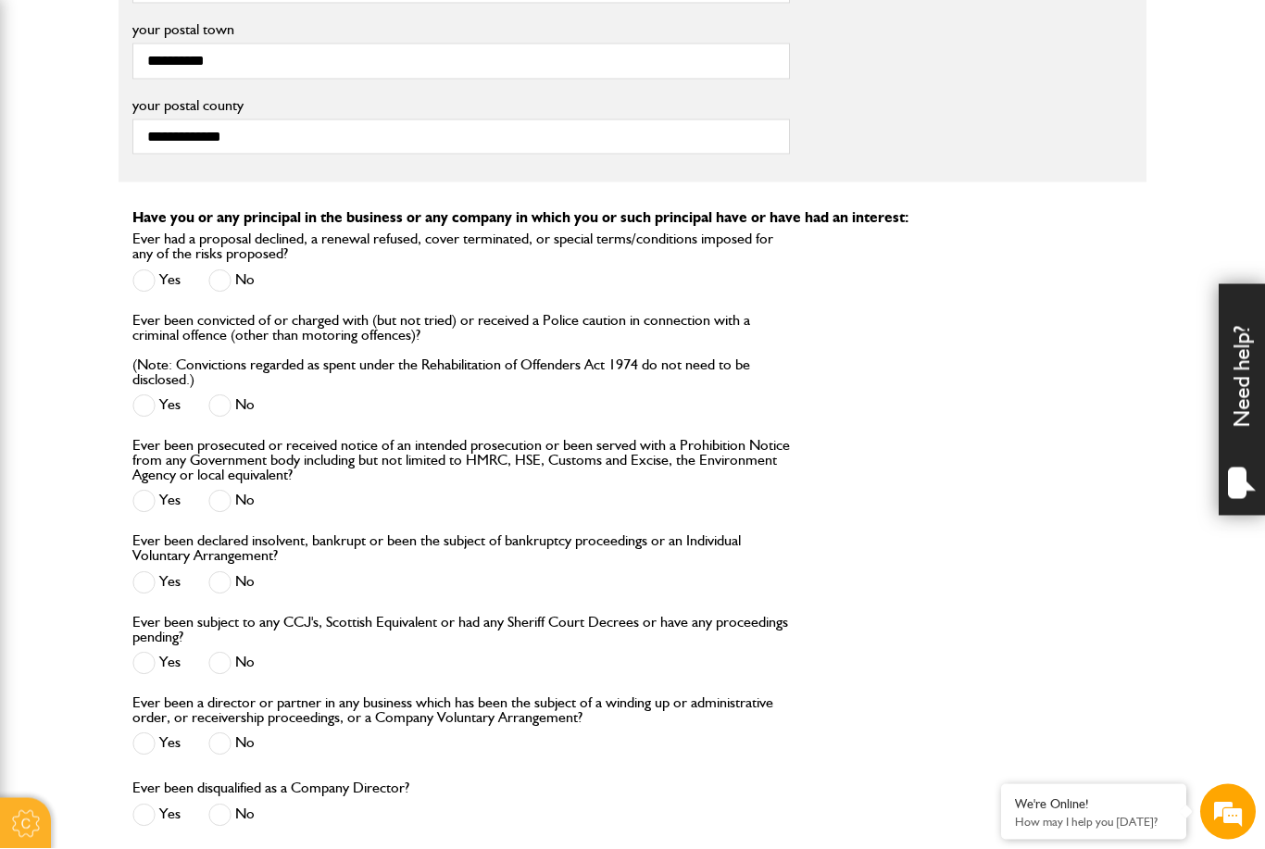
scroll to position [1657, 0]
click at [233, 657] on label "No" at bounding box center [231, 662] width 46 height 23
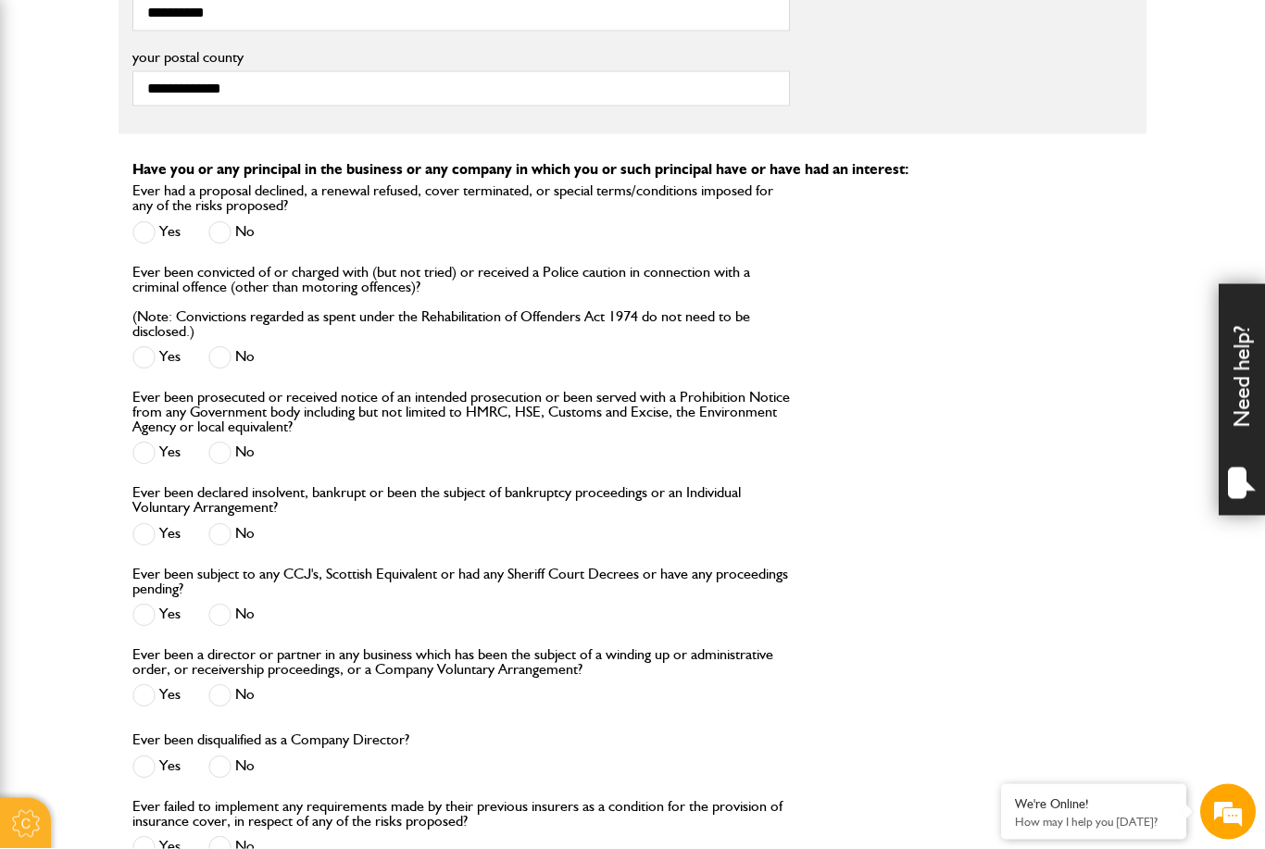
scroll to position [1705, 0]
click at [227, 689] on span at bounding box center [219, 695] width 23 height 23
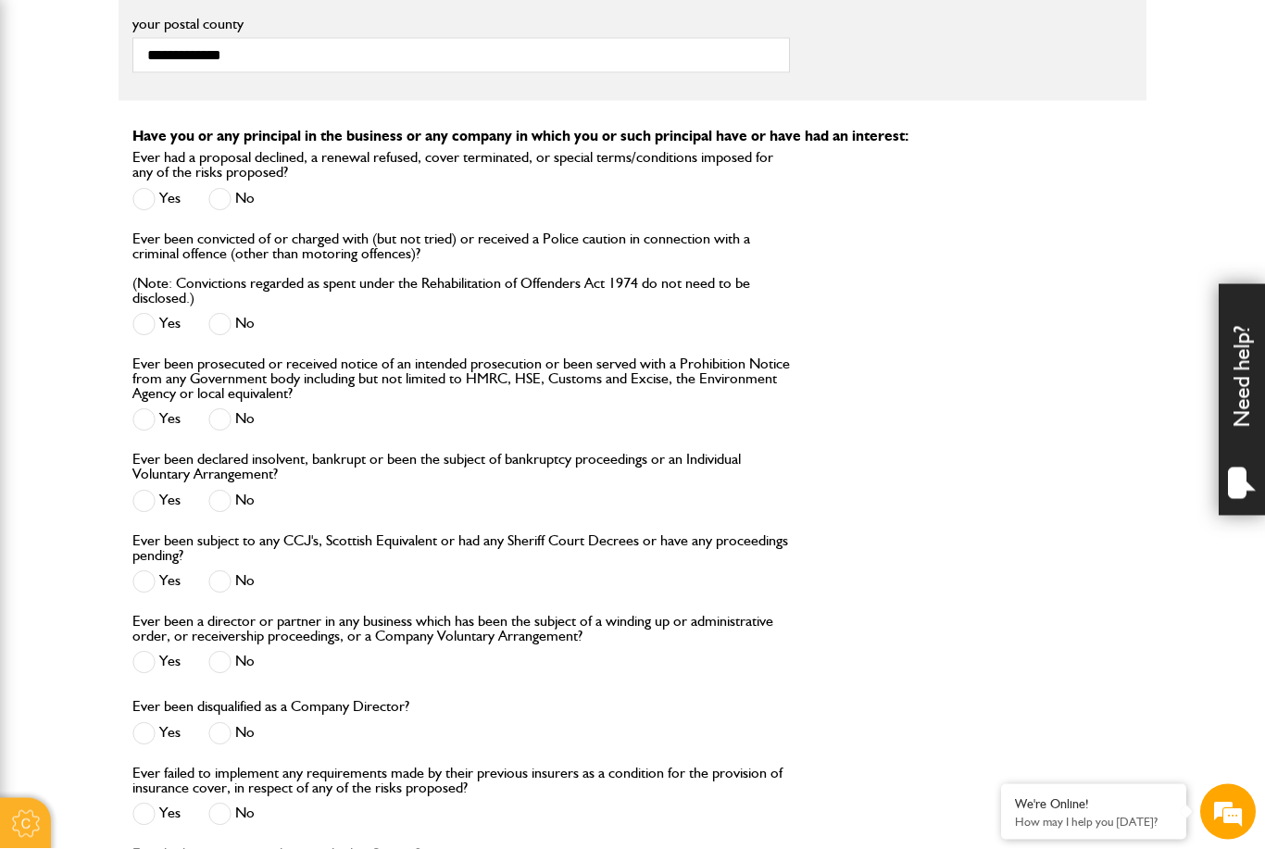
scroll to position [1753, 0]
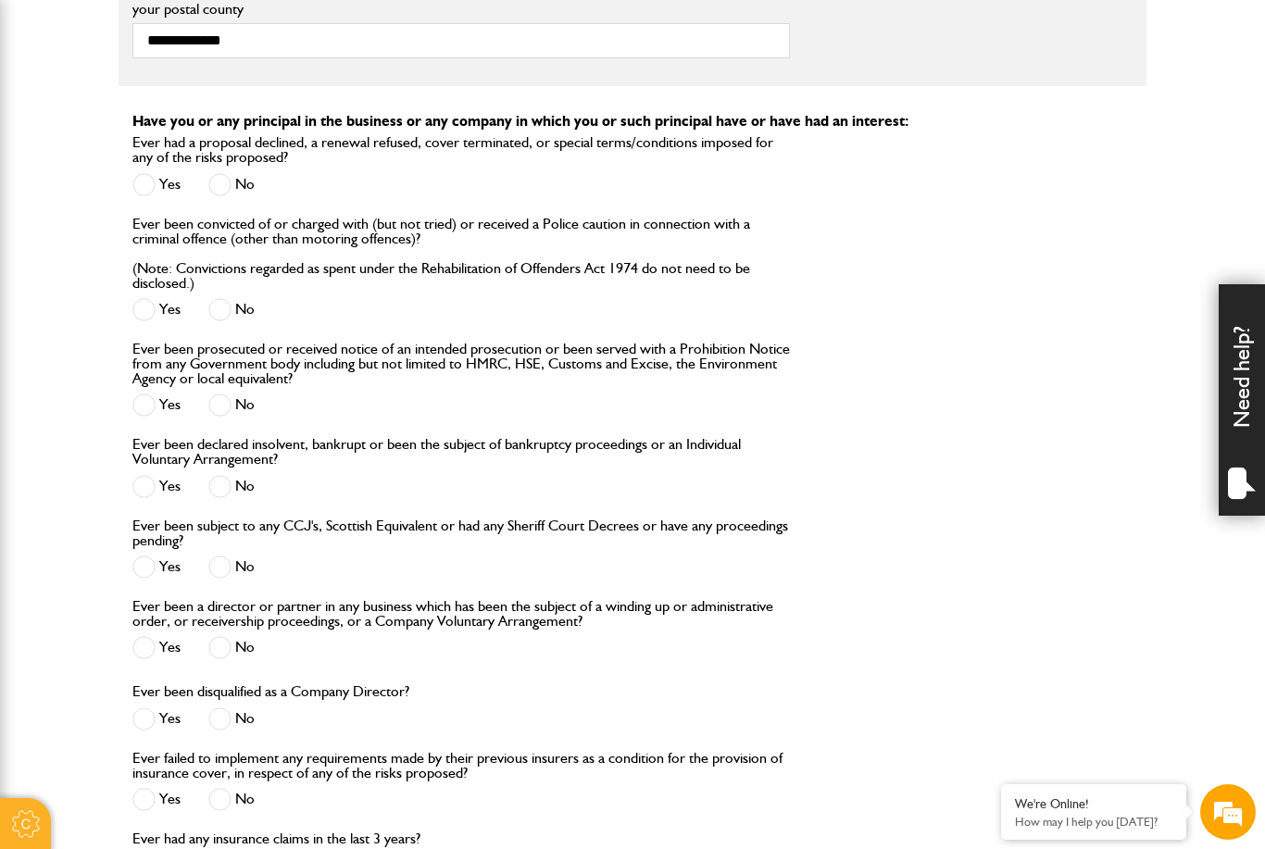
click at [235, 722] on label "No" at bounding box center [231, 719] width 46 height 23
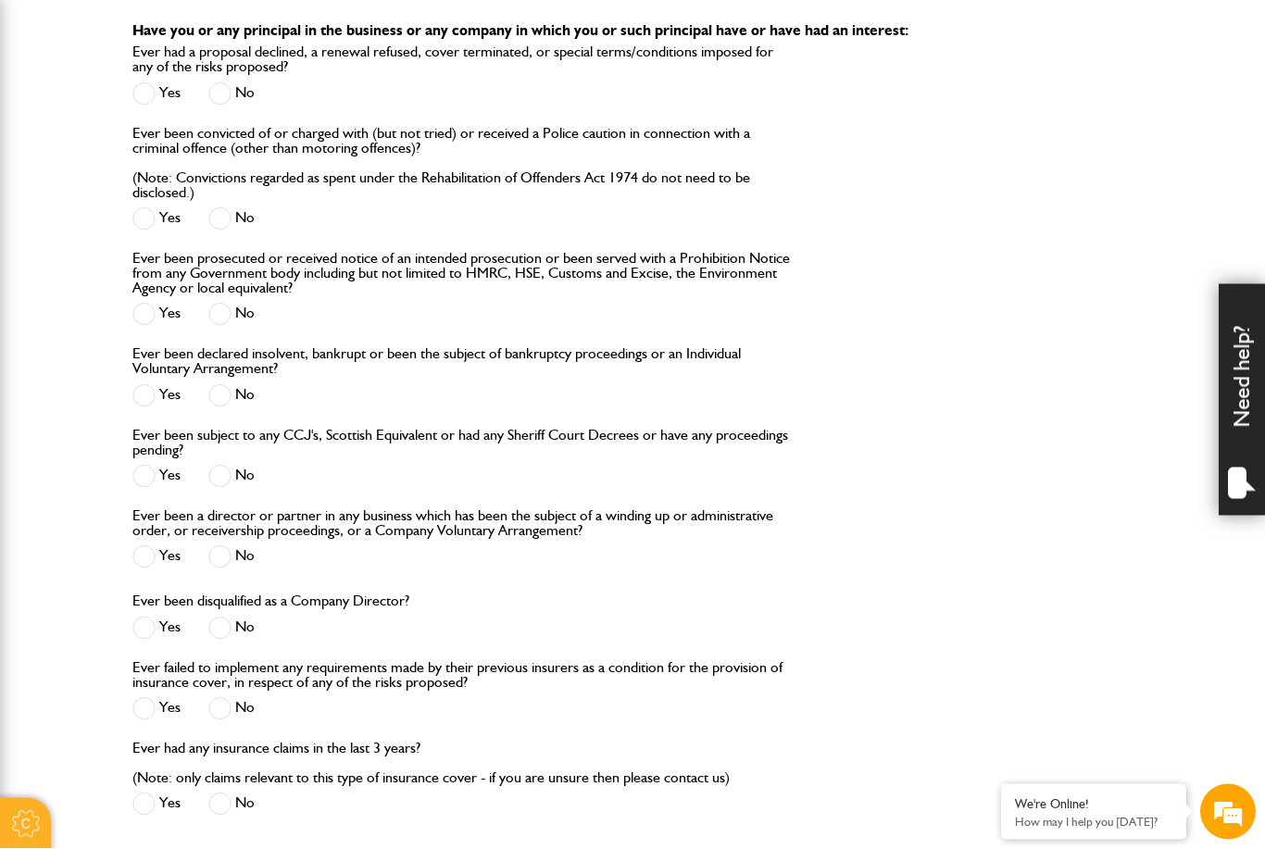
scroll to position [1845, 0]
click at [221, 703] on span at bounding box center [219, 707] width 23 height 23
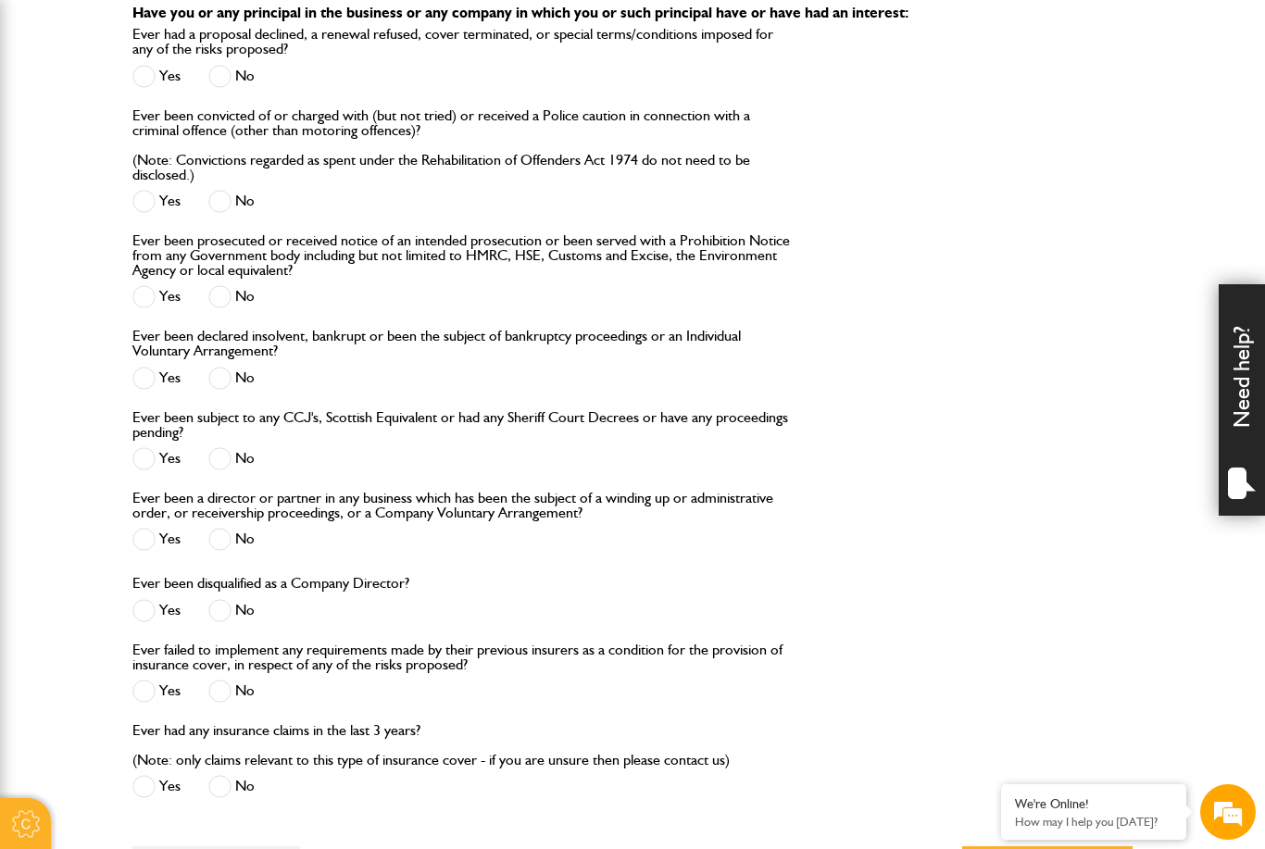
scroll to position [1887, 0]
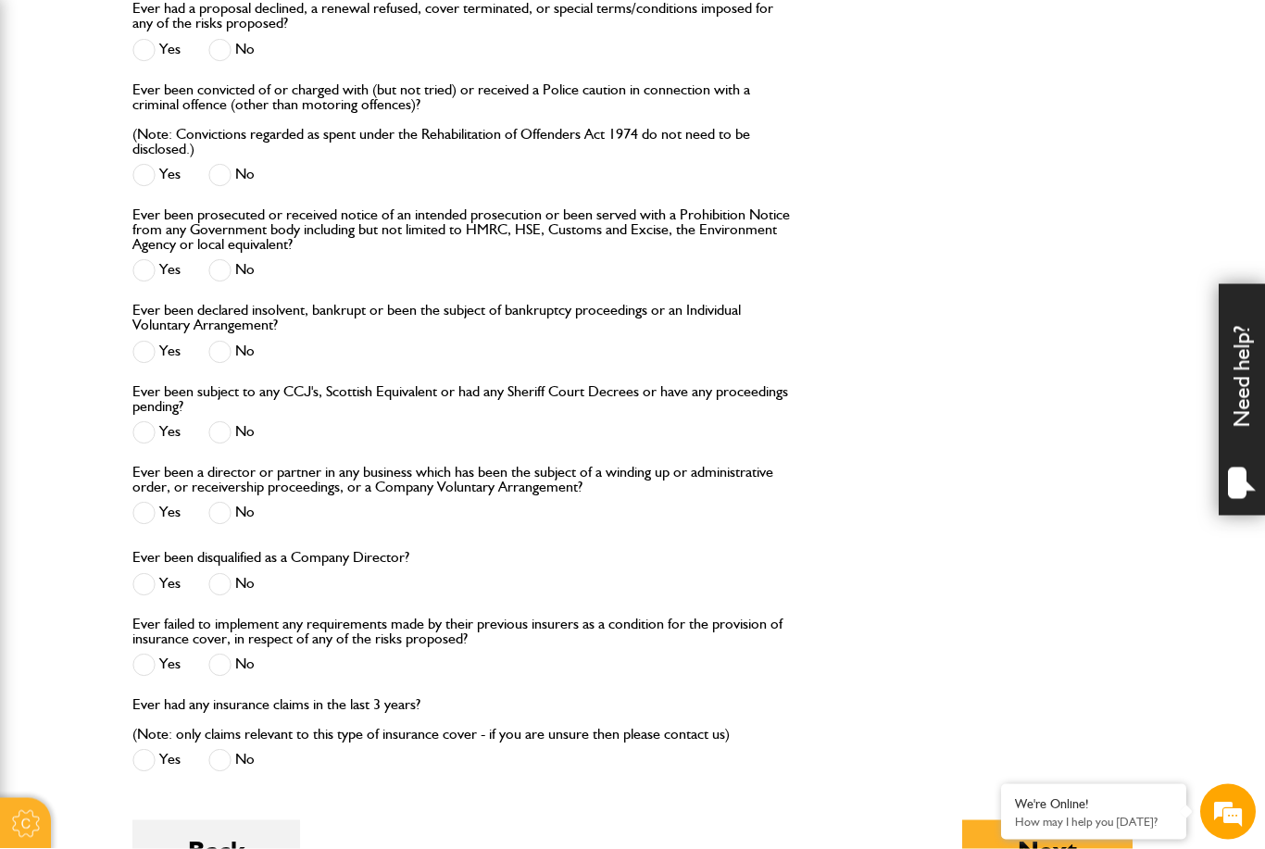
click at [231, 757] on span at bounding box center [219, 760] width 23 height 23
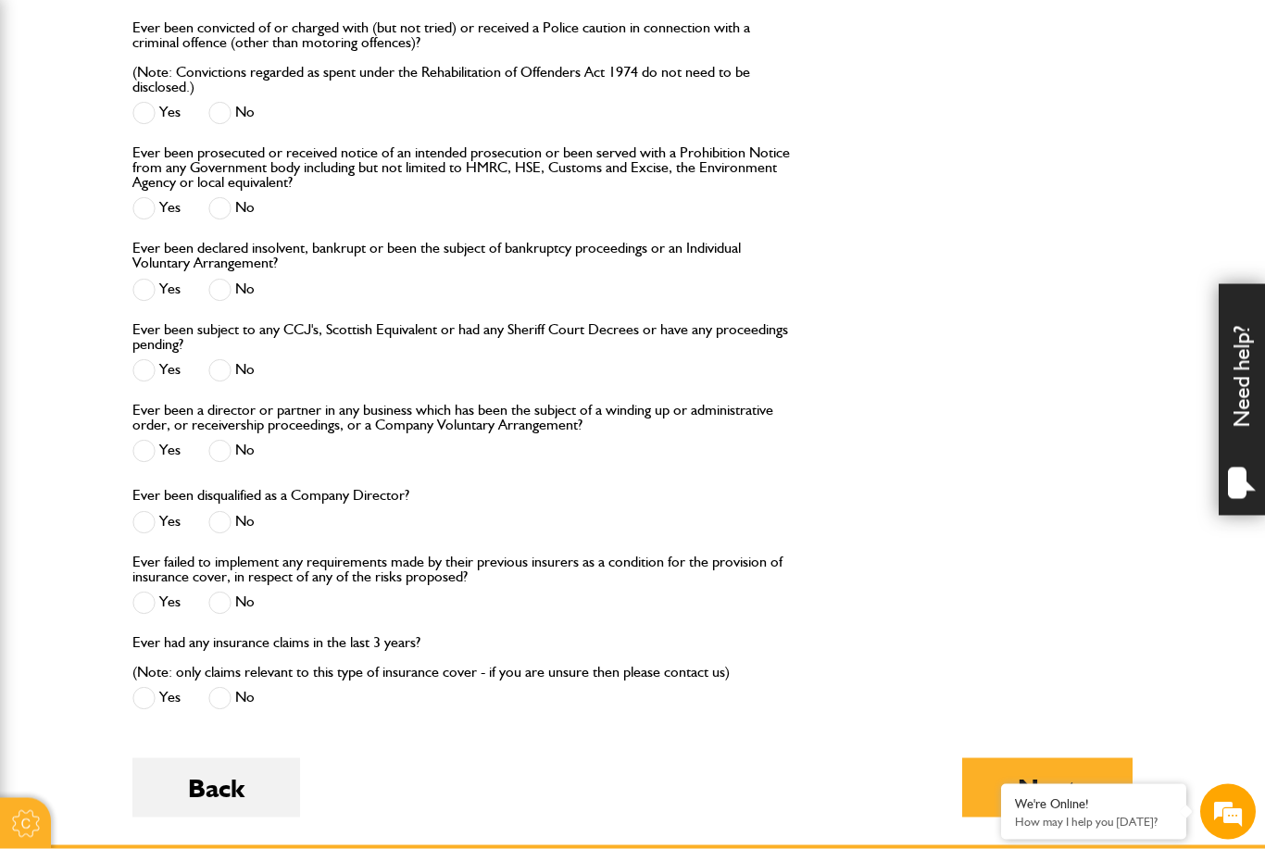
scroll to position [1950, 0]
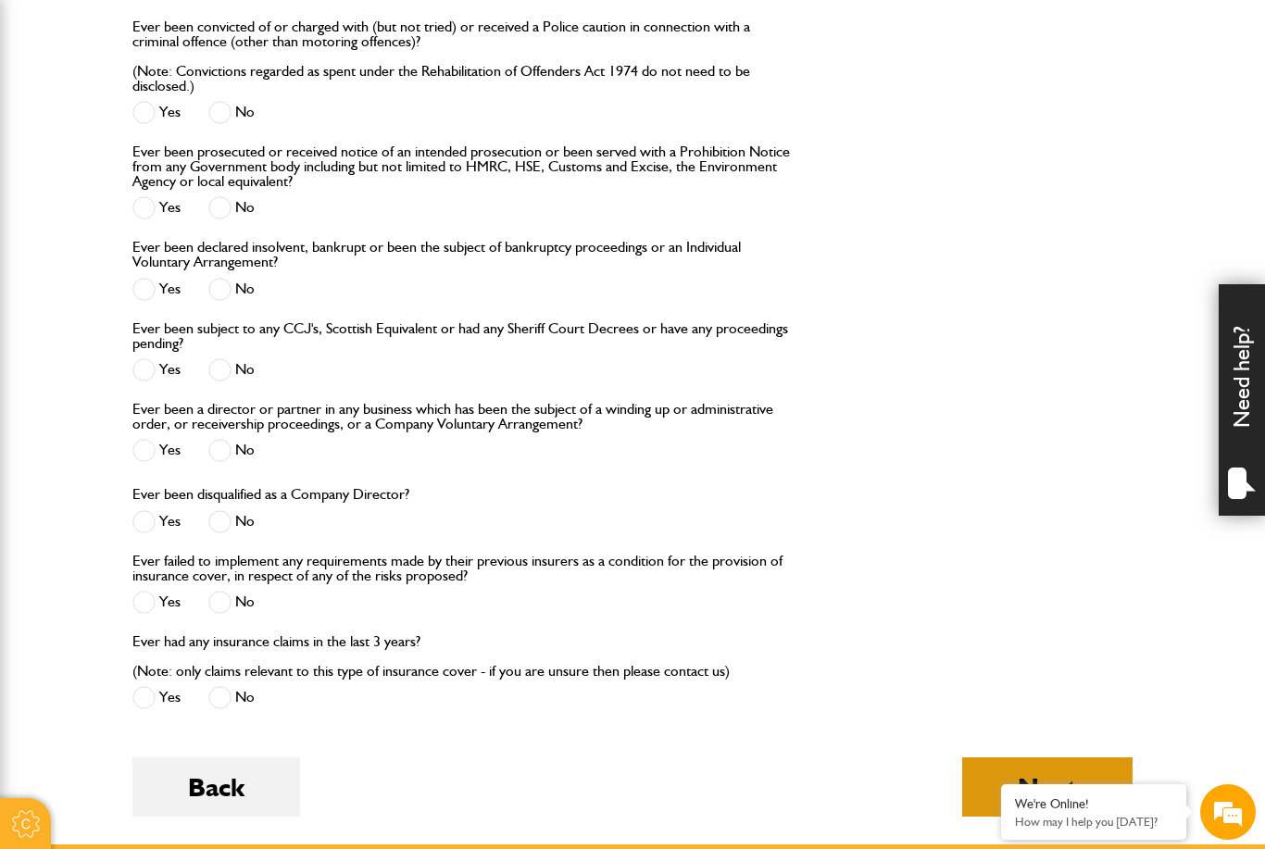
click at [1030, 780] on button "Next" at bounding box center [1048, 787] width 170 height 59
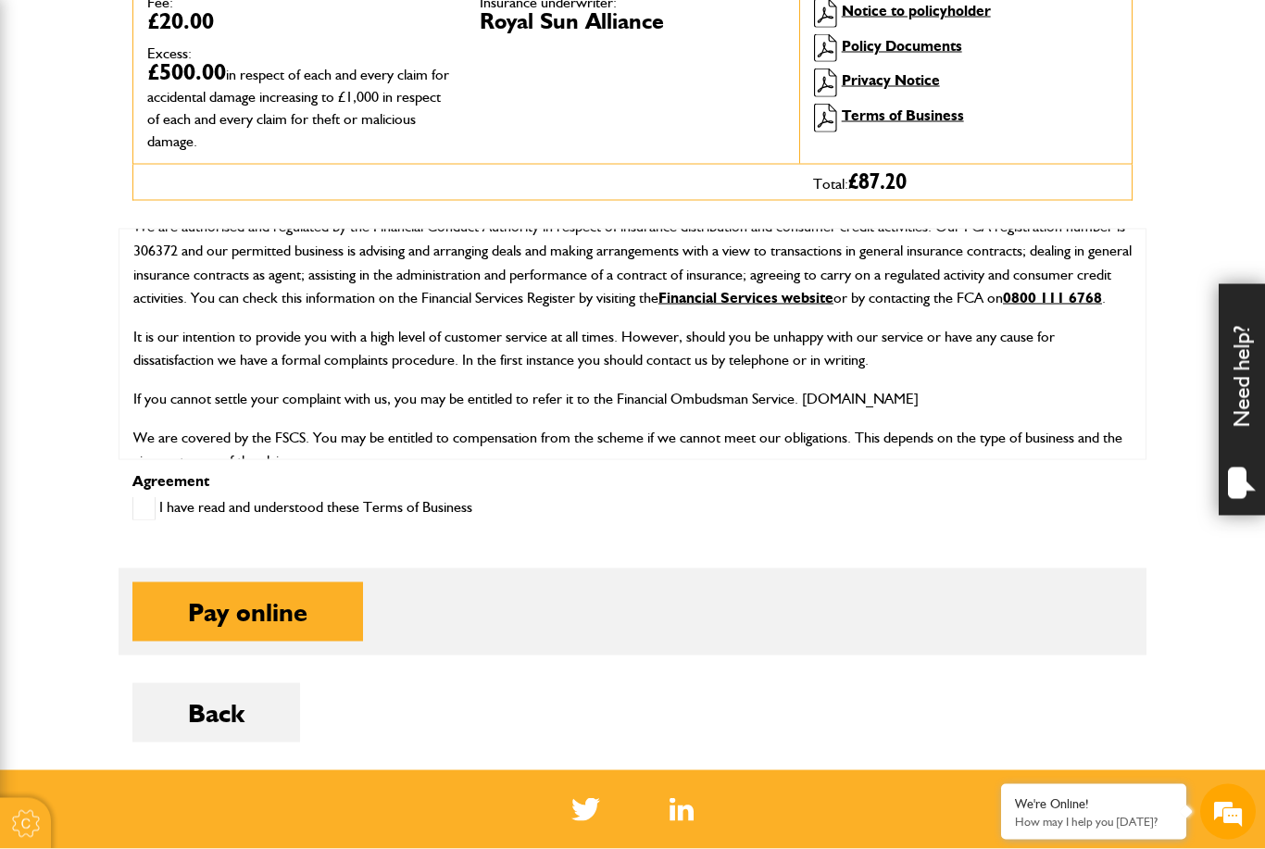
scroll to position [728, 0]
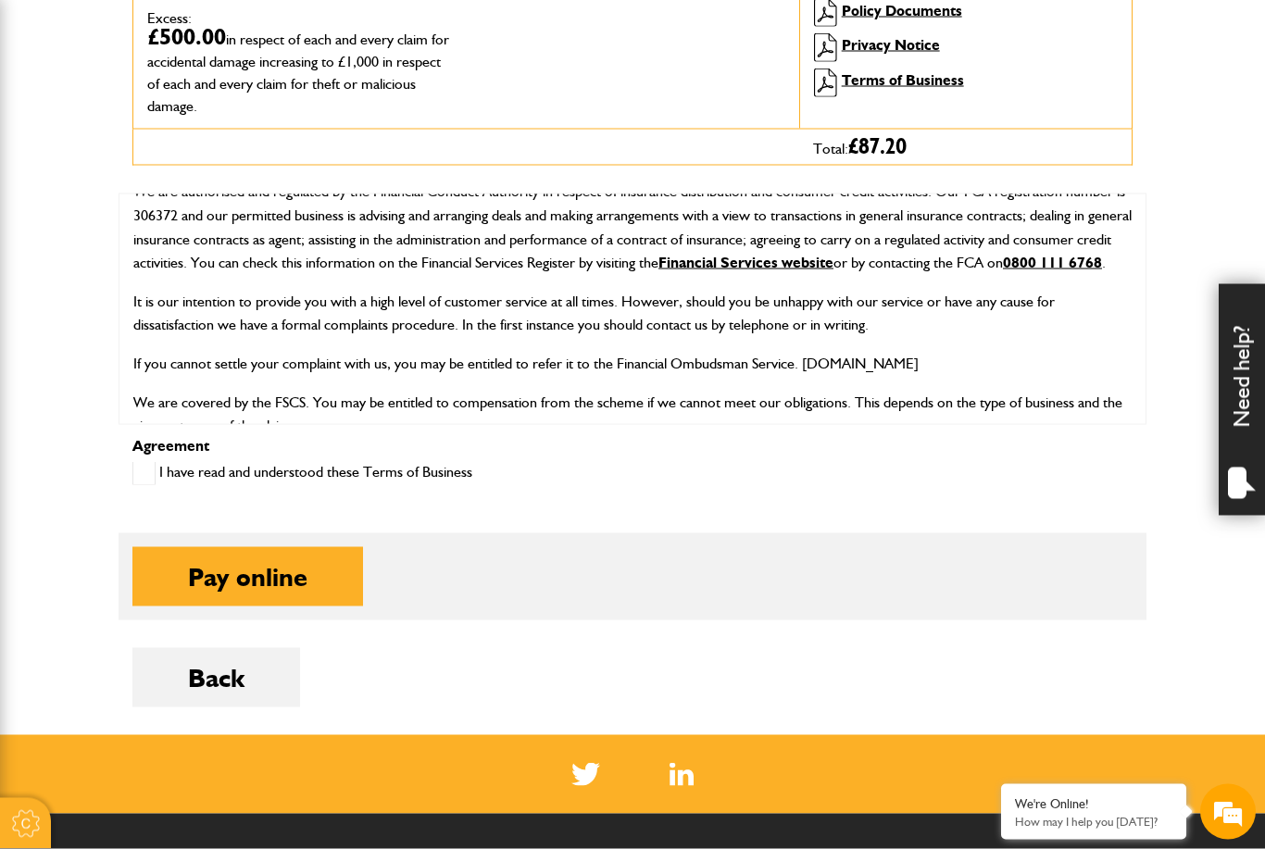
click at [151, 462] on span at bounding box center [143, 473] width 23 height 23
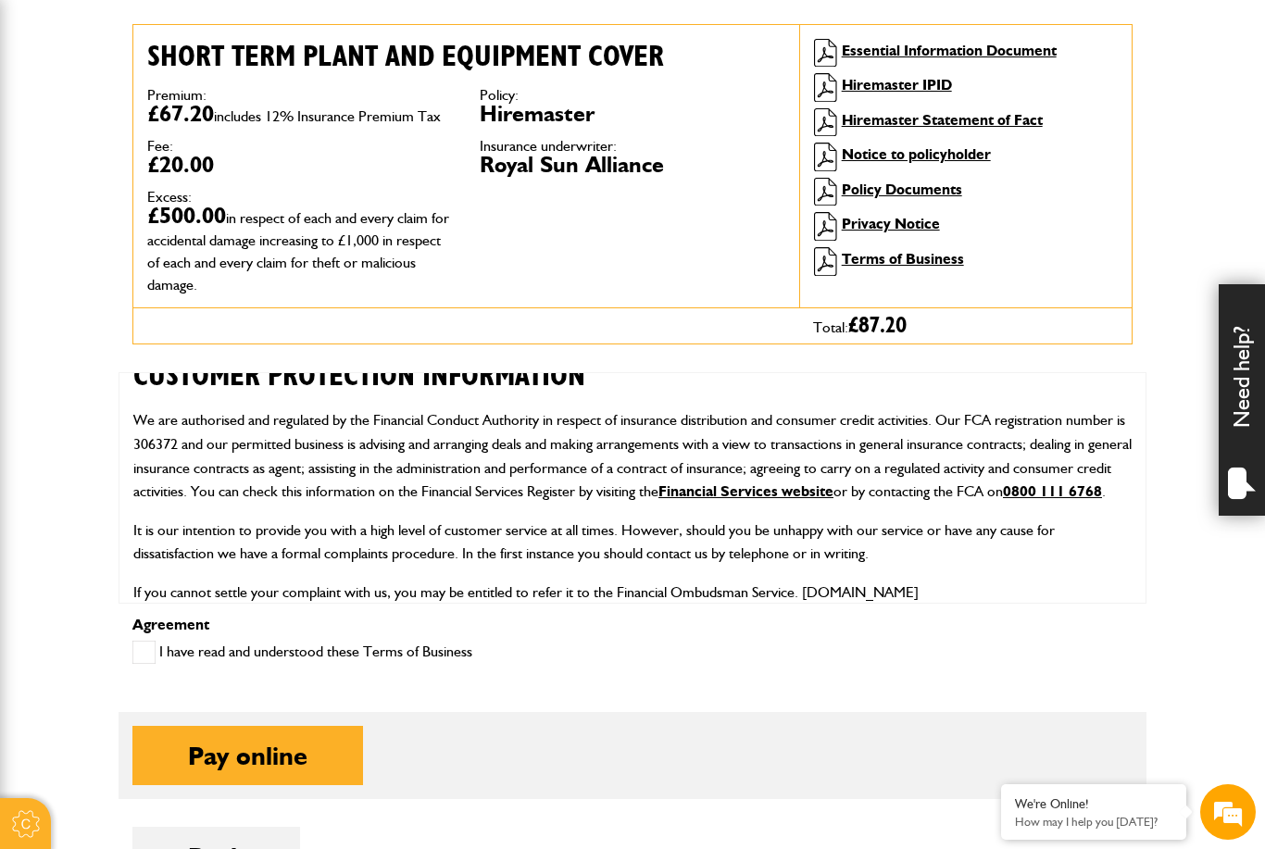
scroll to position [330, 0]
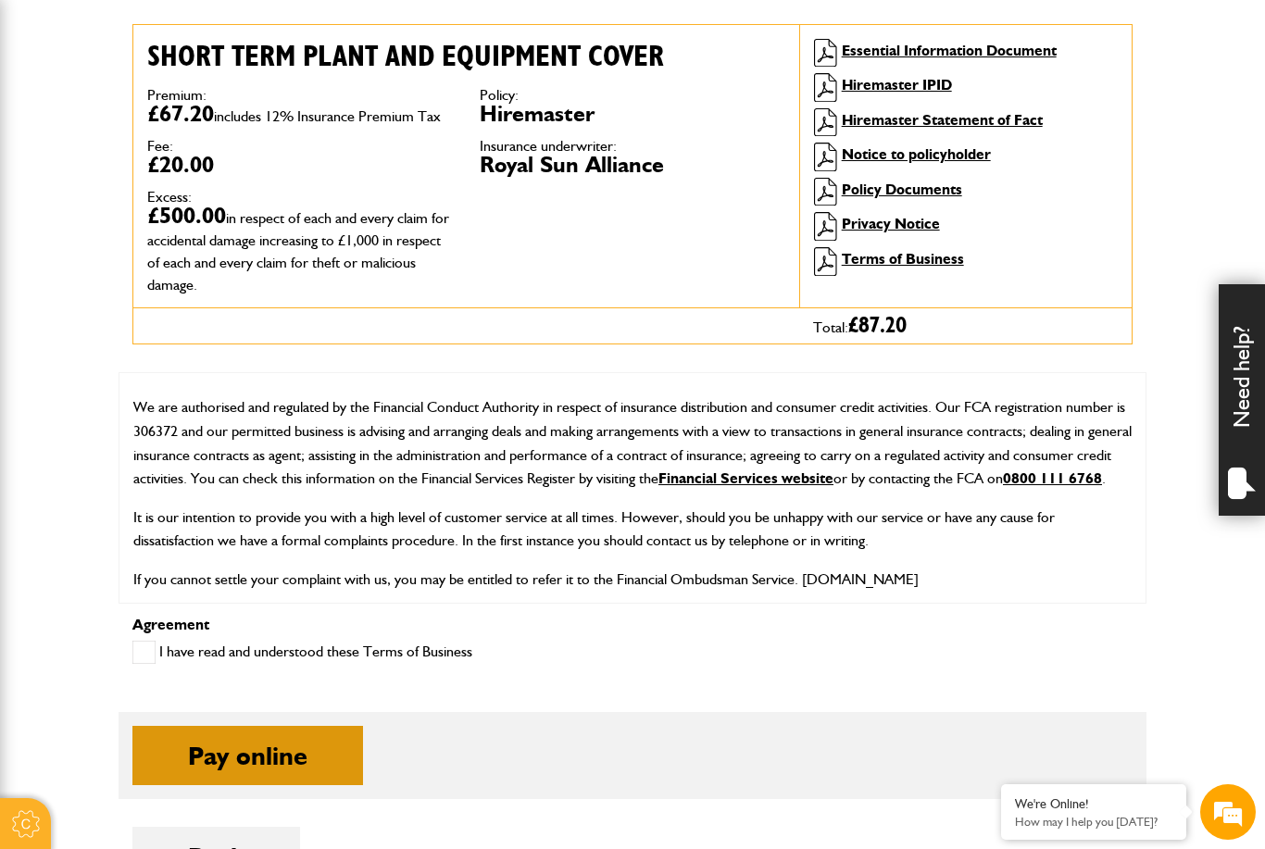
click at [282, 766] on button "Pay online" at bounding box center [247, 755] width 231 height 59
